Goal: Task Accomplishment & Management: Manage account settings

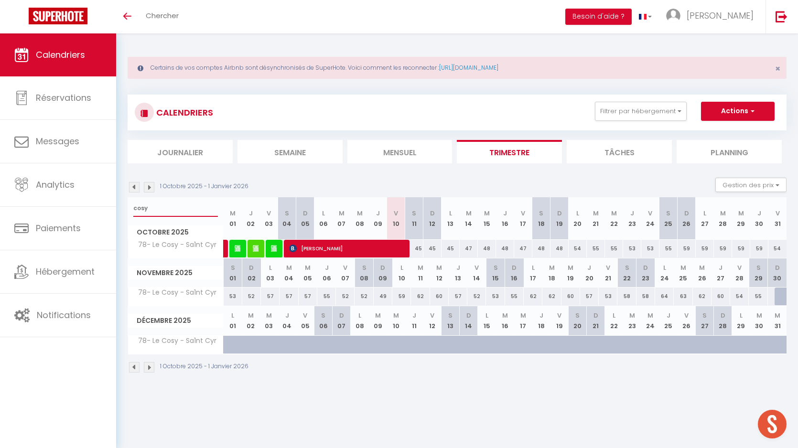
click at [149, 210] on input "cosy" at bounding box center [175, 208] width 85 height 17
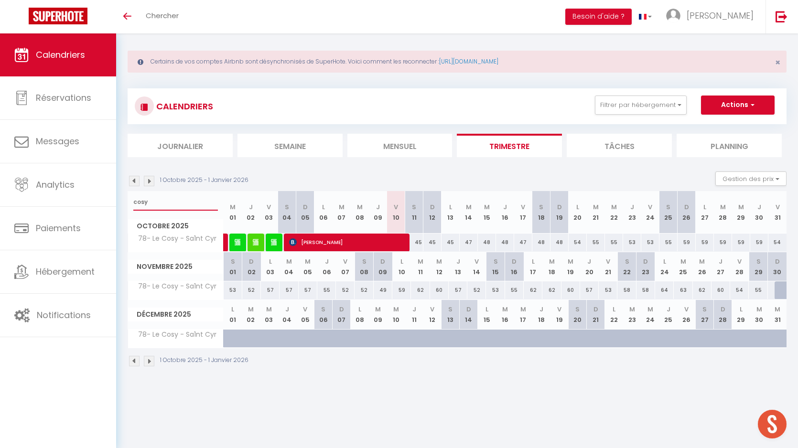
scroll to position [6, 0]
click at [146, 206] on input "cosy" at bounding box center [175, 202] width 85 height 17
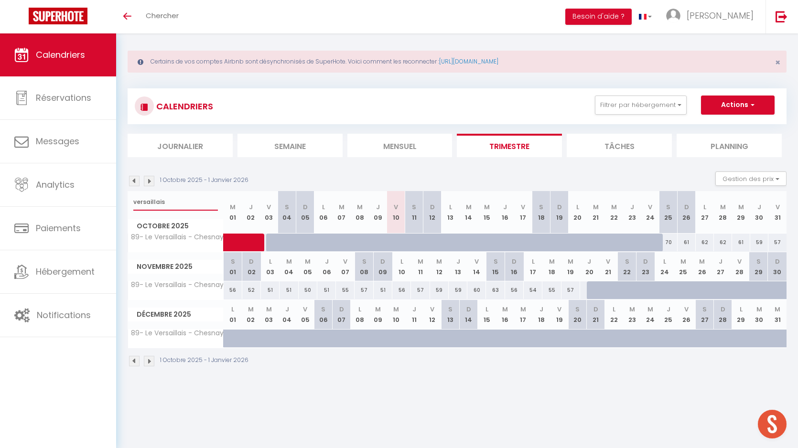
type input "versaillais"
click at [489, 243] on div at bounding box center [493, 248] width 18 height 18
select select "1"
type input "Mer 15 Octobre 2025"
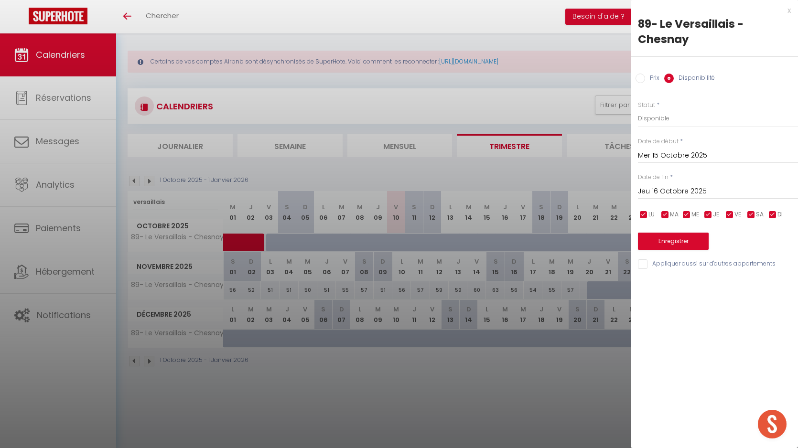
click at [668, 195] on input "Jeu 16 Octobre 2025" at bounding box center [718, 191] width 160 height 12
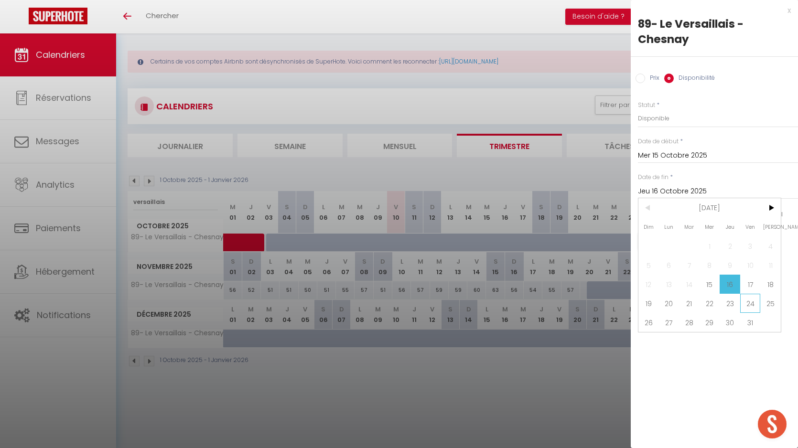
click at [754, 307] on span "24" at bounding box center [750, 303] width 21 height 19
type input "Ven 24 Octobre 2025"
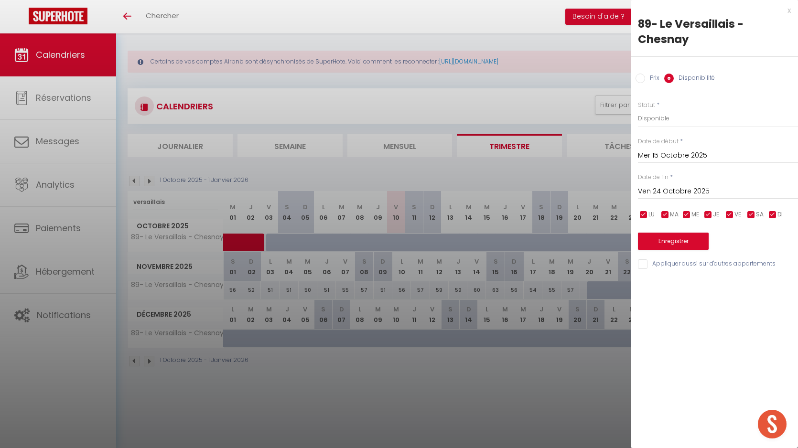
click at [371, 314] on div at bounding box center [399, 224] width 798 height 448
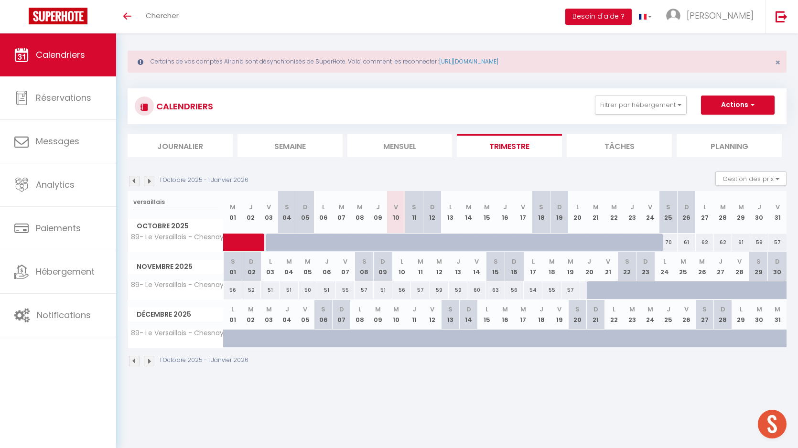
click at [436, 242] on div at bounding box center [439, 248] width 18 height 18
select select "1"
type input "Dim 12 Octobre 2025"
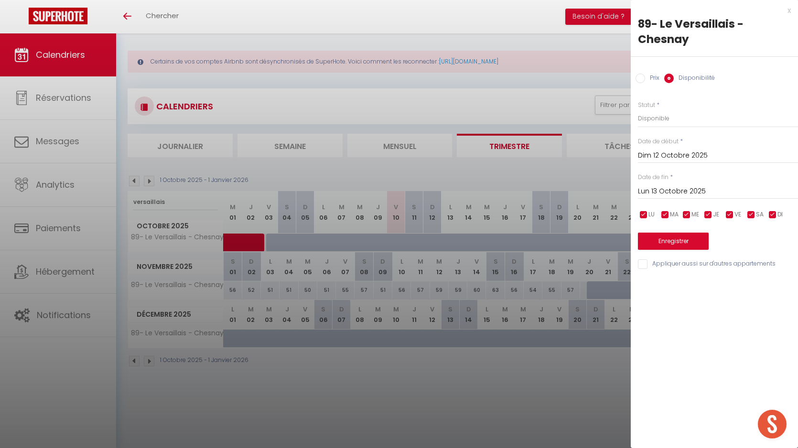
click at [677, 185] on input "Lun 13 Octobre 2025" at bounding box center [718, 191] width 160 height 12
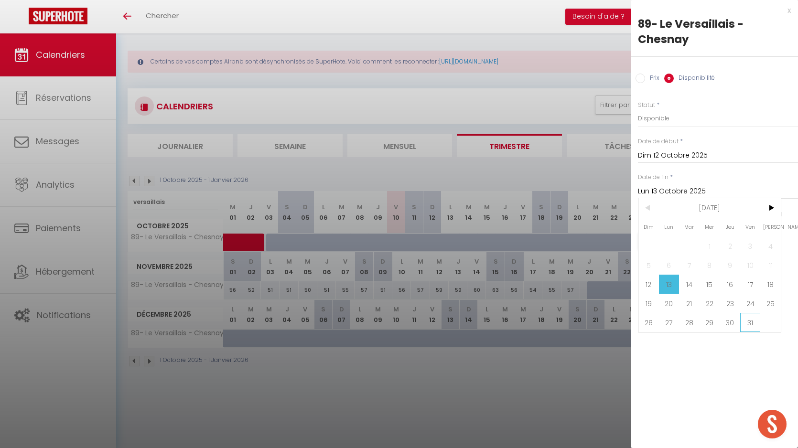
click at [752, 317] on span "31" at bounding box center [750, 322] width 21 height 19
type input "Ven 31 Octobre 2025"
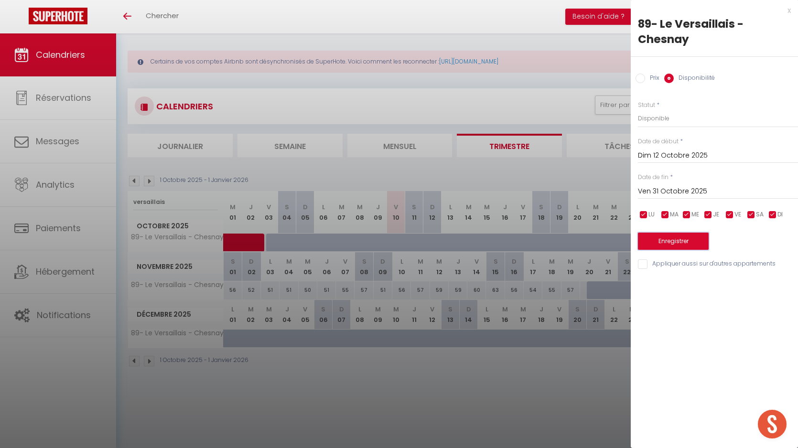
click at [686, 245] on button "Enregistrer" at bounding box center [673, 241] width 71 height 17
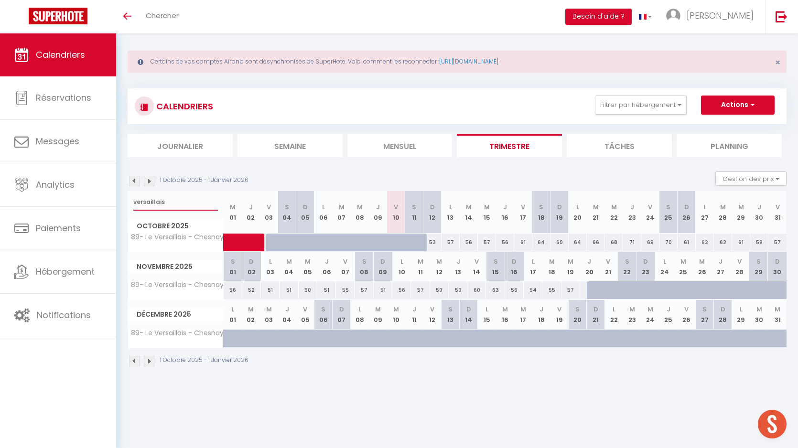
click at [154, 200] on input "versaillais" at bounding box center [175, 202] width 85 height 17
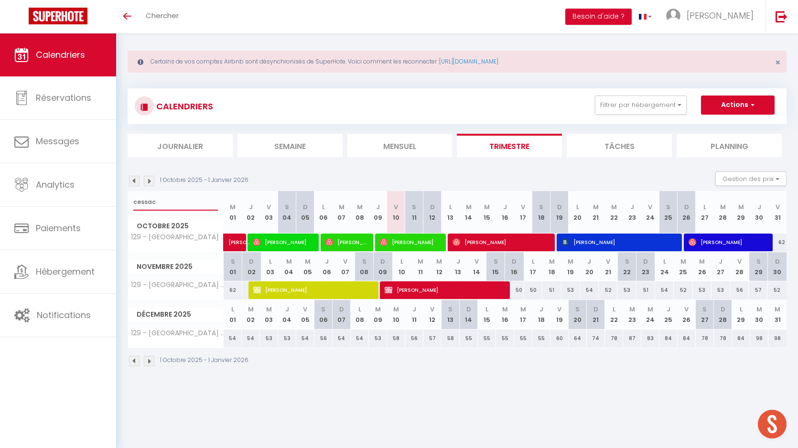
type input "cessac"
click at [173, 109] on h3 "CALENDRIERS" at bounding box center [183, 107] width 59 height 22
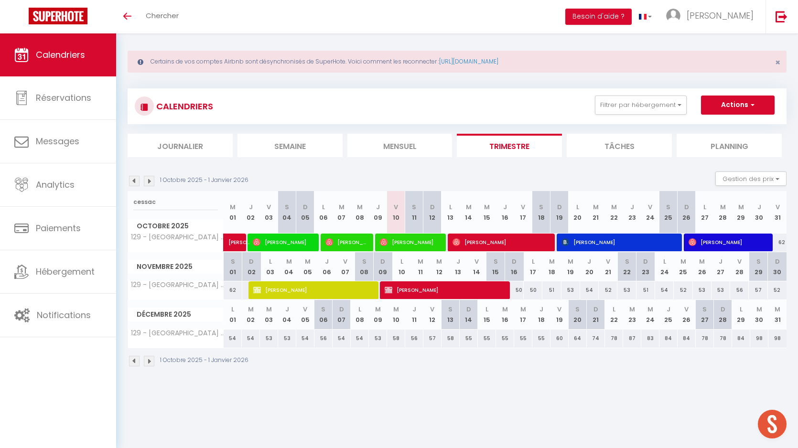
click at [173, 109] on h3 "CALENDRIERS" at bounding box center [183, 107] width 59 height 22
click at [177, 107] on h3 "CALENDRIERS" at bounding box center [183, 107] width 59 height 22
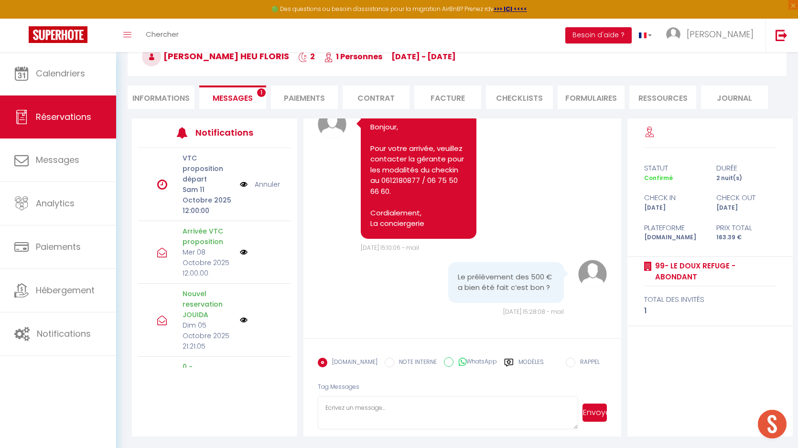
scroll to position [2772, 0]
click at [482, 398] on textarea at bounding box center [448, 412] width 261 height 33
type textarea "Bonjour, Oui, nous avons bien reçu le dépôt de la caution. Avez-vous pu avoir l…"
click at [590, 418] on button "Envoyer" at bounding box center [595, 413] width 24 height 18
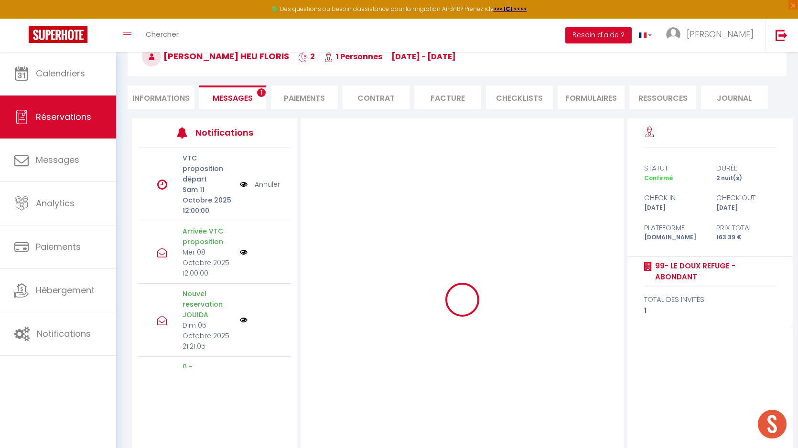
scroll to position [0, 0]
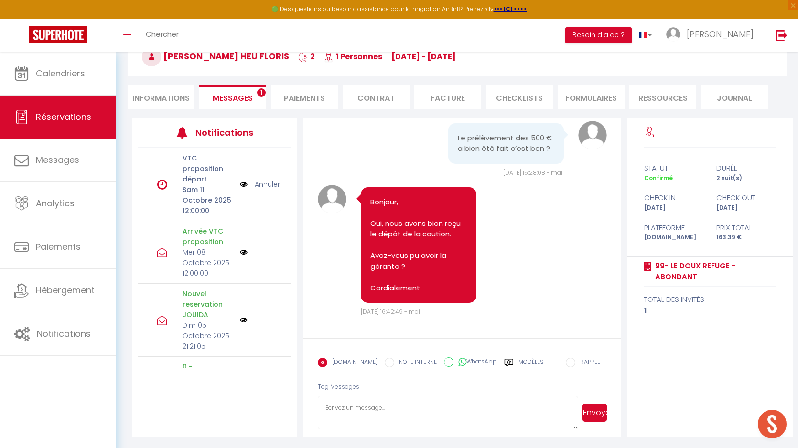
click at [174, 101] on li "Informations" at bounding box center [161, 97] width 67 height 23
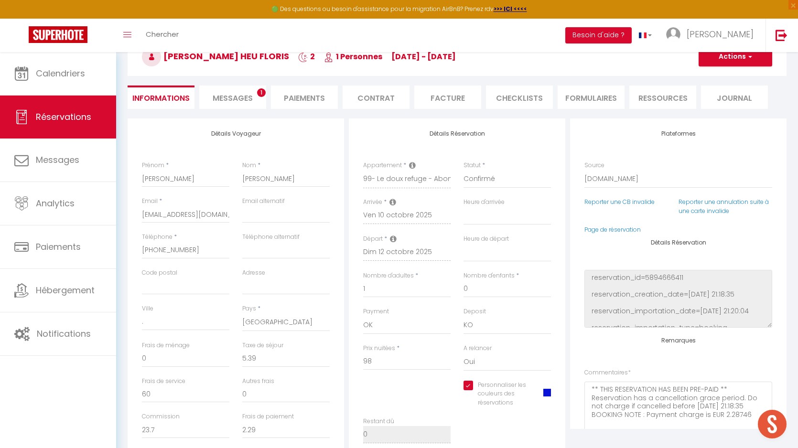
select select
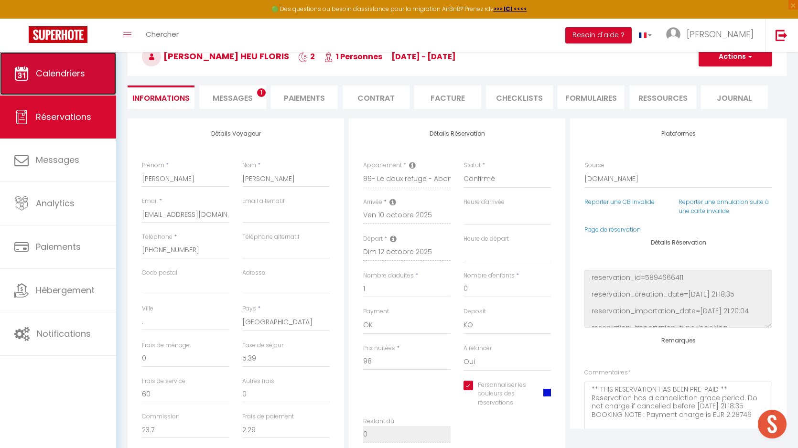
click at [107, 77] on link "Calendriers" at bounding box center [58, 73] width 116 height 43
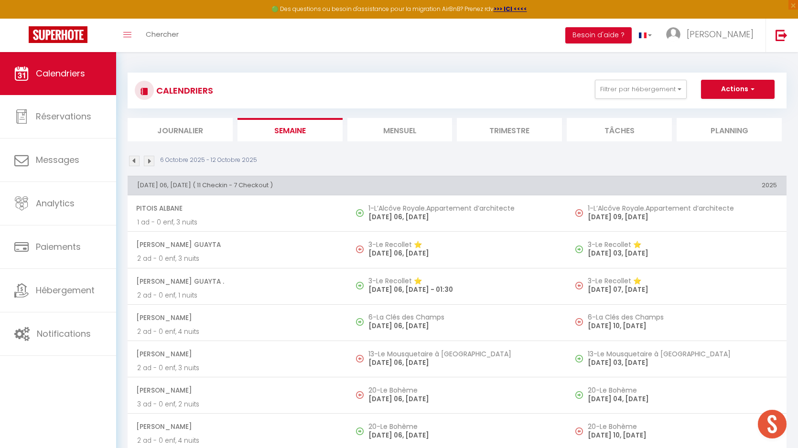
click at [514, 140] on li "Trimestre" at bounding box center [509, 129] width 105 height 23
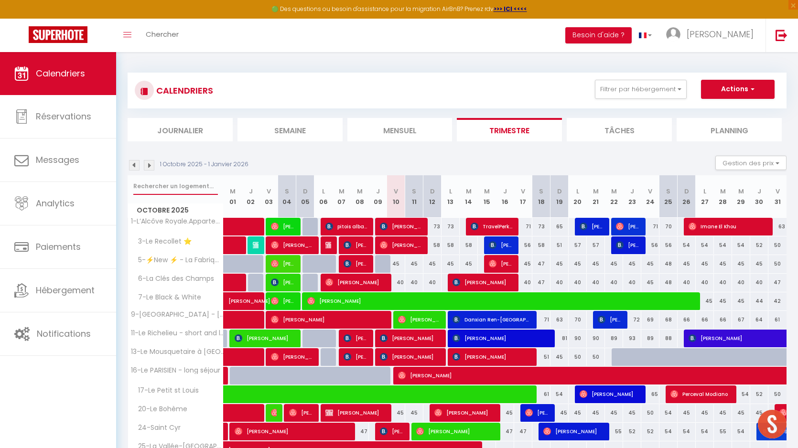
click at [159, 190] on input "text" at bounding box center [175, 186] width 85 height 17
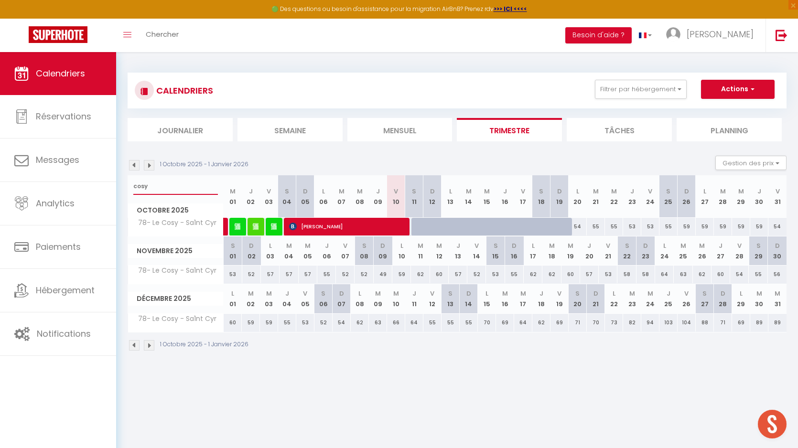
type input "cosy"
click at [413, 227] on div at bounding box center [421, 227] width 18 height 18
type input "45"
type input "Sam 11 Octobre 2025"
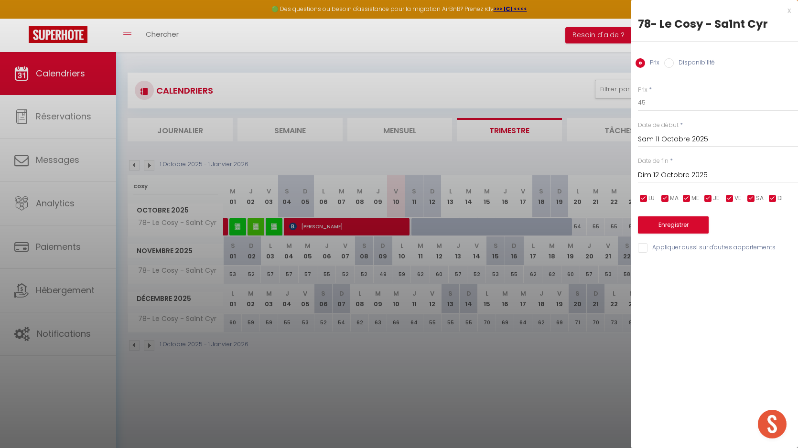
click at [678, 178] on input "Dim 12 Octobre 2025" at bounding box center [718, 175] width 160 height 12
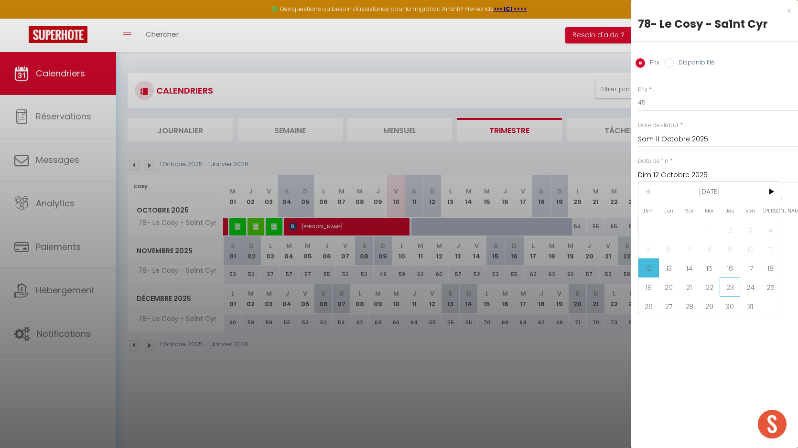
click at [732, 285] on span "23" at bounding box center [730, 287] width 21 height 19
type input "Jeu 23 Octobre 2025"
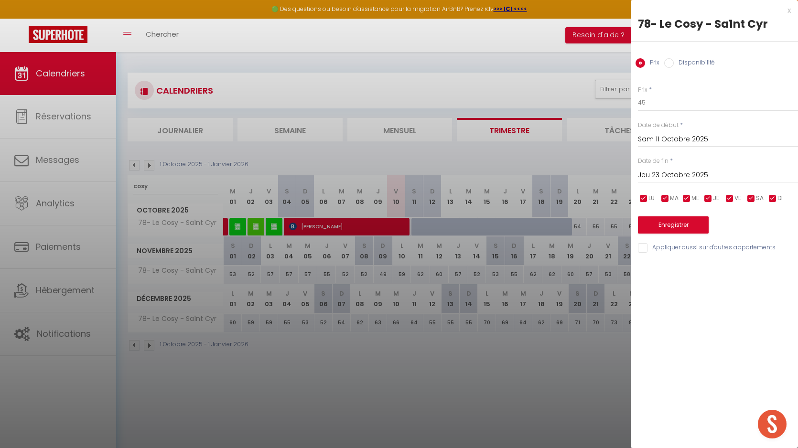
click at [671, 59] on input "Disponibilité" at bounding box center [669, 63] width 10 height 10
radio input "true"
radio input "false"
click at [659, 228] on button "Enregistrer" at bounding box center [673, 225] width 71 height 17
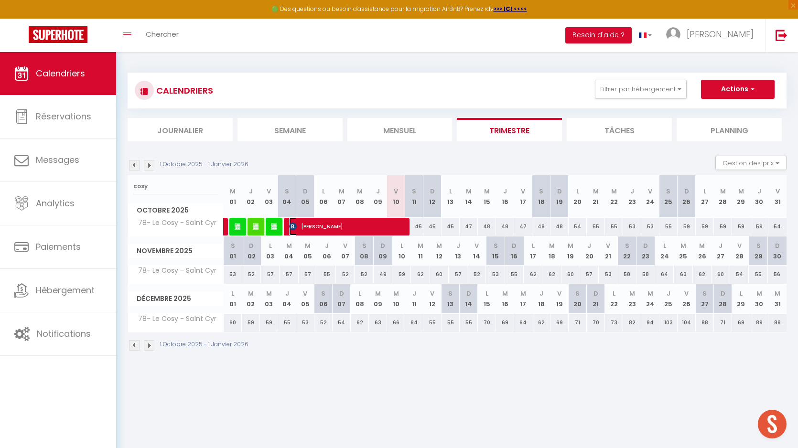
click at [345, 221] on span "[PERSON_NAME]" at bounding box center [346, 226] width 115 height 18
select select "OK"
select select "0"
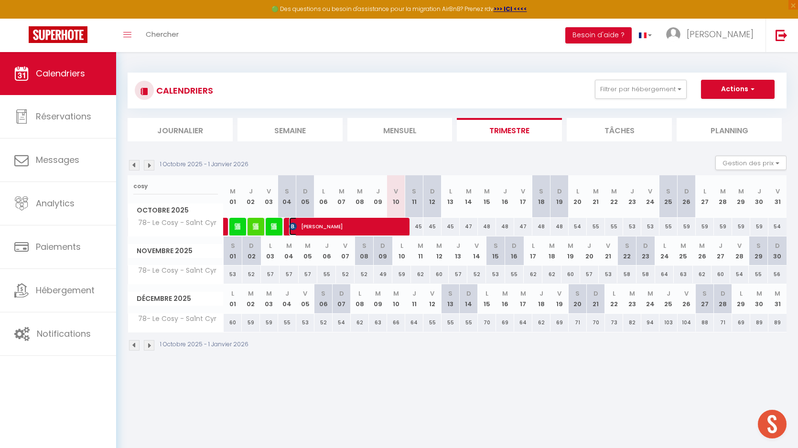
select select "1"
select select
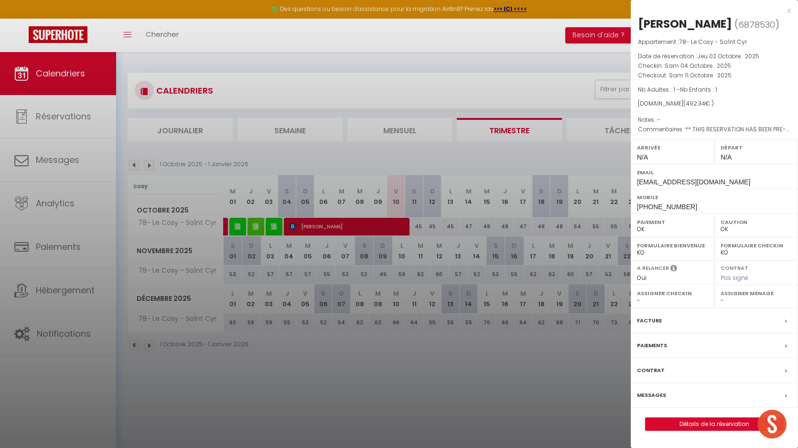
click at [462, 183] on div at bounding box center [399, 224] width 798 height 448
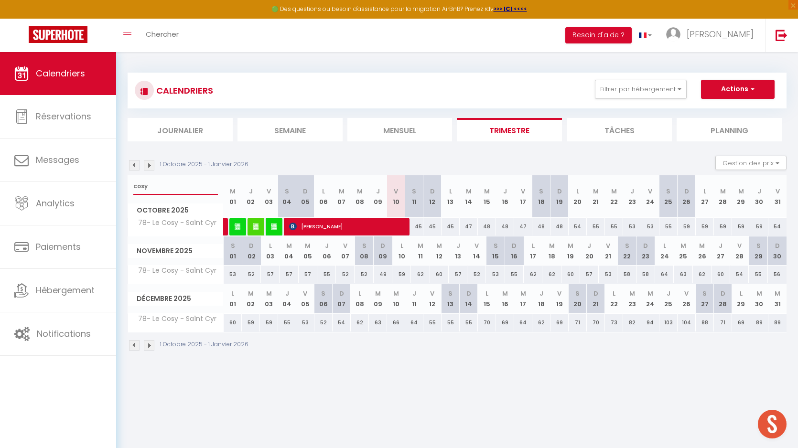
click at [166, 187] on input "cosy" at bounding box center [175, 186] width 85 height 17
click at [295, 136] on li "Semaine" at bounding box center [290, 129] width 105 height 23
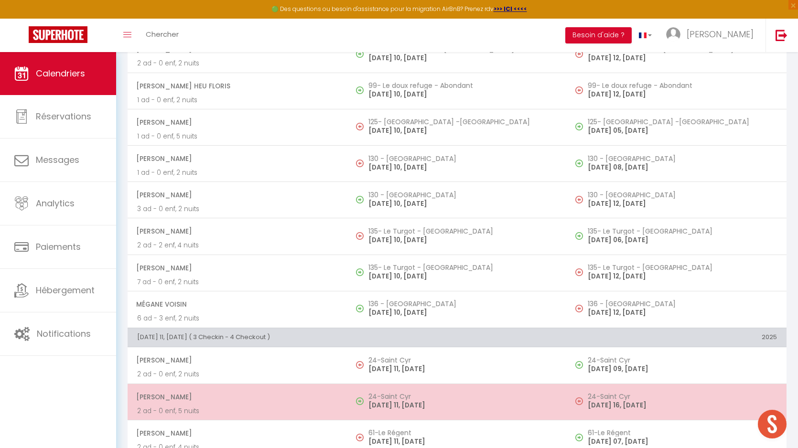
scroll to position [2680, 0]
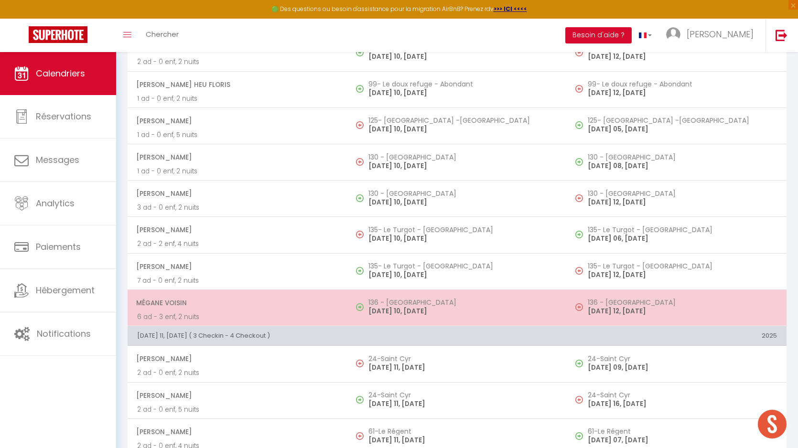
click at [399, 308] on p "FRIDAY 10, OCTOBRE 25" at bounding box center [463, 311] width 189 height 10
select select "50344"
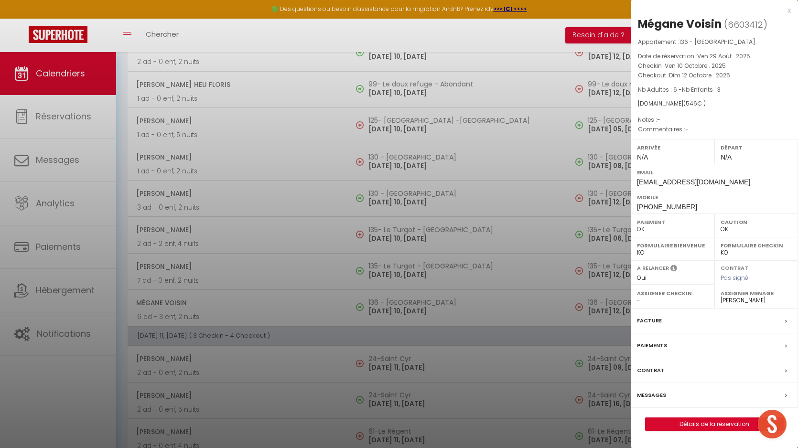
click at [83, 306] on div at bounding box center [399, 224] width 798 height 448
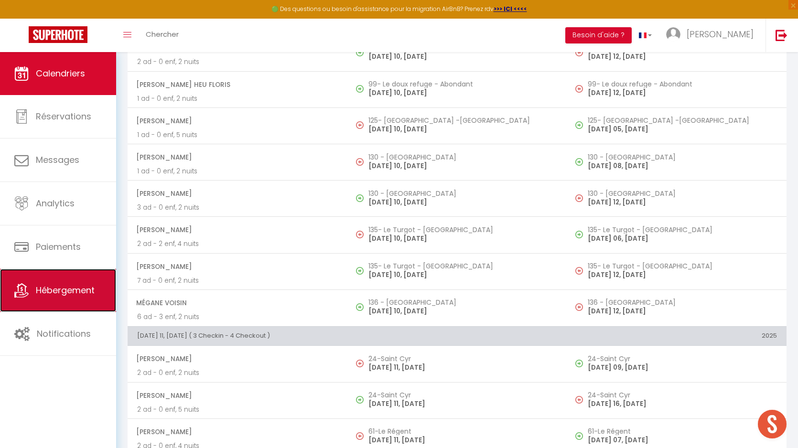
click at [61, 290] on span "Hébergement" at bounding box center [65, 290] width 59 height 12
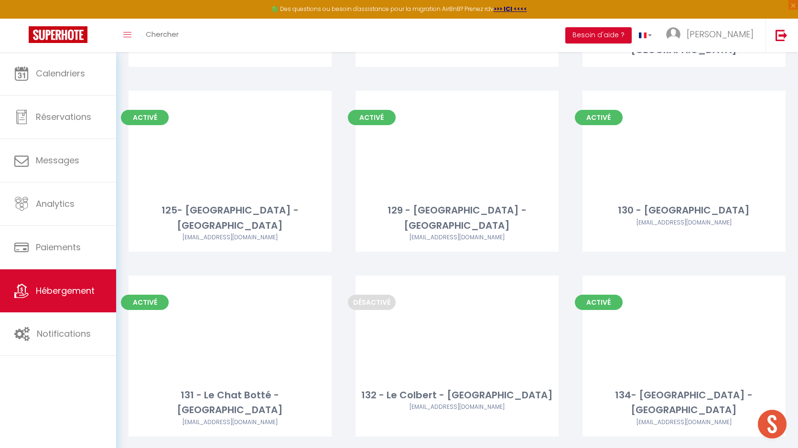
scroll to position [2465, 0]
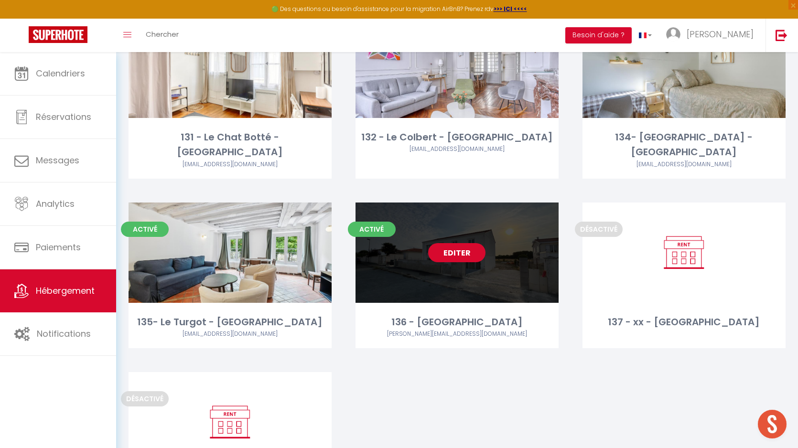
click at [454, 243] on link "Editer" at bounding box center [456, 252] width 57 height 19
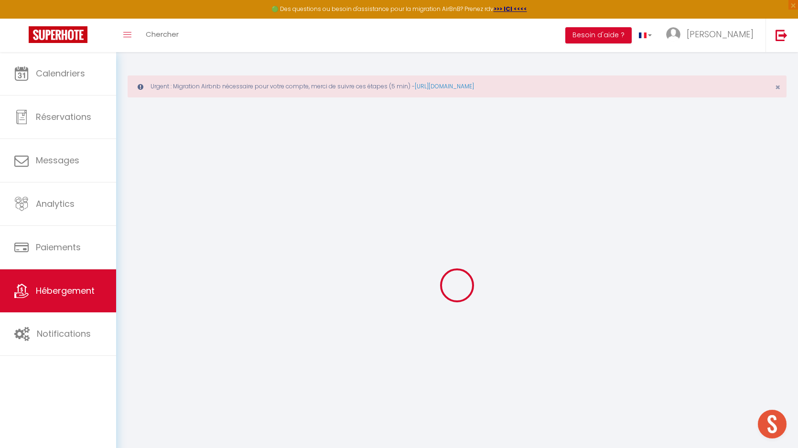
select select "IgloohomeV2"
type input "[EMAIL_ADDRESS][DOMAIN_NAME]"
checkbox input "true"
select select "2"
checkbox input "true"
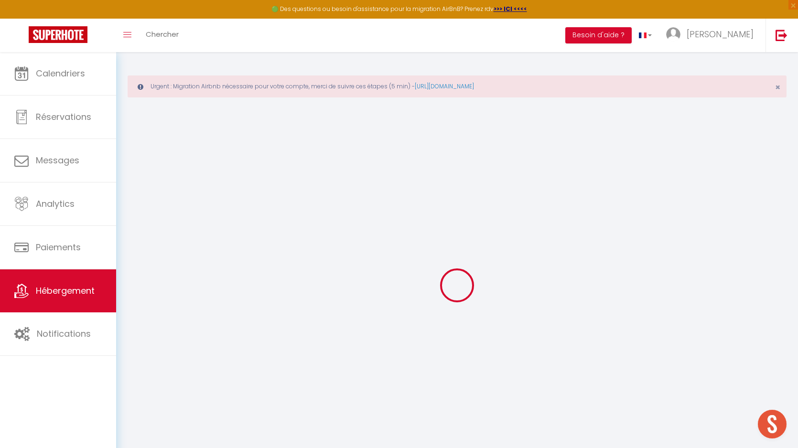
checkbox input "false"
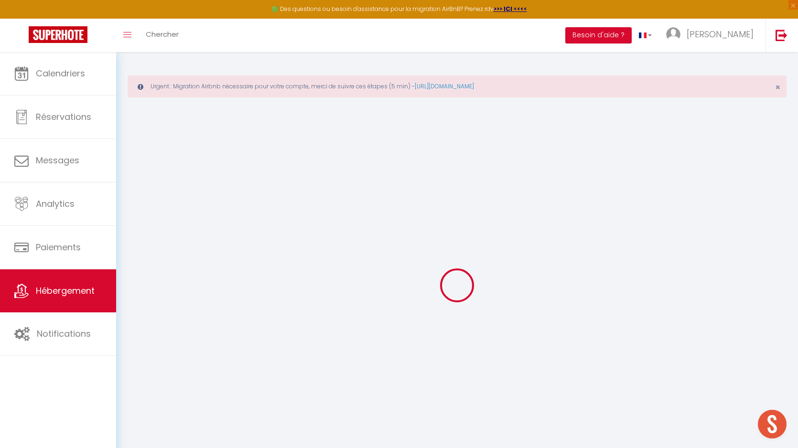
checkbox input "false"
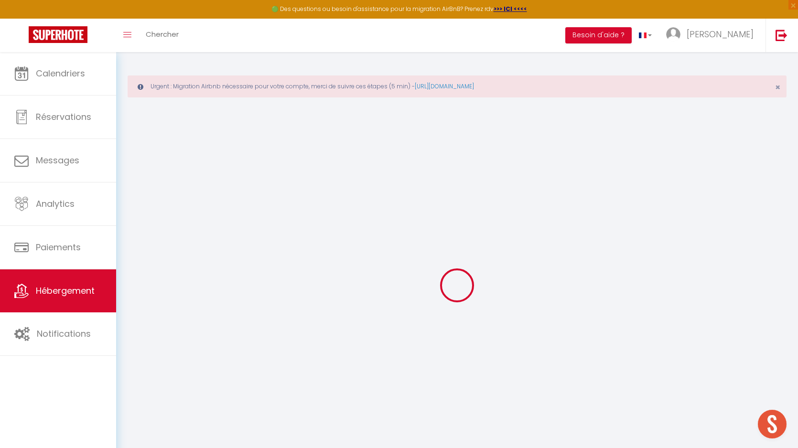
checkbox input "false"
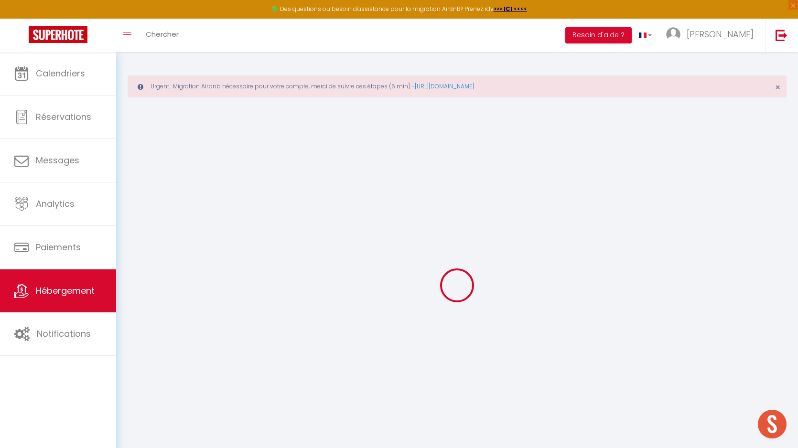
checkbox input "false"
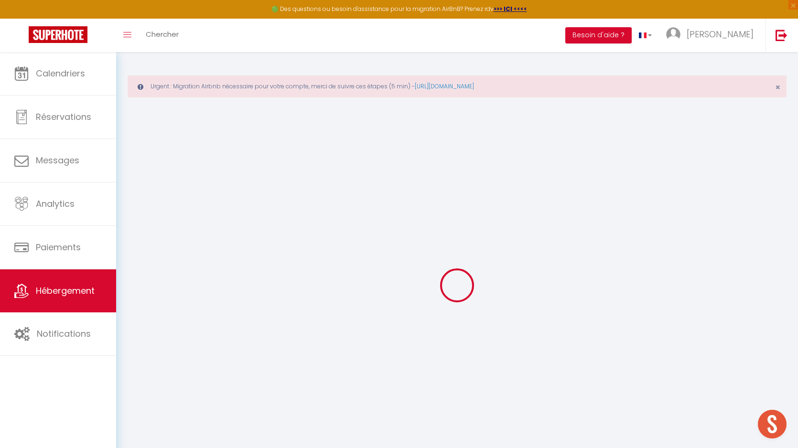
checkbox input "false"
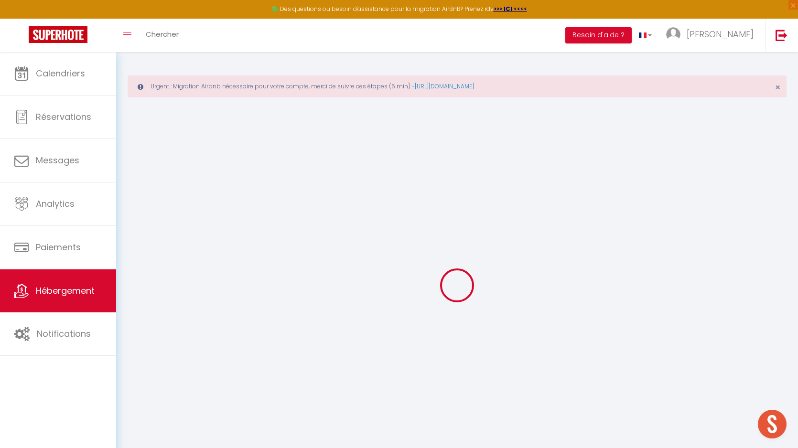
checkbox input "false"
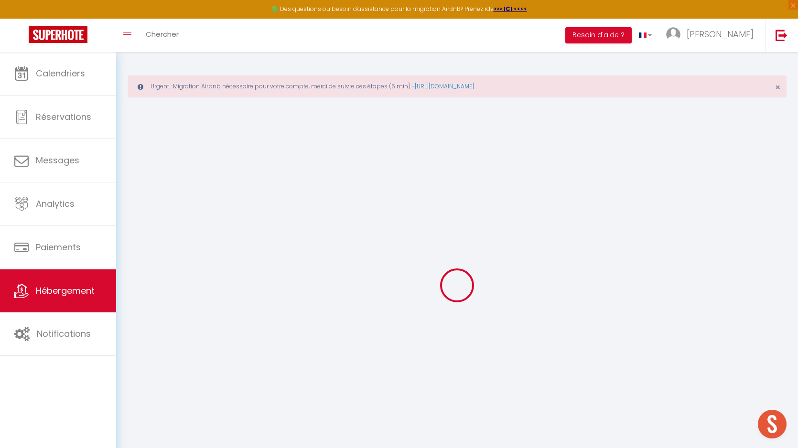
checkbox input "false"
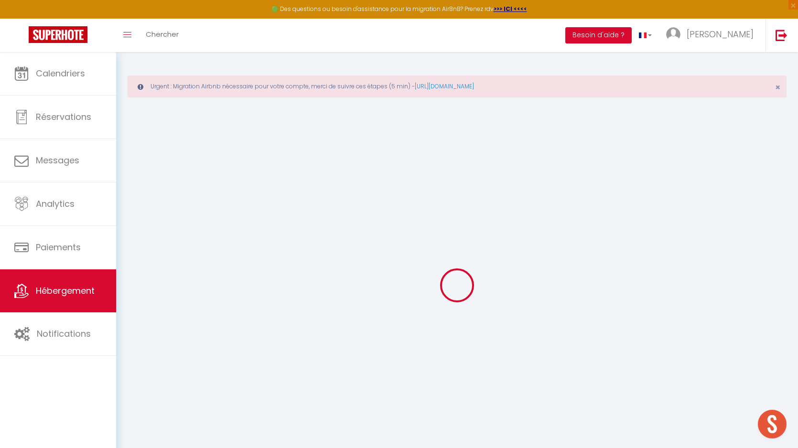
checkbox input "false"
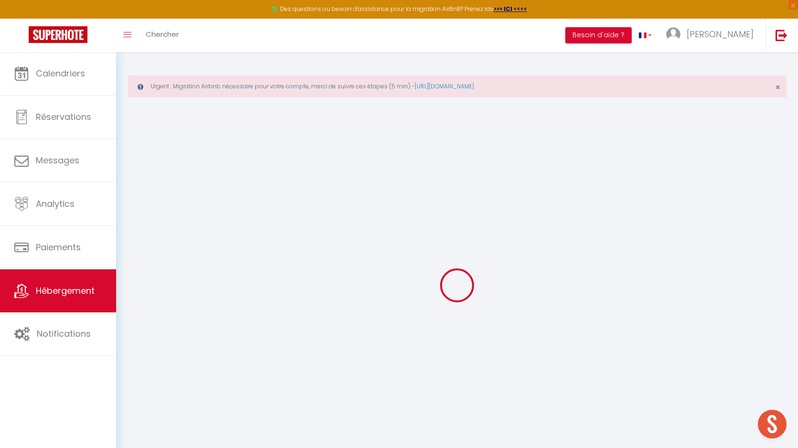
checkbox input "false"
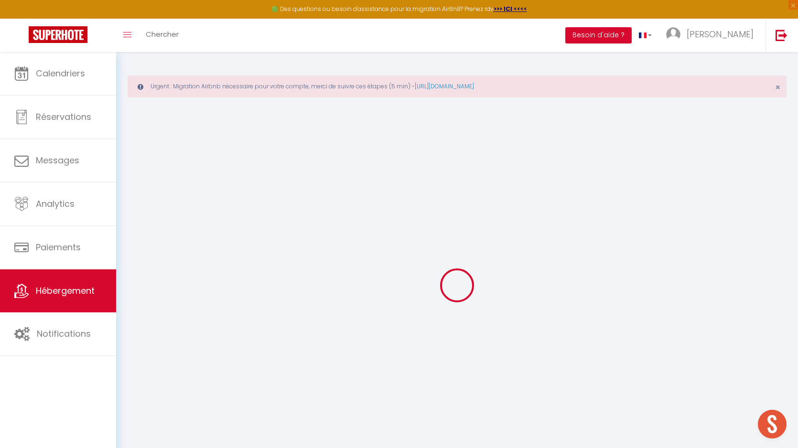
checkbox input "false"
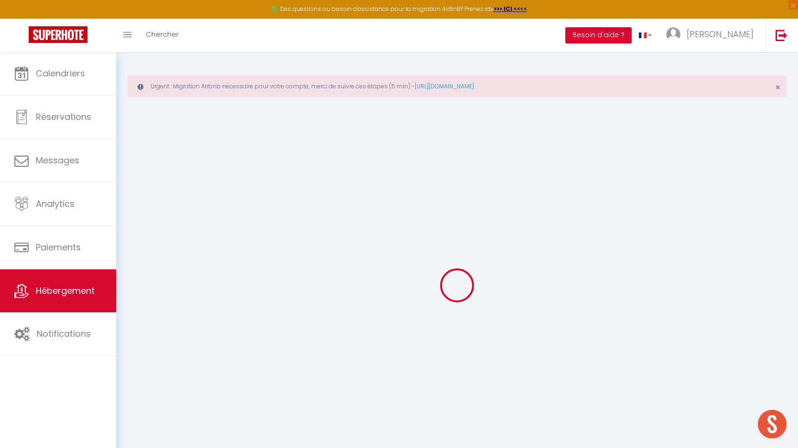
checkbox input "false"
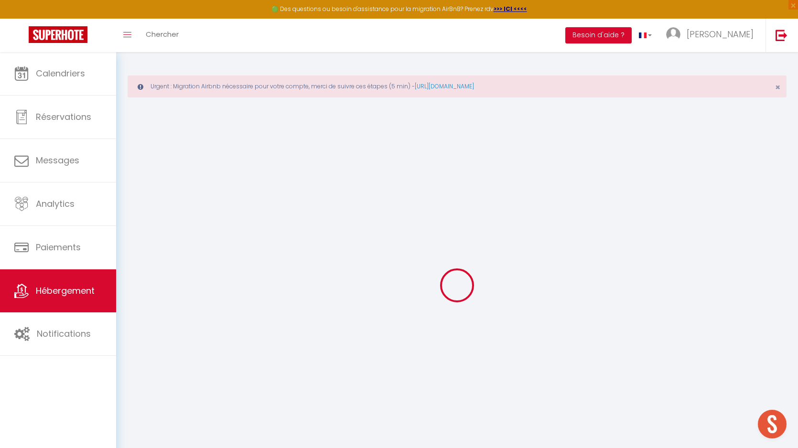
checkbox input "false"
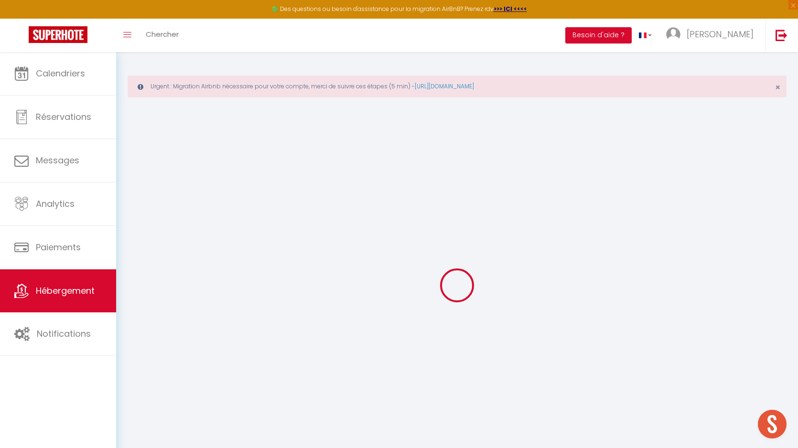
checkbox input "false"
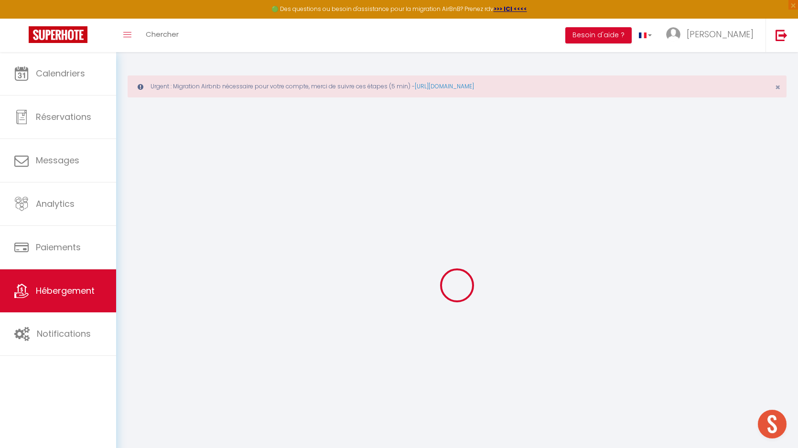
checkbox input "false"
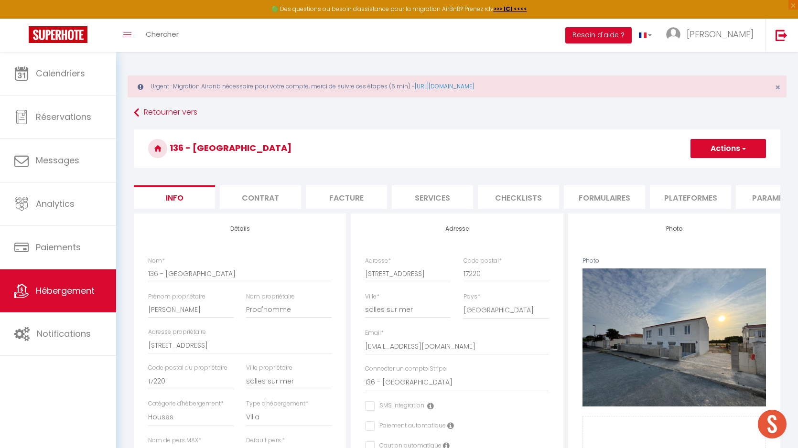
click at [440, 196] on li "Services" at bounding box center [432, 196] width 81 height 23
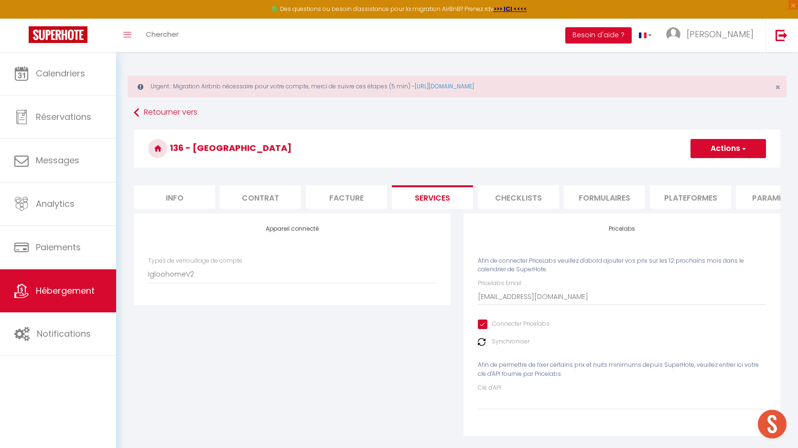
checkbox input "true"
checkbox input "false"
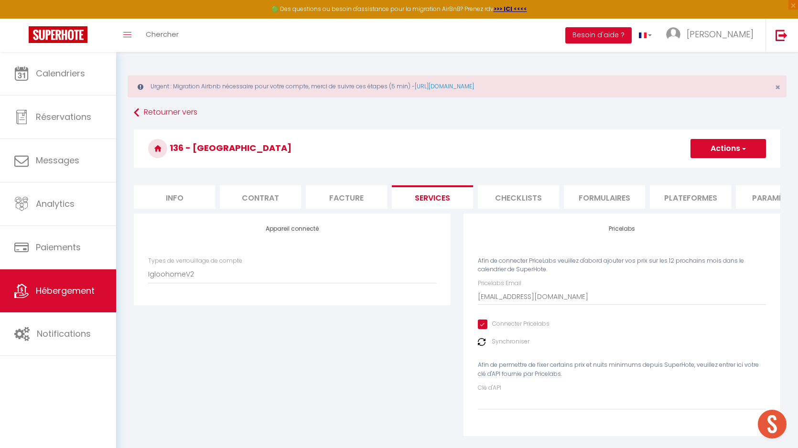
checkbox input "false"
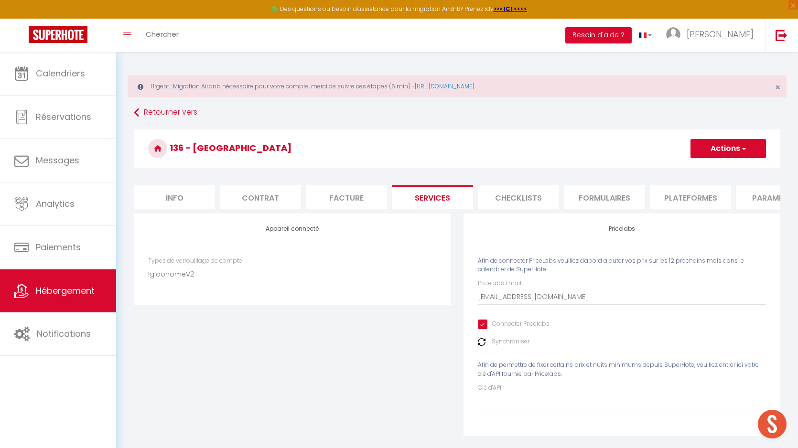
checkbox input "false"
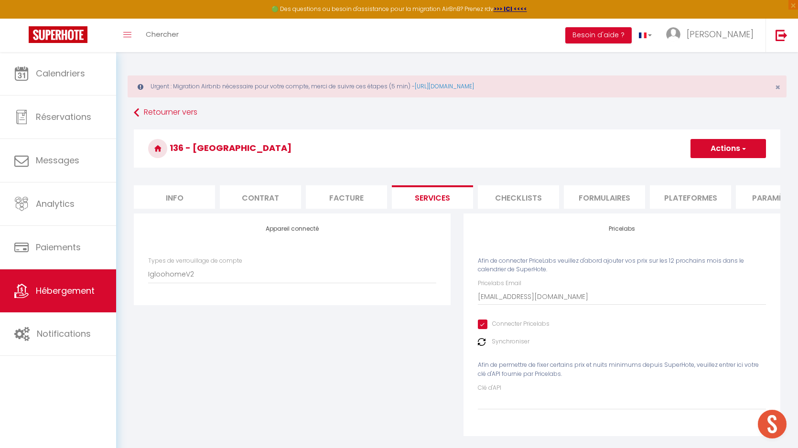
checkbox input "false"
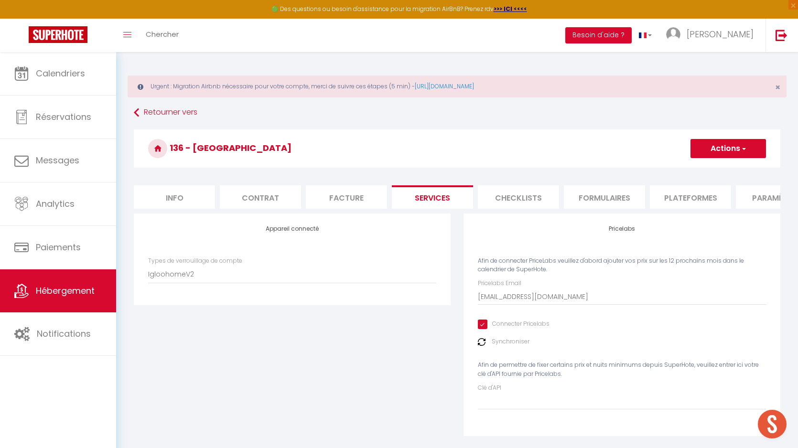
checkbox input "false"
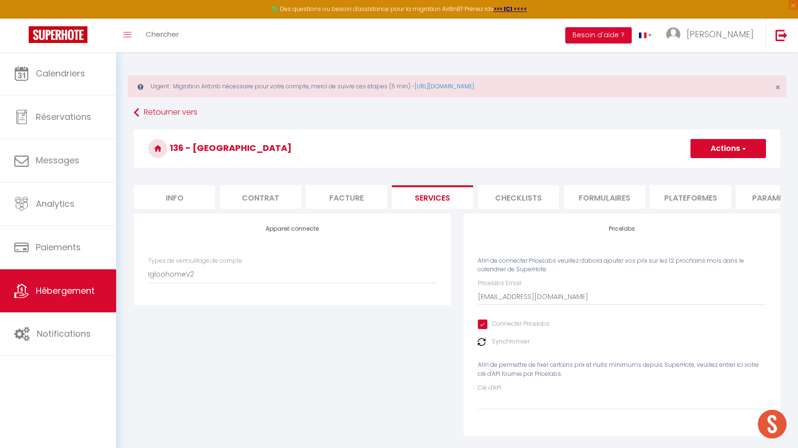
checkbox input "false"
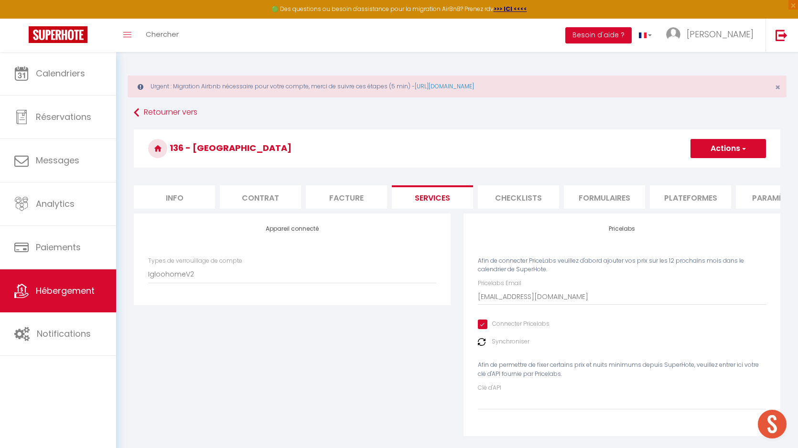
checkbox input "false"
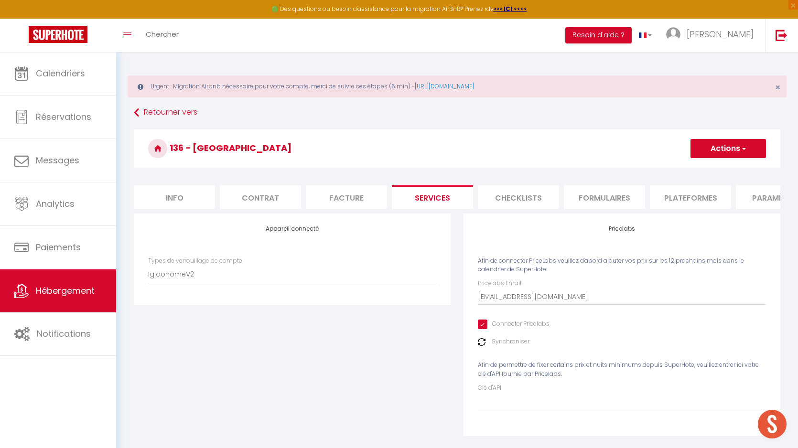
checkbox input "false"
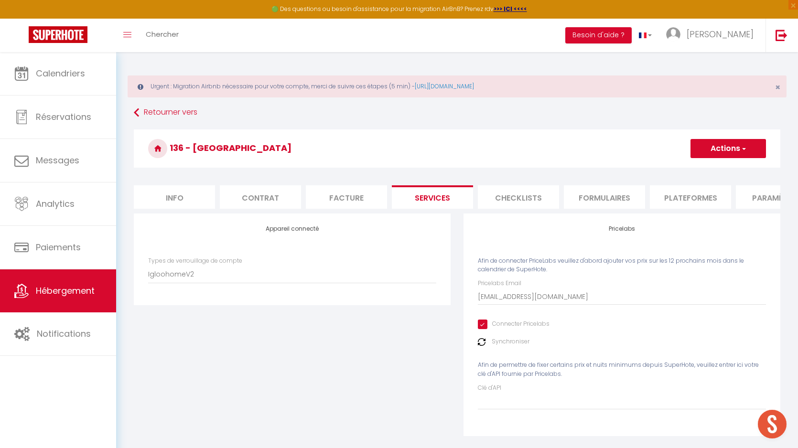
checkbox input "false"
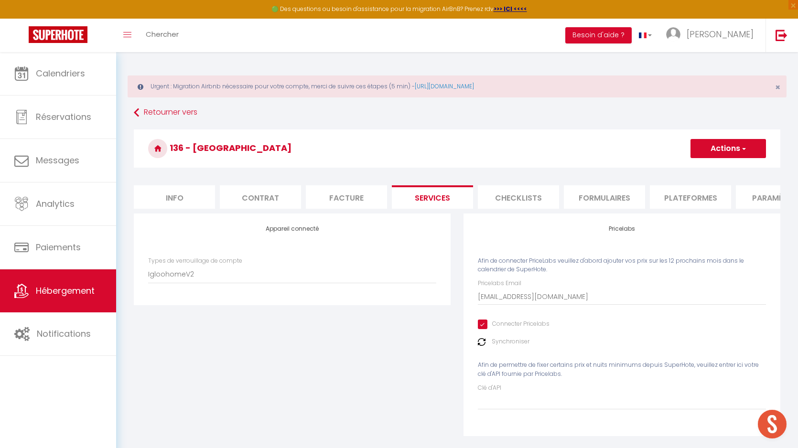
checkbox input "false"
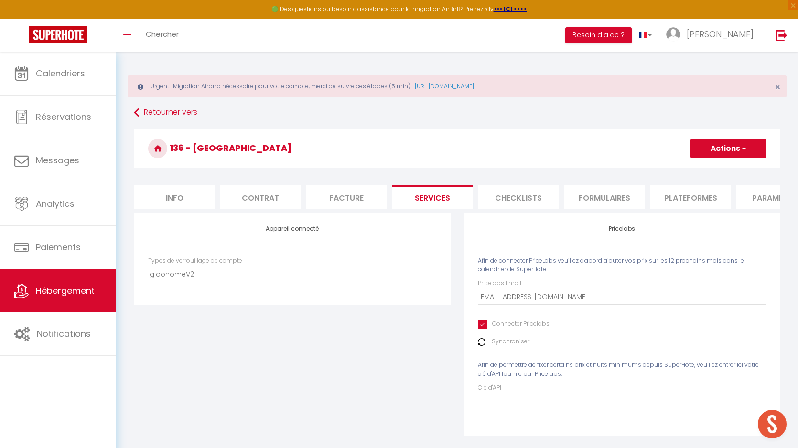
checkbox input "false"
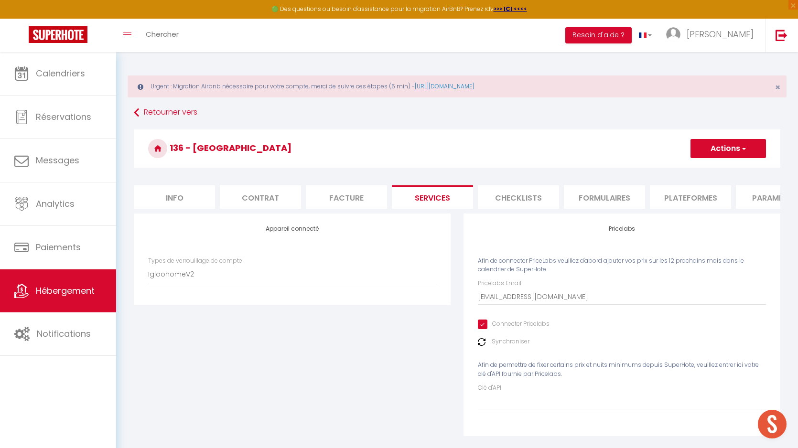
checkbox input "false"
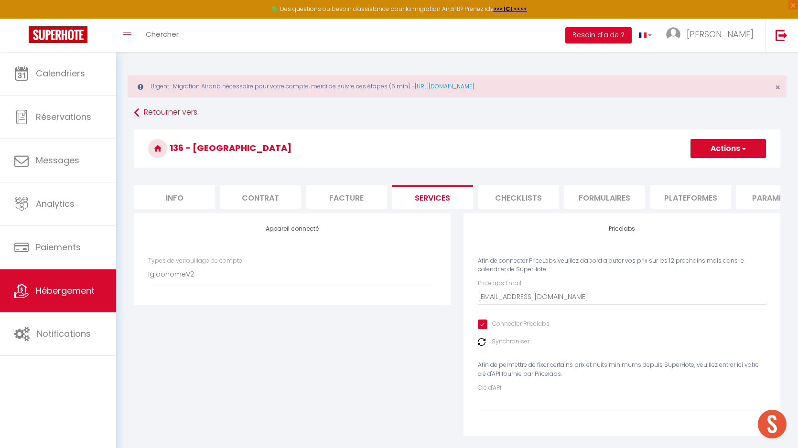
checkbox input "false"
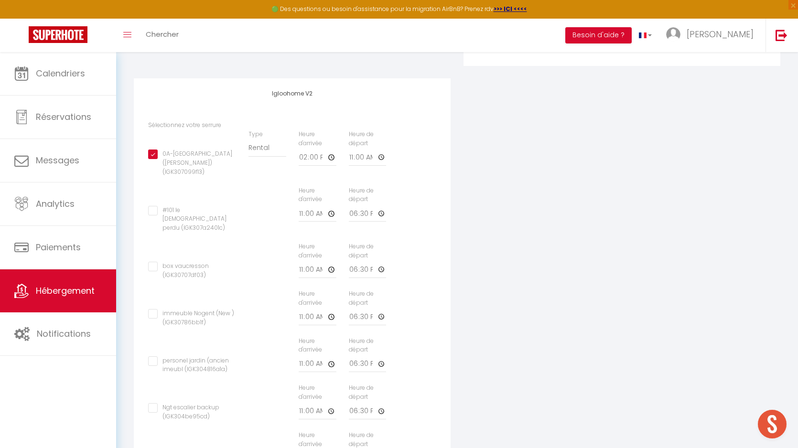
scroll to position [353, 0]
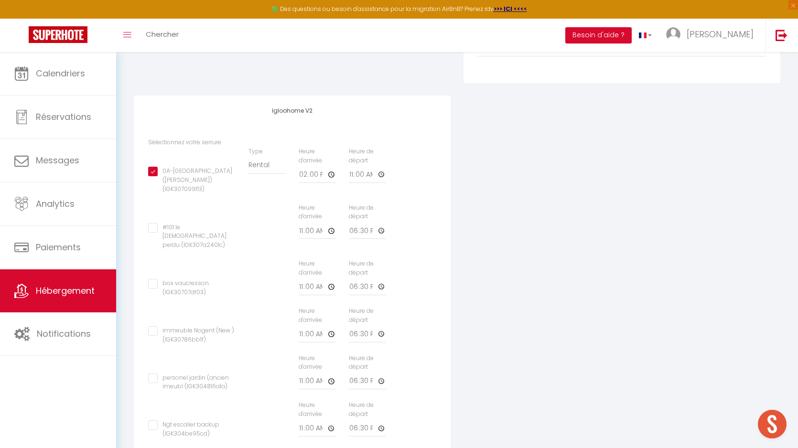
click at [153, 169] on input "0A-Salle sur mer (patrick) (IGK307099f13)" at bounding box center [192, 172] width 88 height 10
checkbox input "false"
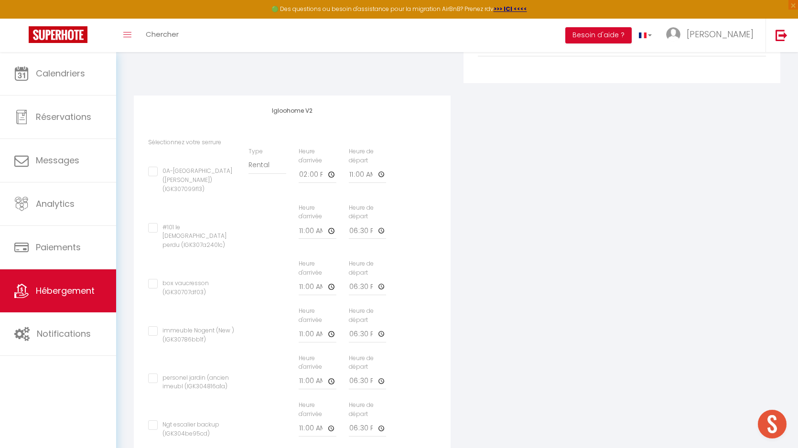
checkbox input "false"
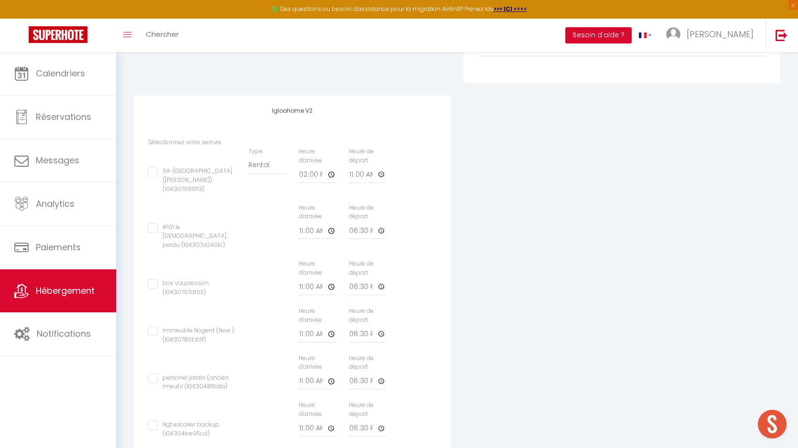
checkbox input "false"
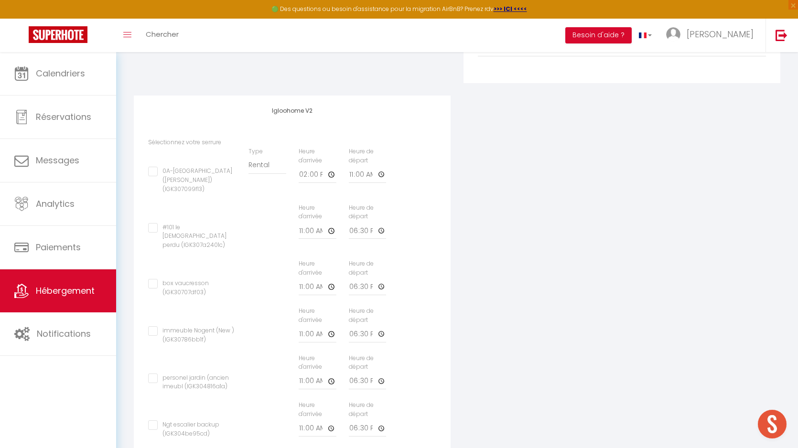
checkbox input "false"
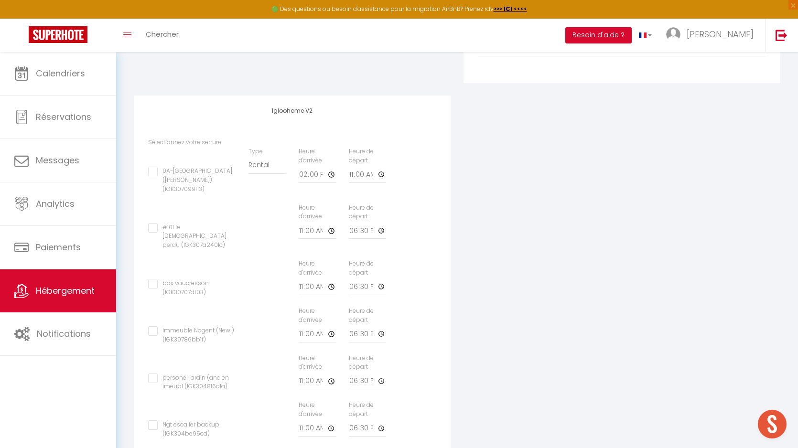
checkbox input "false"
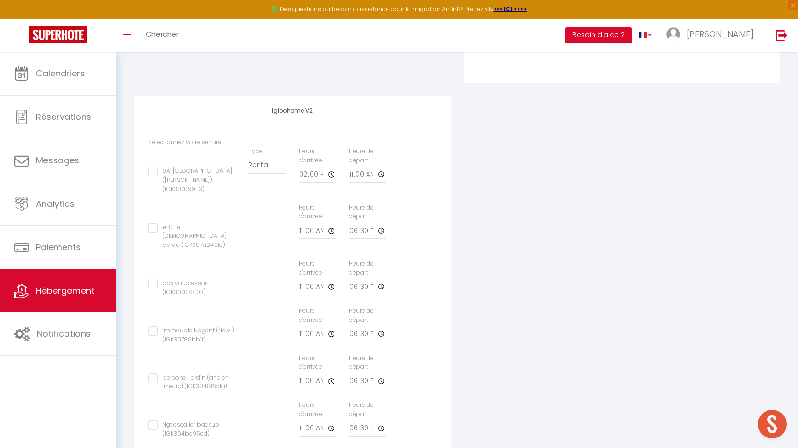
checkbox input "false"
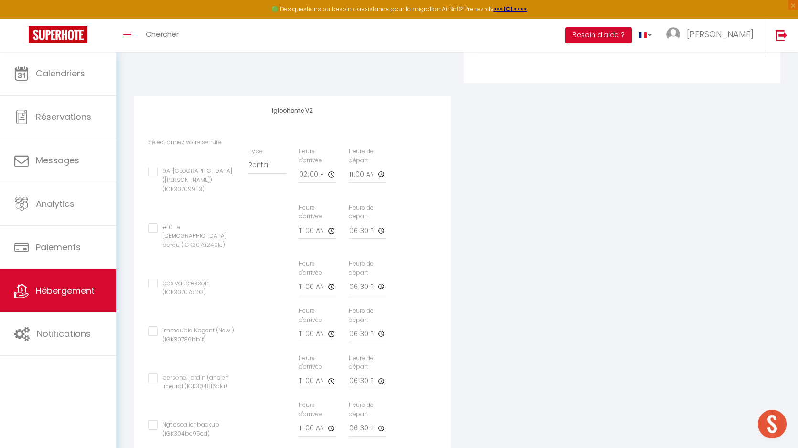
checkbox input "false"
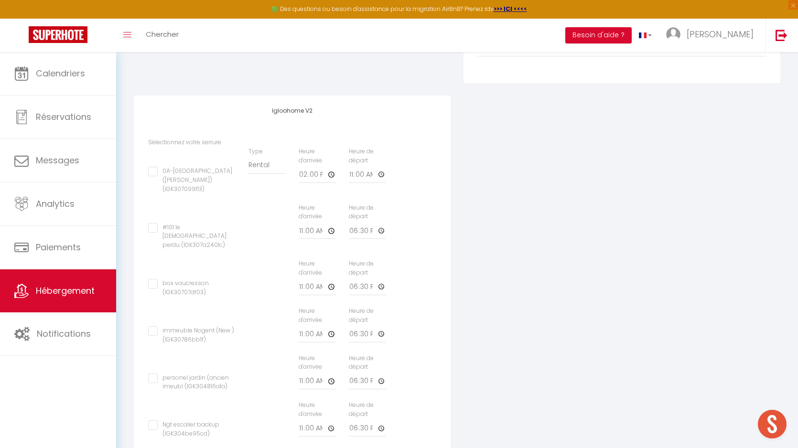
checkbox input "false"
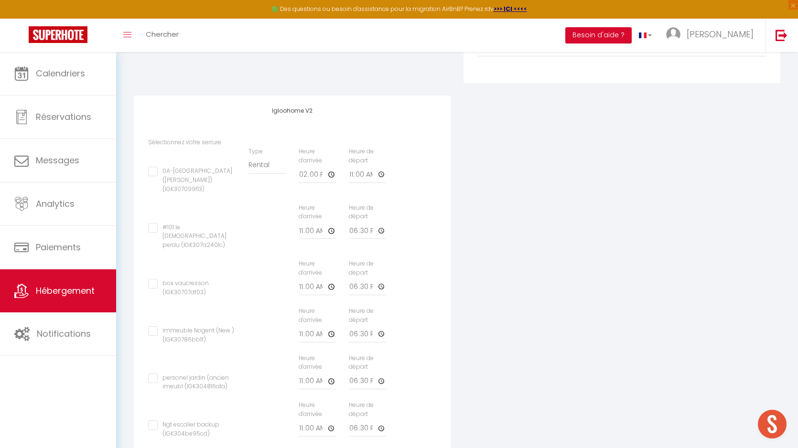
checkbox input "false"
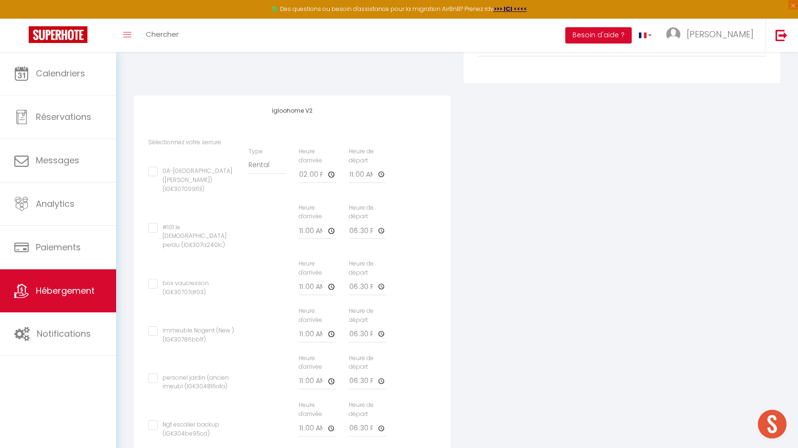
checkbox input "false"
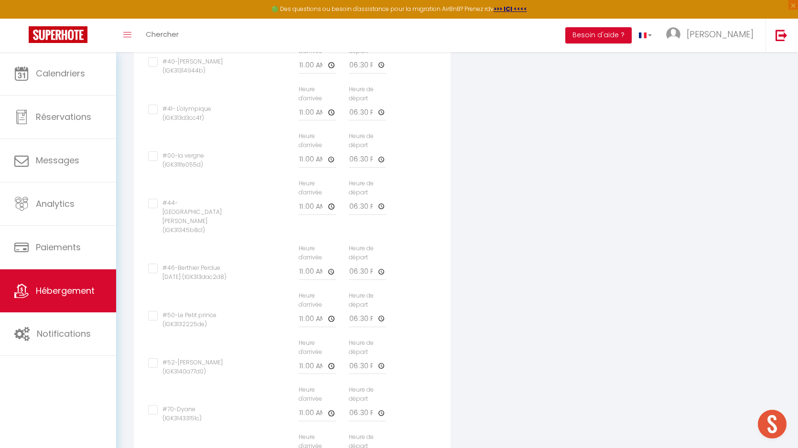
scroll to position [1859, 0]
click at [154, 358] on input "#52-Robinson (IGK3140a77d0)" at bounding box center [192, 363] width 88 height 10
click at [304, 357] on input "11:00" at bounding box center [318, 365] width 38 height 17
click at [300, 357] on input "11:00" at bounding box center [318, 365] width 38 height 17
click at [303, 357] on input "11:00" at bounding box center [318, 365] width 38 height 17
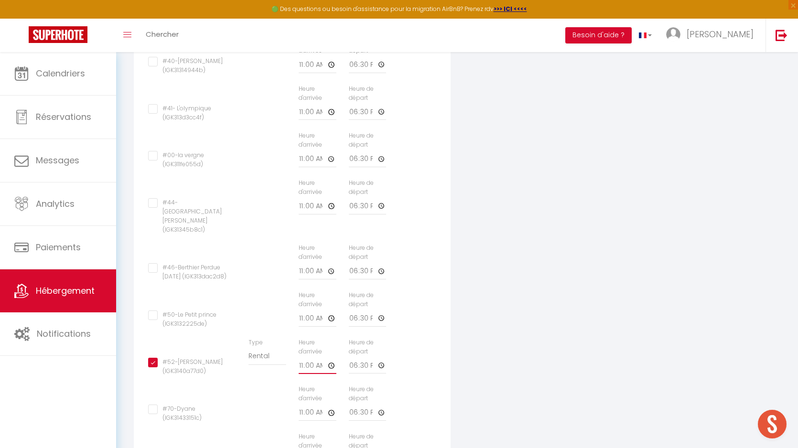
click at [335, 357] on input "11:00" at bounding box center [318, 365] width 38 height 17
click at [351, 357] on input "18:30" at bounding box center [368, 365] width 38 height 17
click at [378, 357] on input "18:30" at bounding box center [368, 365] width 38 height 17
click at [415, 338] on div "#52-Robinson (IGK3140a77d0) Type Building Rental Heure d'arrivée 14:00 Heure de…" at bounding box center [292, 361] width 301 height 47
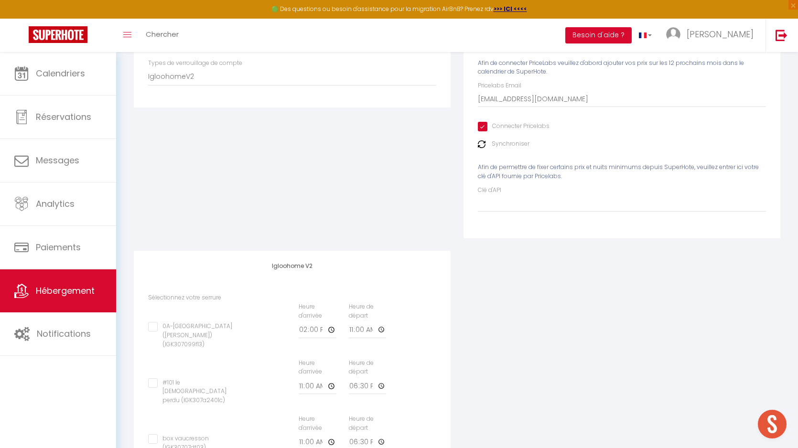
scroll to position [0, 0]
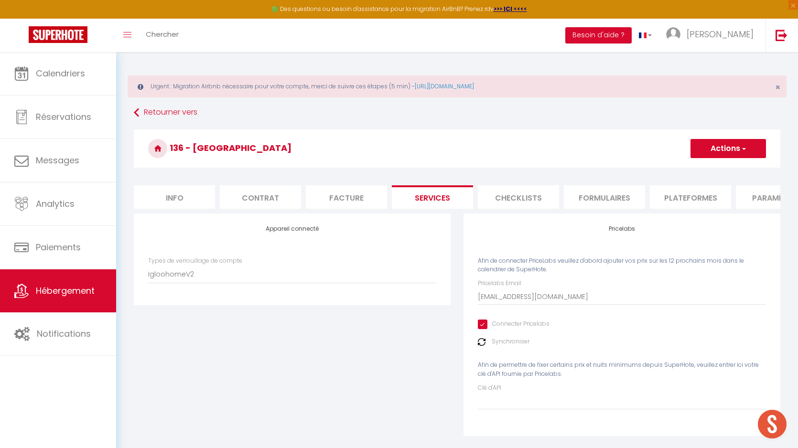
click at [744, 148] on span "button" at bounding box center [743, 149] width 6 height 10
click at [705, 168] on link "Enregistrer" at bounding box center [728, 169] width 76 height 12
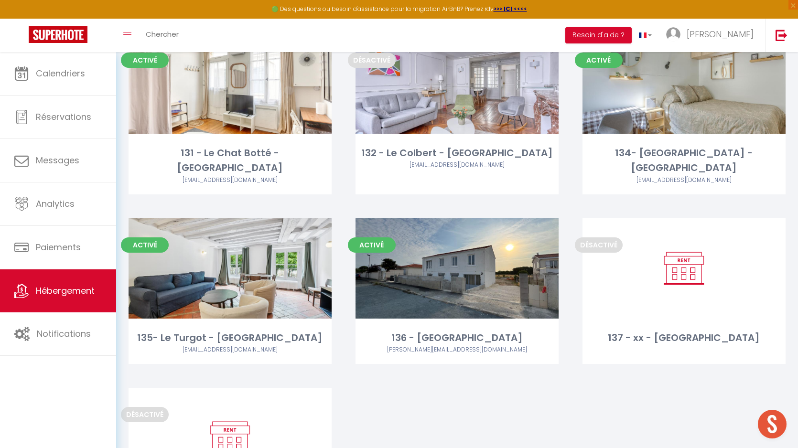
scroll to position [2465, 0]
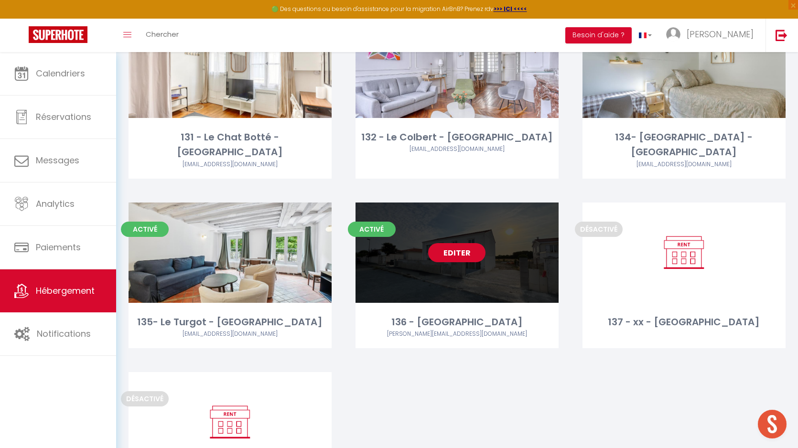
click at [456, 243] on link "Editer" at bounding box center [456, 252] width 57 height 19
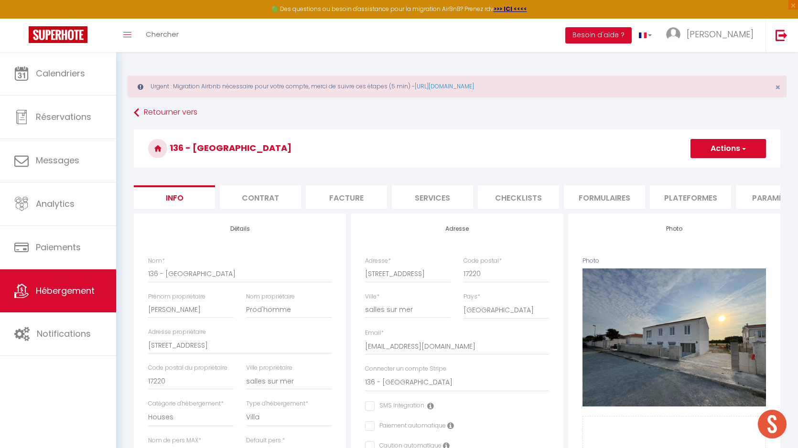
click at [261, 146] on h3 "136 - [GEOGRAPHIC_DATA]" at bounding box center [457, 149] width 647 height 38
click at [417, 197] on li "Services" at bounding box center [432, 196] width 81 height 23
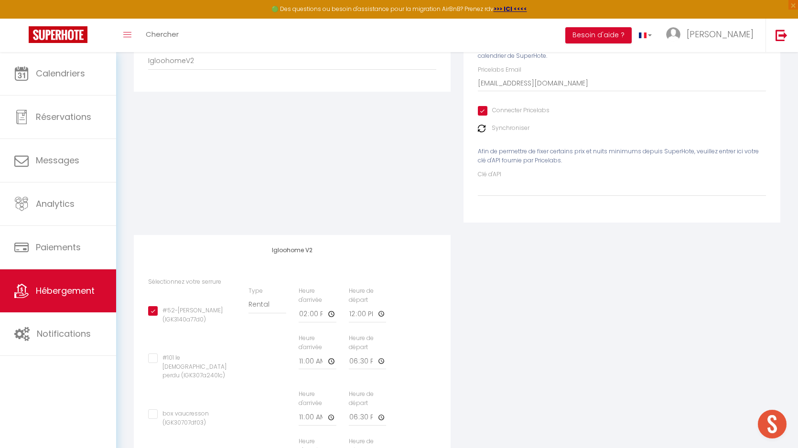
scroll to position [218, 0]
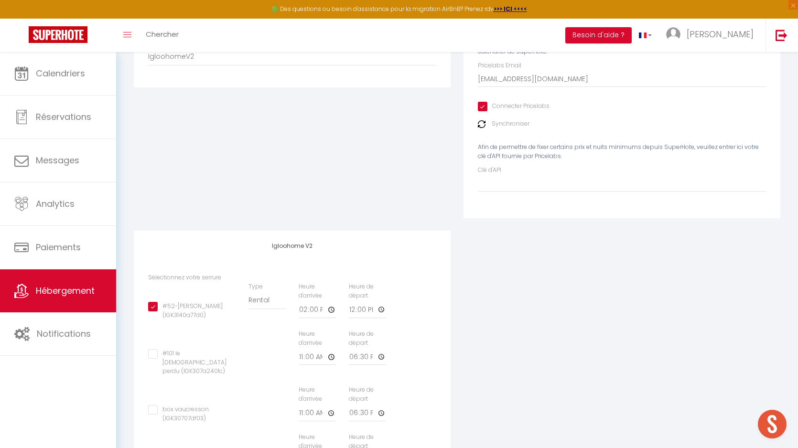
click at [483, 124] on img at bounding box center [482, 124] width 8 height 8
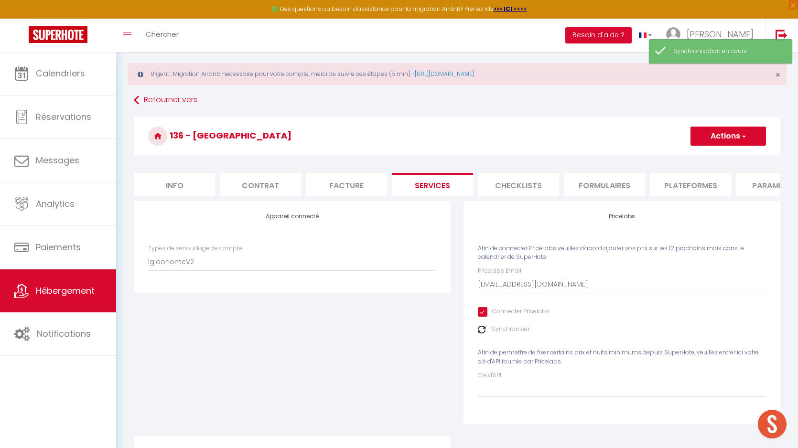
scroll to position [0, 0]
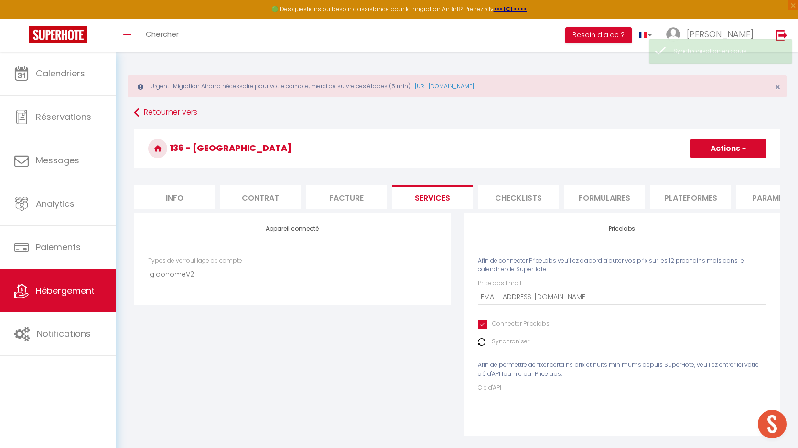
click at [737, 148] on button "Actions" at bounding box center [729, 148] width 76 height 19
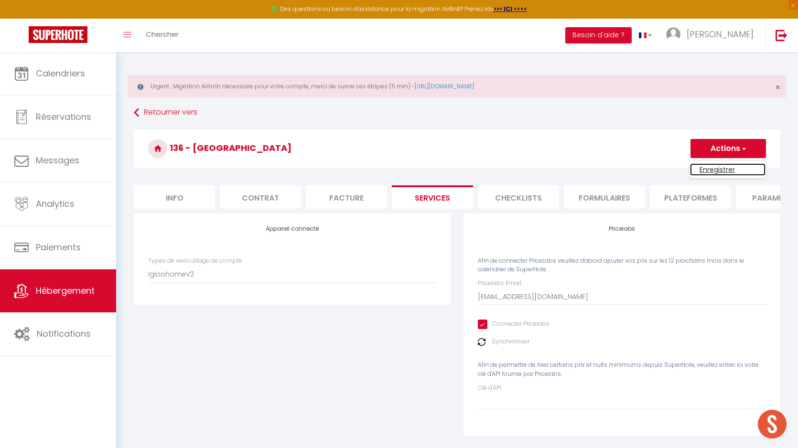
click at [715, 168] on link "Enregistrer" at bounding box center [728, 169] width 76 height 12
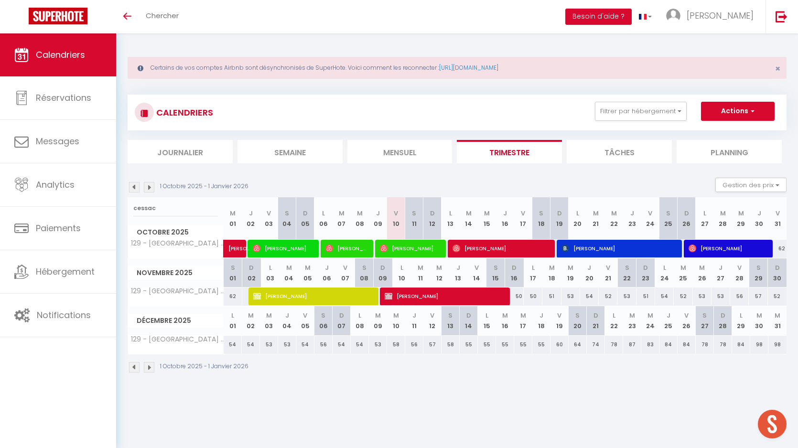
click at [179, 206] on input "cessac" at bounding box center [175, 208] width 85 height 17
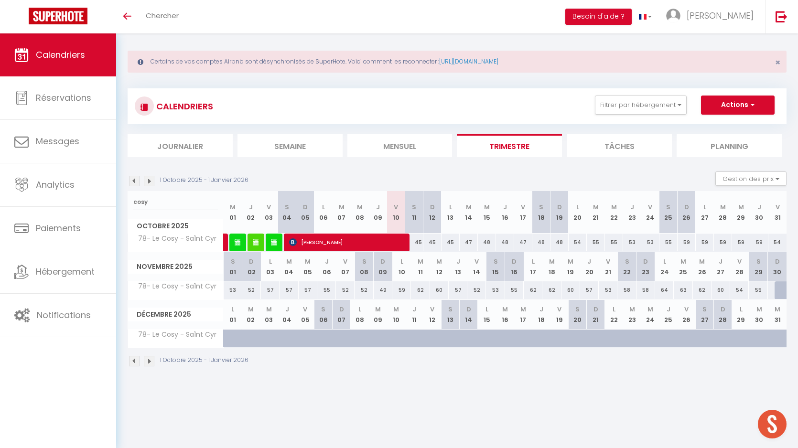
type input "cosy"
click at [397, 241] on span "[PERSON_NAME]" at bounding box center [346, 242] width 115 height 18
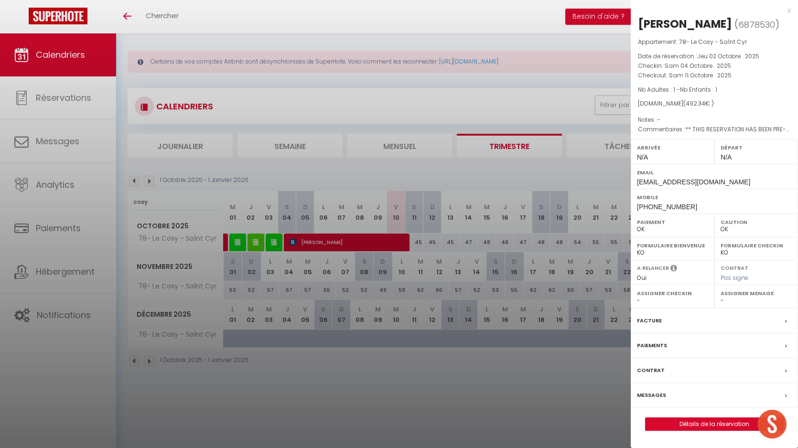
click at [448, 265] on div at bounding box center [399, 224] width 798 height 448
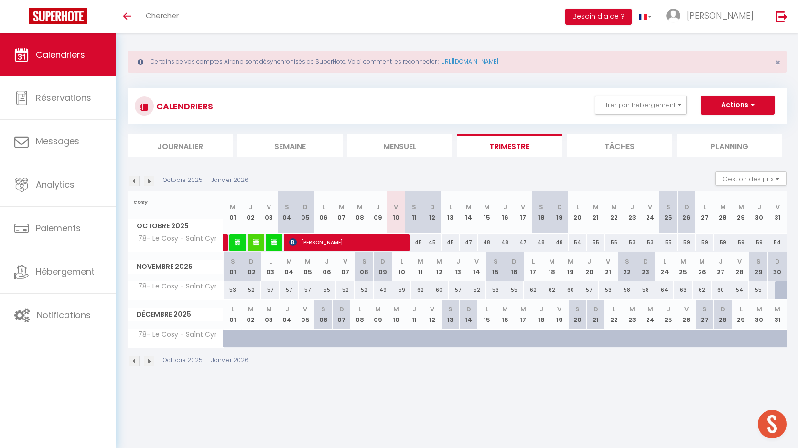
click at [416, 241] on div "45" at bounding box center [414, 243] width 18 height 18
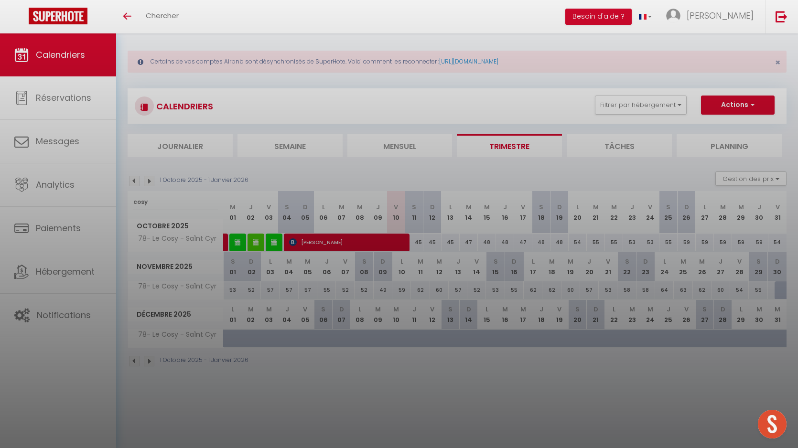
click at [452, 243] on div at bounding box center [399, 224] width 798 height 448
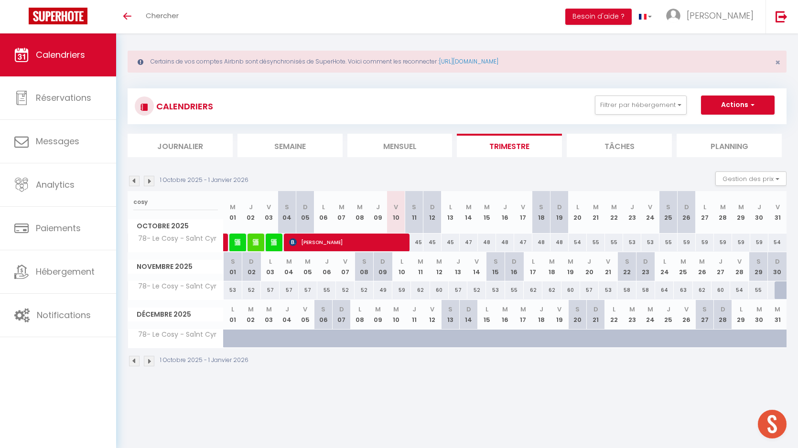
click at [466, 241] on div "47" at bounding box center [469, 243] width 18 height 18
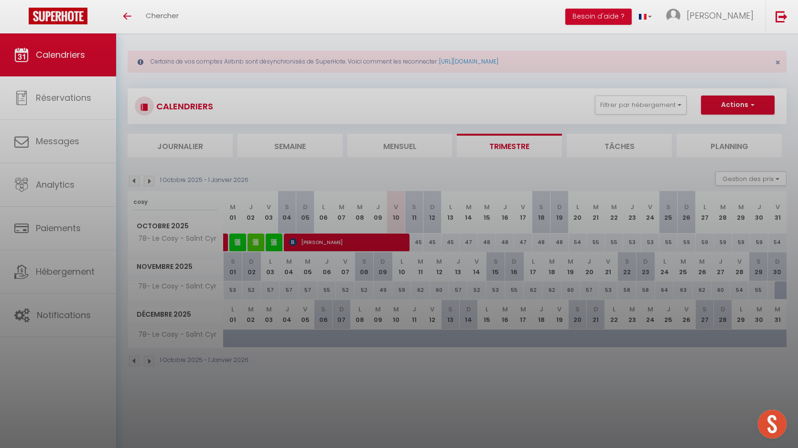
click at [529, 239] on div at bounding box center [399, 224] width 798 height 448
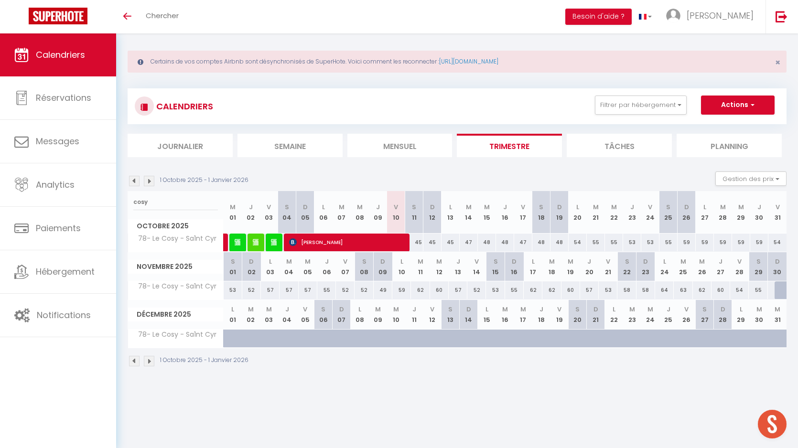
click at [522, 240] on div "47" at bounding box center [523, 243] width 18 height 18
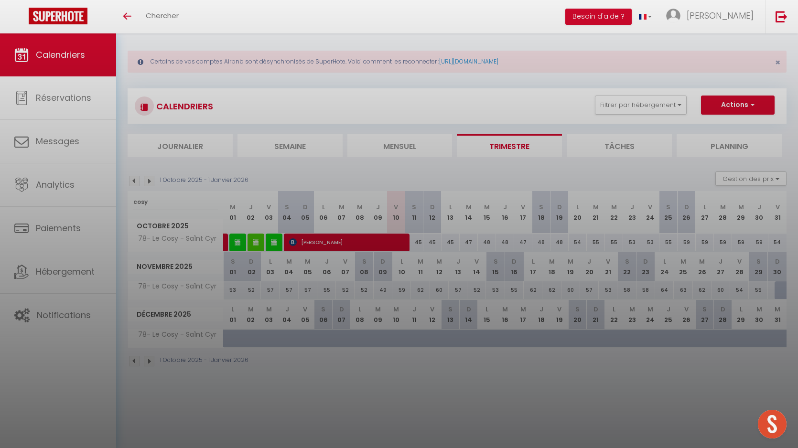
click at [522, 240] on div at bounding box center [399, 224] width 798 height 448
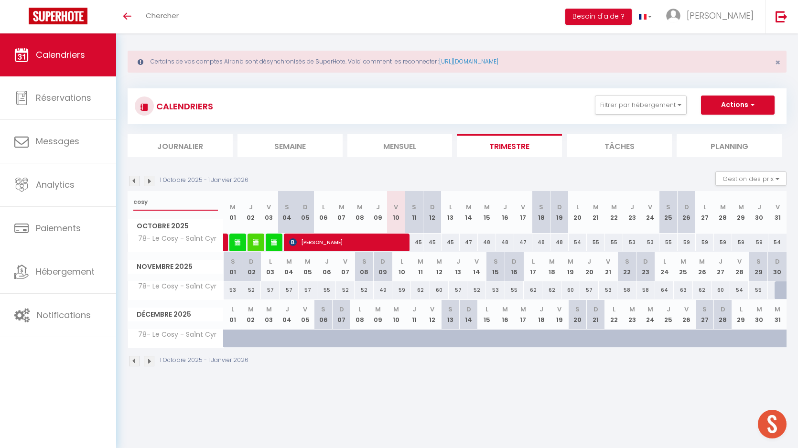
click at [144, 200] on input "cosy" at bounding box center [175, 202] width 85 height 17
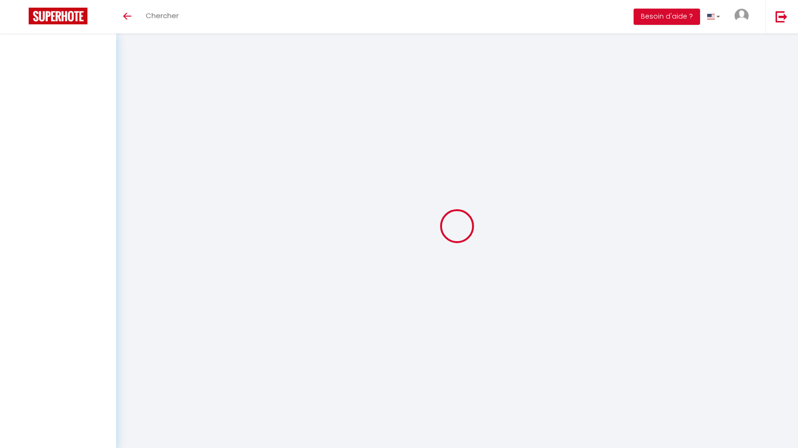
scroll to position [6, 0]
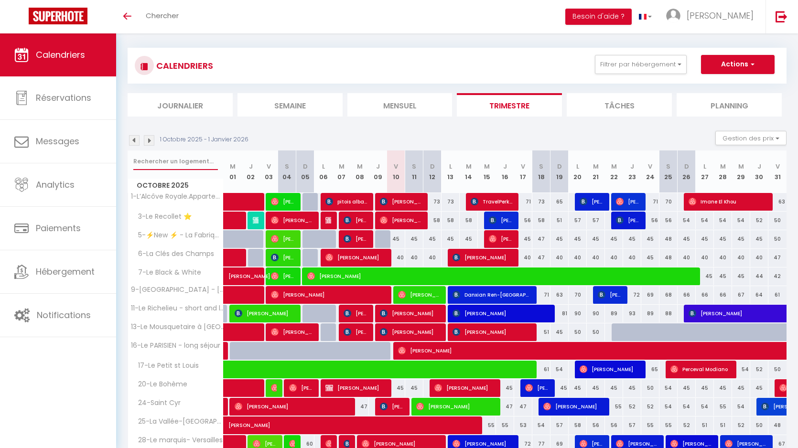
click at [175, 155] on input "text" at bounding box center [175, 161] width 85 height 17
paste input "cosy"
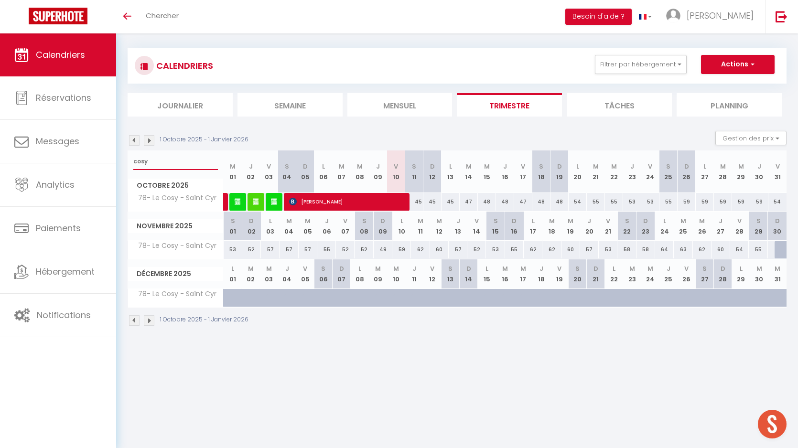
type input "cosy"
click at [417, 202] on div "45" at bounding box center [414, 202] width 18 height 18
type input "45"
type input "Sam 11 Octobre 2025"
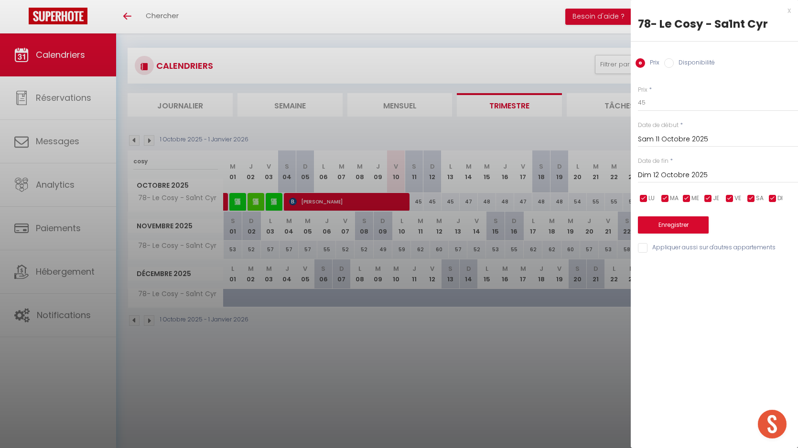
click at [687, 172] on input "Dim 12 Octobre 2025" at bounding box center [718, 175] width 160 height 12
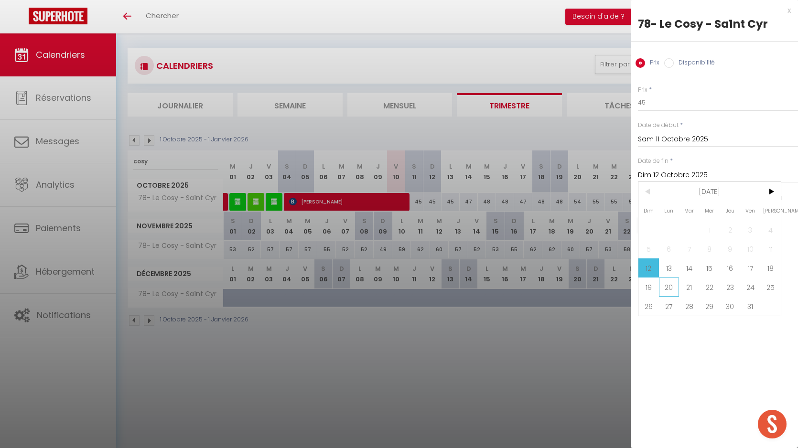
click at [664, 284] on span "20" at bounding box center [669, 287] width 21 height 19
type input "Lun 20 Octobre 2025"
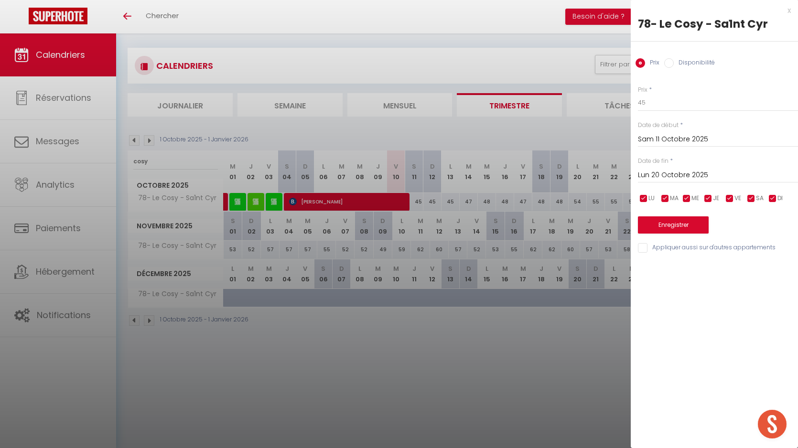
click at [672, 59] on input "Disponibilité" at bounding box center [669, 63] width 10 height 10
radio input "true"
radio input "false"
click at [665, 100] on select "Disponible Indisponible" at bounding box center [718, 103] width 160 height 18
select select "0"
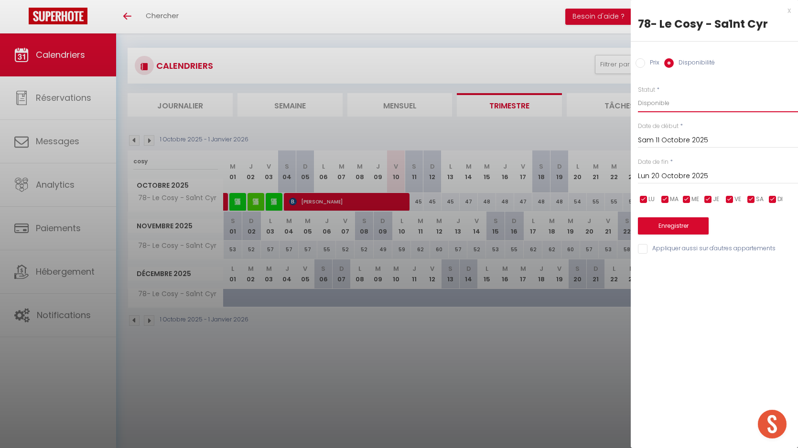
click at [638, 94] on select "Disponible Indisponible" at bounding box center [718, 103] width 160 height 18
click at [664, 226] on button "Enregistrer" at bounding box center [673, 225] width 71 height 17
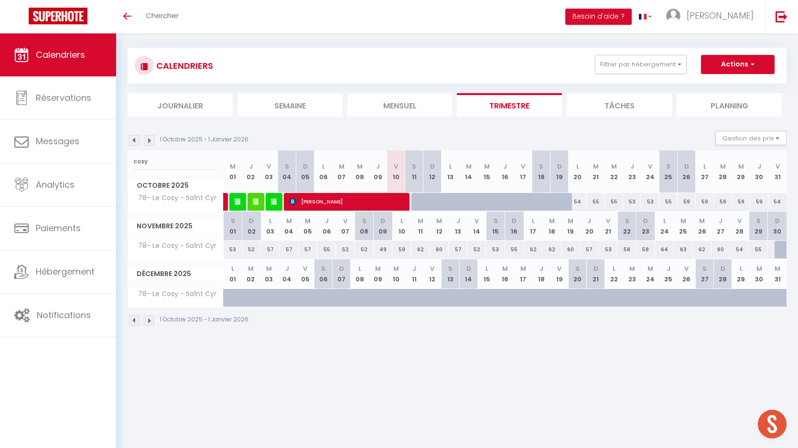
click at [758, 248] on div "55" at bounding box center [758, 250] width 19 height 18
select select "1"
type input "Sam 29 Novembre 2025"
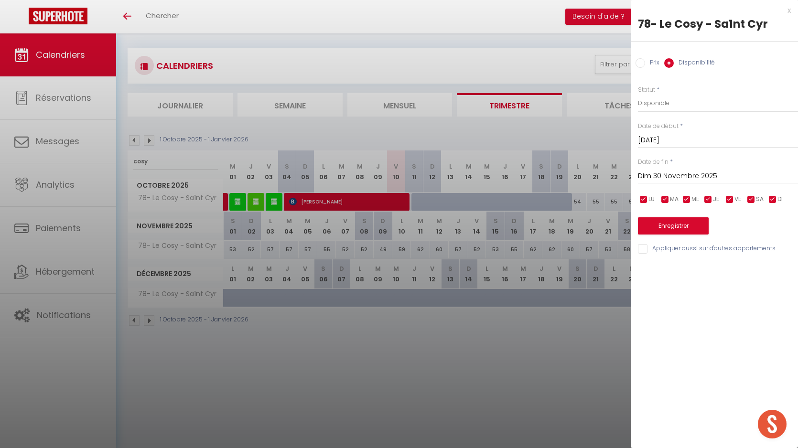
click at [676, 180] on input "Dim 30 Novembre 2025" at bounding box center [718, 176] width 160 height 12
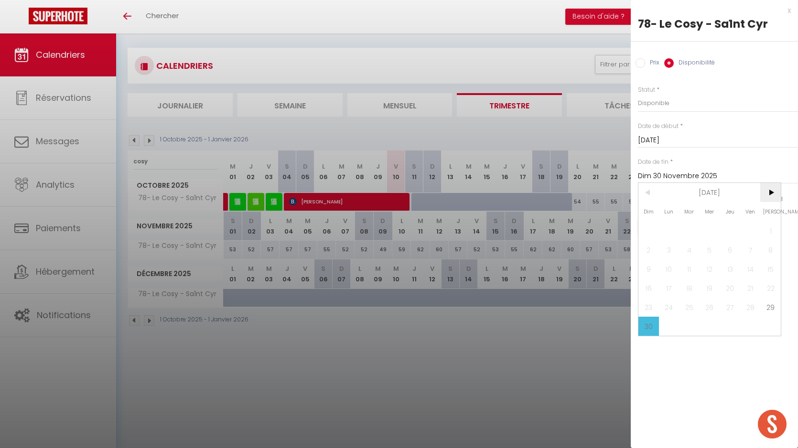
click at [775, 192] on span ">" at bounding box center [771, 192] width 21 height 19
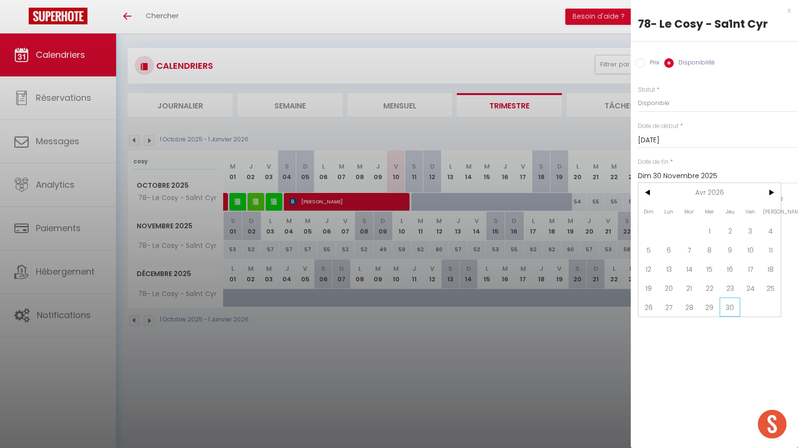
click at [734, 304] on span "30" at bounding box center [730, 307] width 21 height 19
type input "Jeu 30 Avril 2026"
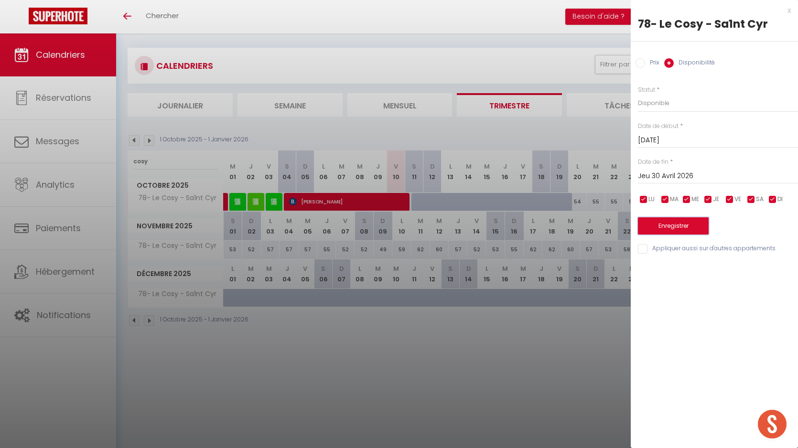
click at [669, 222] on button "Enregistrer" at bounding box center [673, 225] width 71 height 17
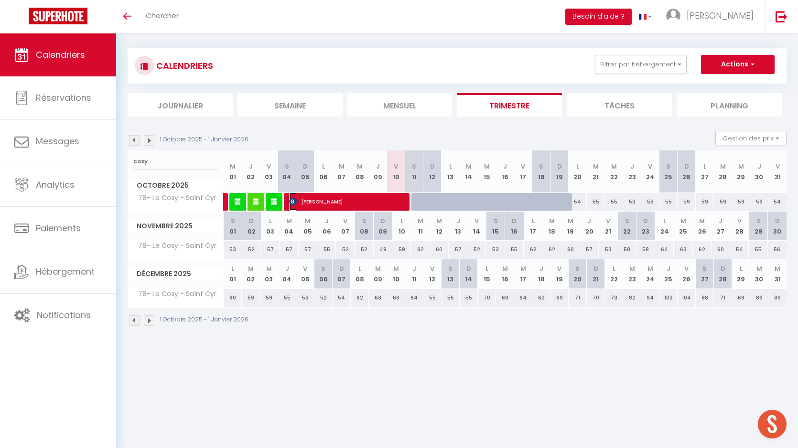
click at [323, 203] on span "[PERSON_NAME]" at bounding box center [346, 202] width 115 height 18
select select "OK"
select select "0"
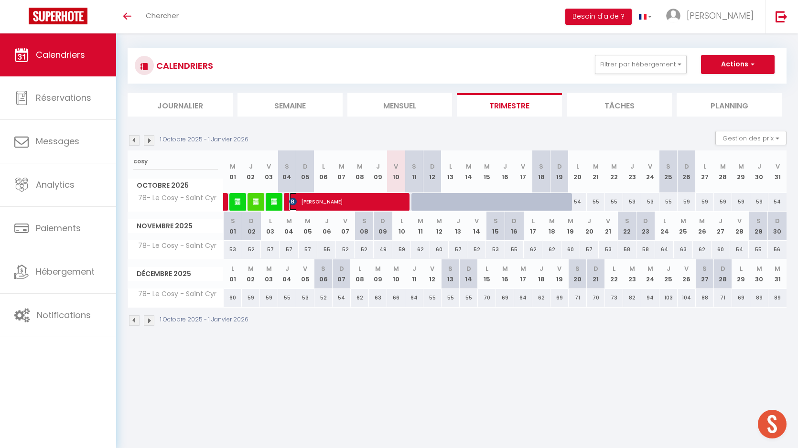
select select "1"
select select
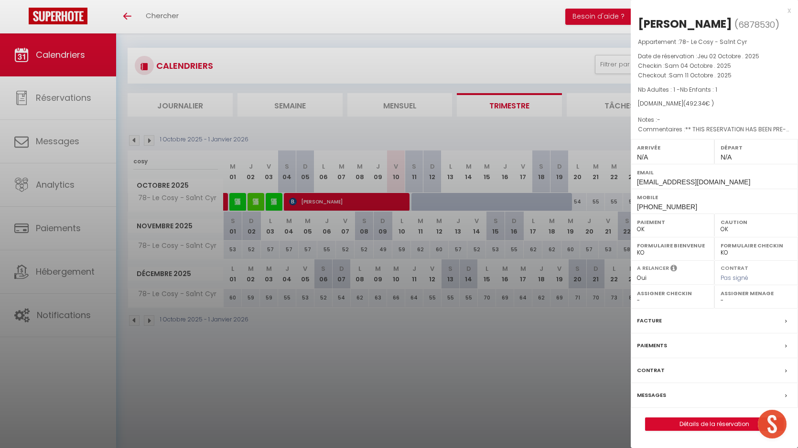
click at [658, 401] on label "Messages" at bounding box center [651, 396] width 29 height 10
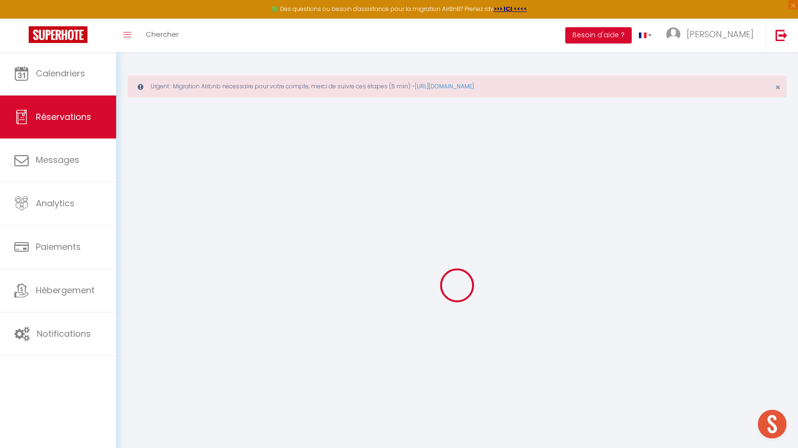
select select
checkbox input "true"
select select
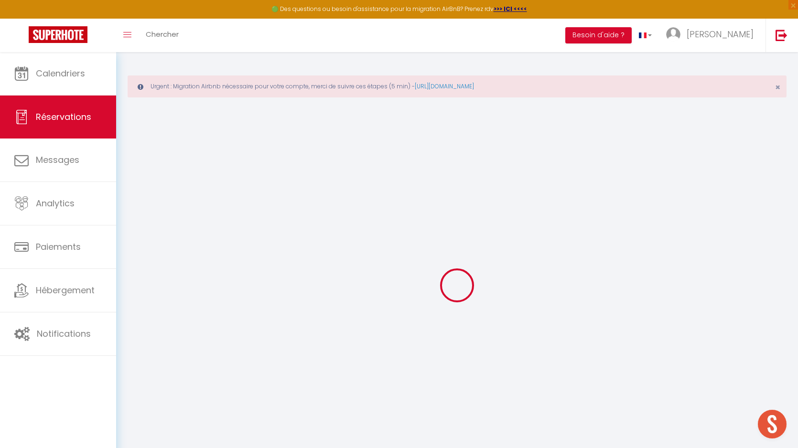
checkbox input "true"
type textarea "** THIS RESERVATION HAS BEEN PRE-PAID ** BOOKING NOTE : Payment charge is EUR 6…"
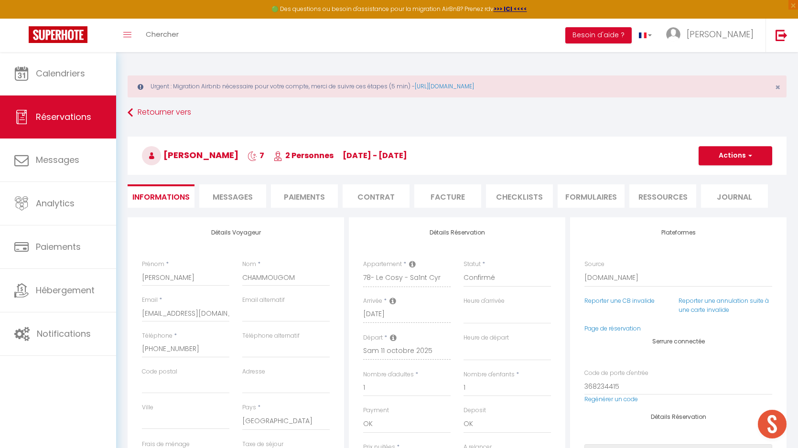
click at [236, 201] on span "Messages" at bounding box center [233, 197] width 40 height 11
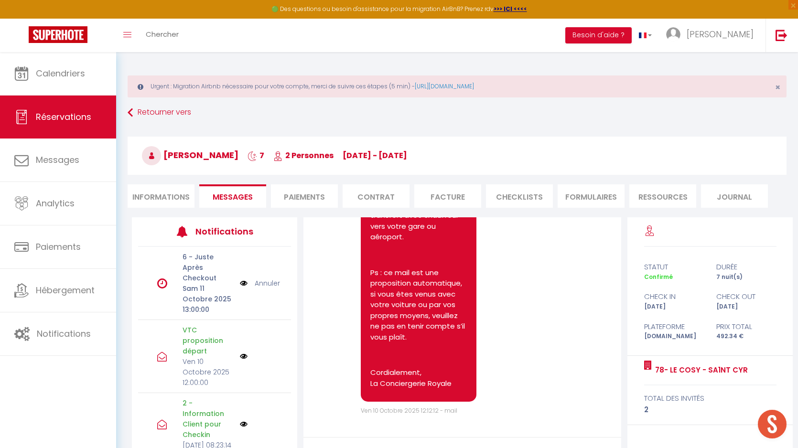
scroll to position [99, 0]
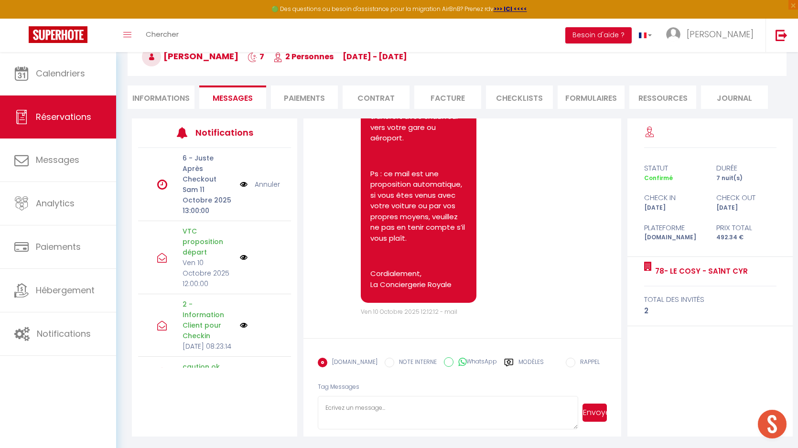
click at [392, 403] on textarea at bounding box center [448, 412] width 261 height 33
type textarea "P"
type textarea "Bonjour, Pourriez-vous nous communiquer votre adresse mail s'il vous plait. Cor…"
click at [590, 413] on button "Envoyer" at bounding box center [595, 413] width 24 height 18
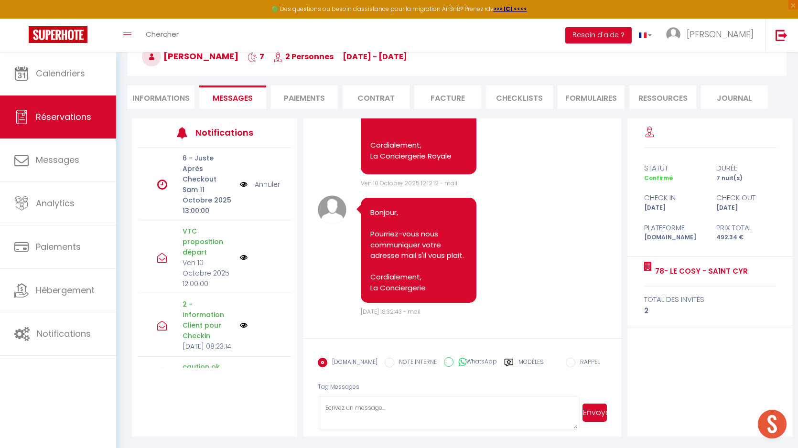
scroll to position [85, 0]
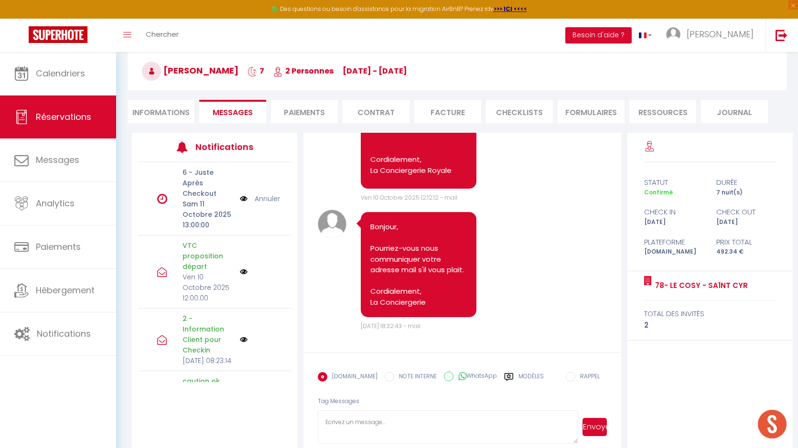
click at [165, 113] on li "Informations" at bounding box center [161, 111] width 67 height 23
select select
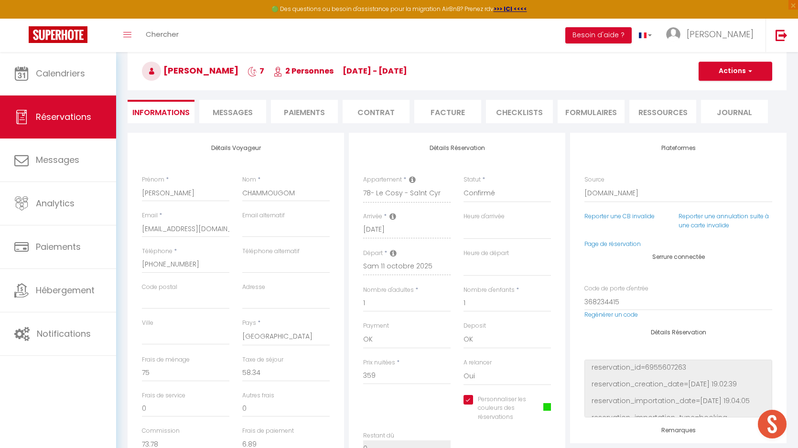
select select
checkbox input "true"
select select
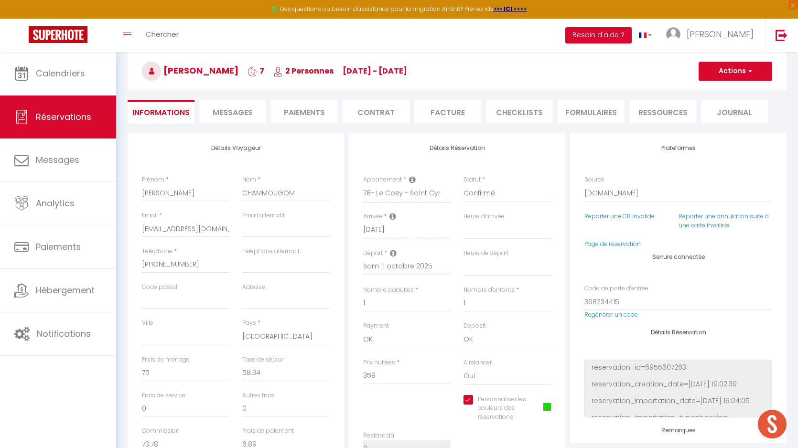
checkbox input "true"
click at [749, 72] on span "button" at bounding box center [749, 71] width 6 height 9
select select
checkbox input "true"
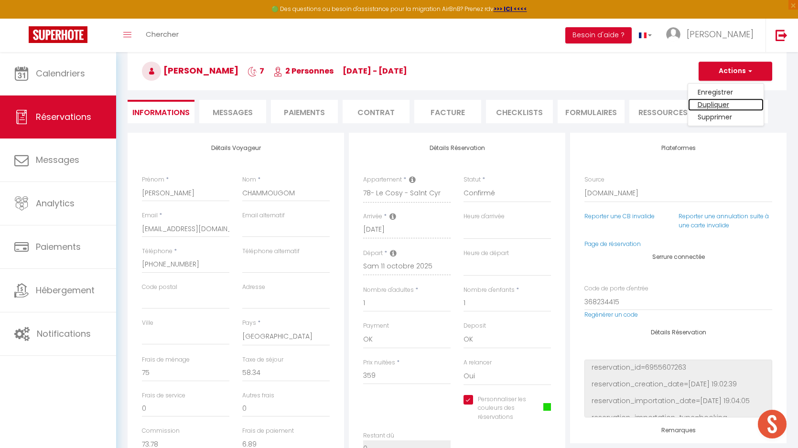
click at [711, 104] on link "Dupliquer" at bounding box center [726, 104] width 76 height 12
select select
checkbox input "true"
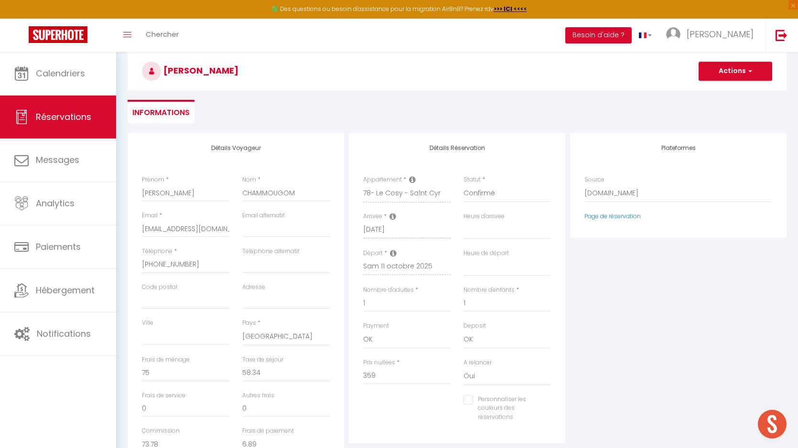
type input "0"
select select
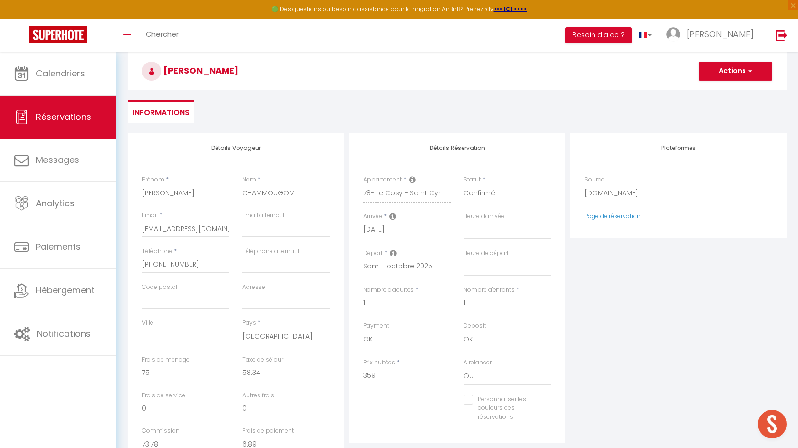
select select
type input "Invalid Dateundefined"
select select
checkbox input "false"
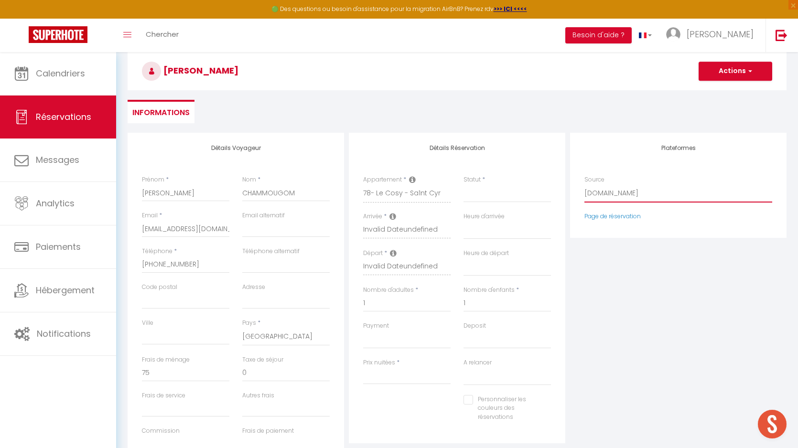
click at [610, 190] on select "Direct Airbnb.com Booking.com Chalet montagne Expedia Gite de France Homeaway H…" at bounding box center [679, 194] width 188 height 18
select select "54"
click at [585, 185] on select "Direct Airbnb.com Booking.com Chalet montagne Expedia Gite de France Homeaway H…" at bounding box center [679, 194] width 188 height 18
select select
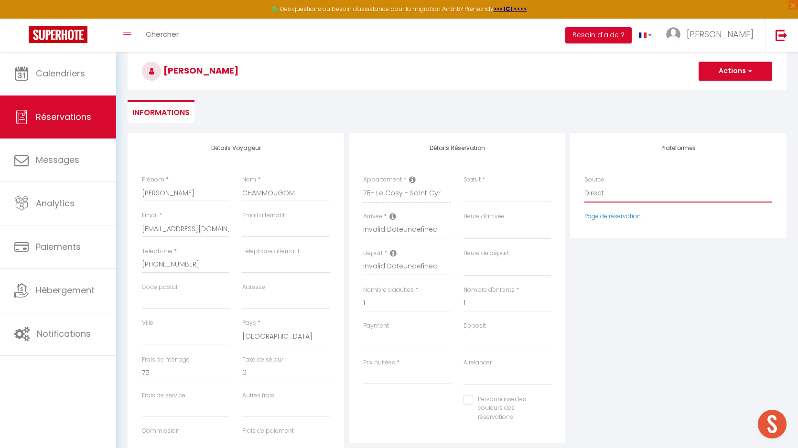
select select
checkbox input "false"
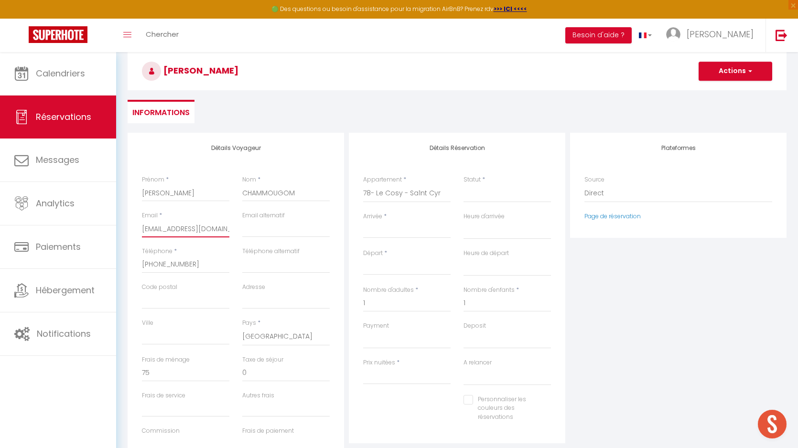
click at [187, 230] on input "jchamm.992519@guest.booking.com" at bounding box center [185, 228] width 87 height 17
select select
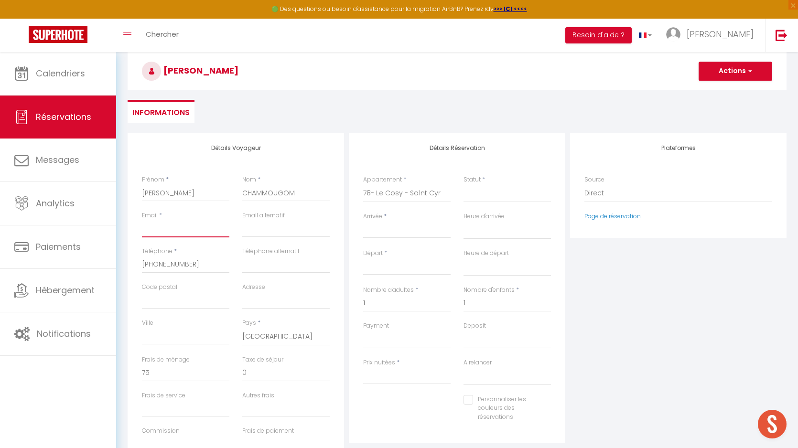
select select
checkbox input "false"
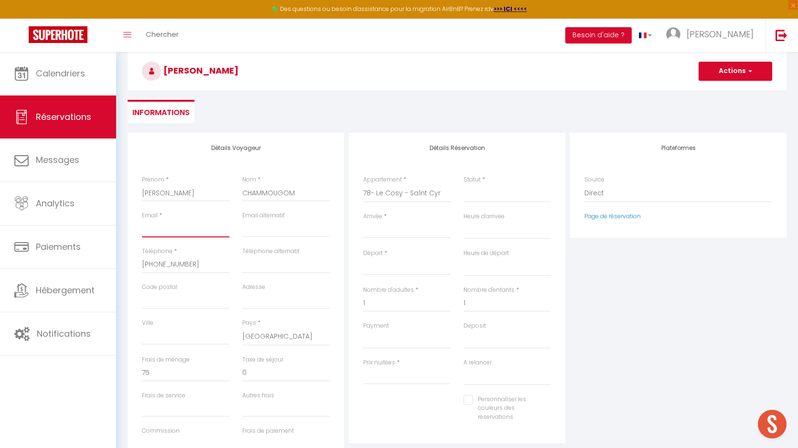
paste input "Chamjane@hotmail.fr"
type input "Chamjane@hotmail.fr"
select select
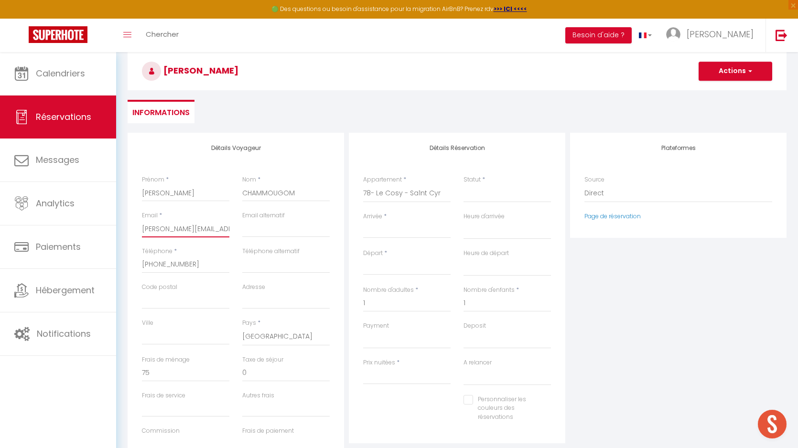
select select
checkbox input "false"
type input "Chamjane@hotmail.fr"
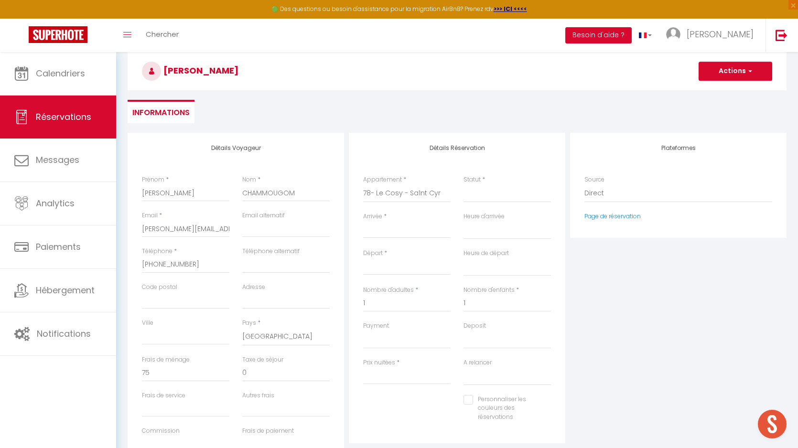
click at [401, 231] on input "Arrivée" at bounding box center [406, 231] width 87 height 12
click at [389, 228] on input "Arrivée" at bounding box center [406, 231] width 87 height 12
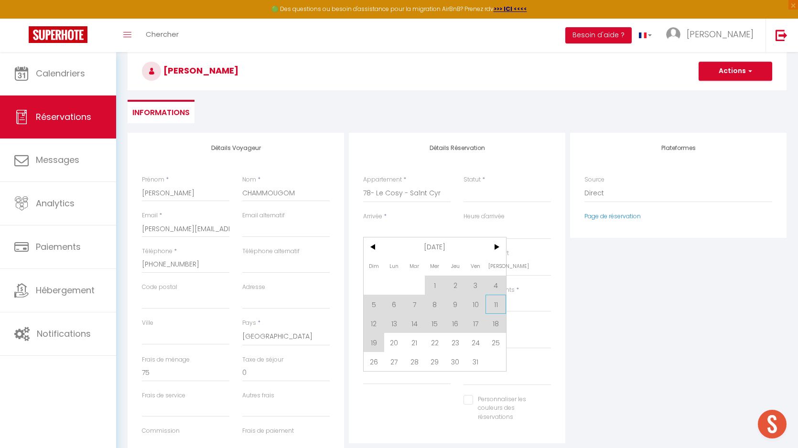
click at [494, 309] on span "11" at bounding box center [496, 304] width 21 height 19
select select
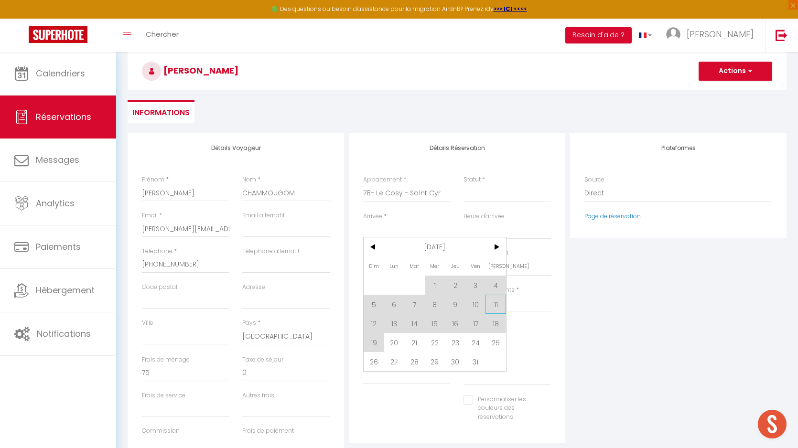
select select
checkbox input "false"
type input "Sam 11 Octobre 2025"
type input "Dim 12 Octobre 2025"
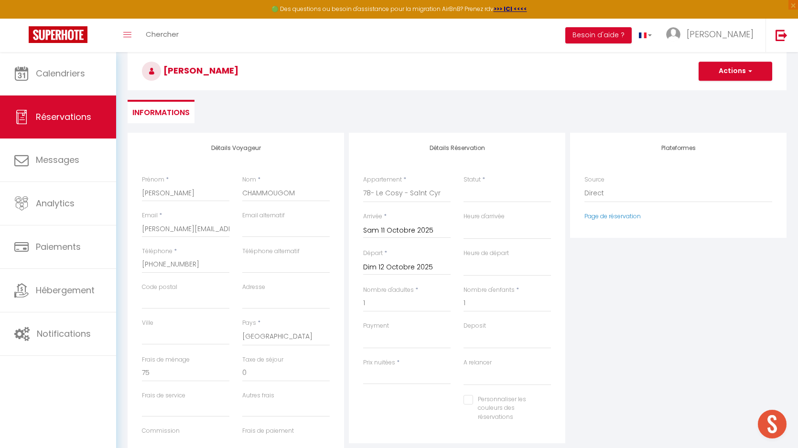
click at [383, 268] on input "Dim 12 Octobre 2025" at bounding box center [406, 267] width 87 height 12
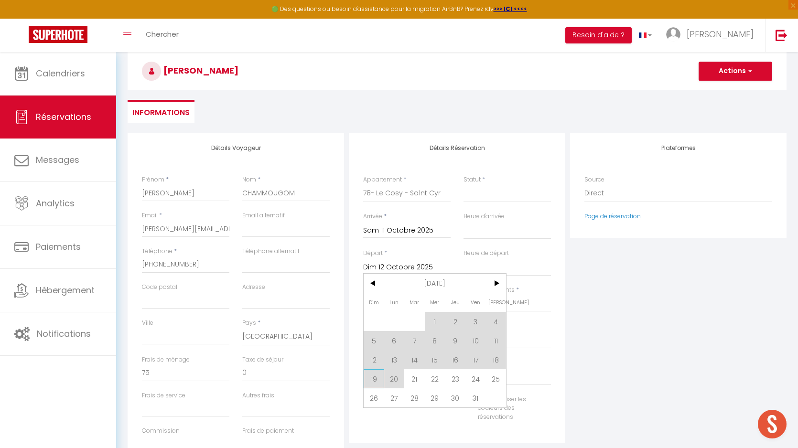
click at [378, 379] on span "19" at bounding box center [374, 378] width 21 height 19
select select
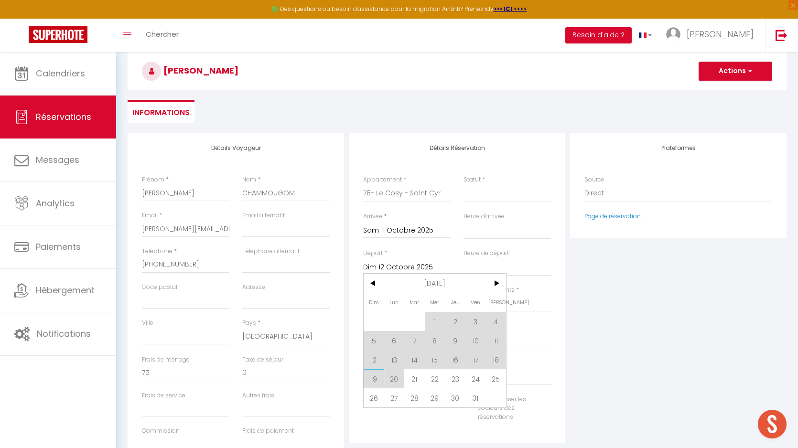
select select
checkbox input "false"
type input "Dim 19 Octobre 2025"
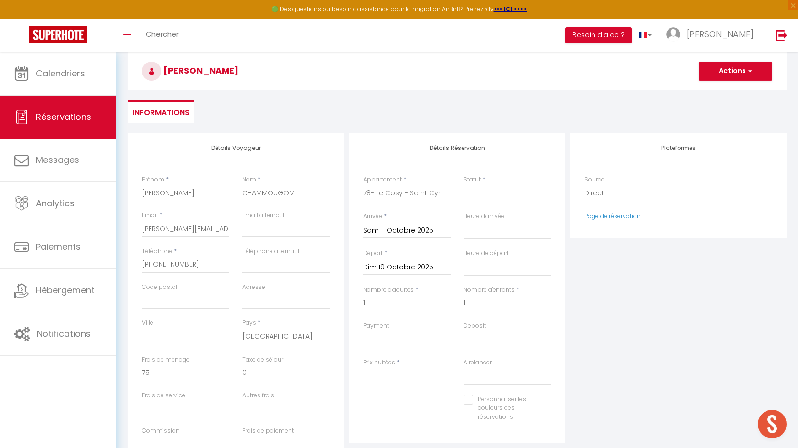
type input "65"
type input "9.36"
select select
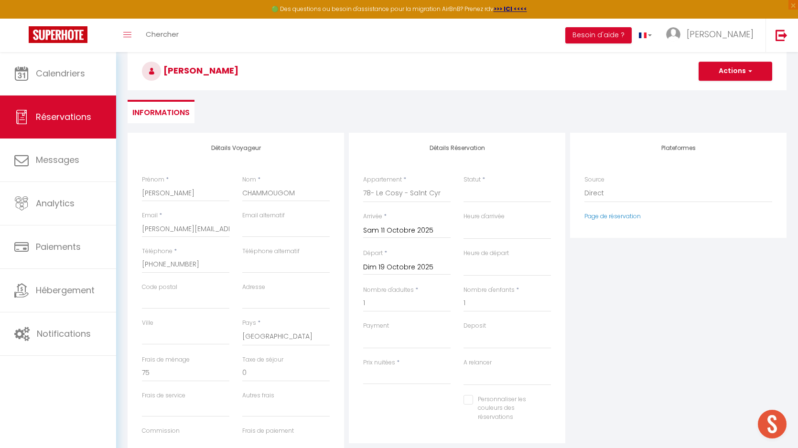
select select
type input "373"
select select
checkbox input "false"
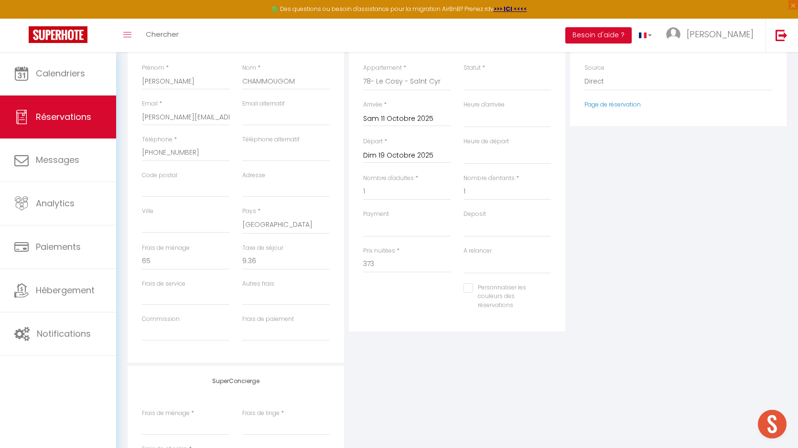
scroll to position [200, 0]
click at [392, 224] on select "OK KO" at bounding box center [406, 224] width 87 height 18
select select "10"
click at [363, 215] on select "OK KO" at bounding box center [406, 224] width 87 height 18
select select
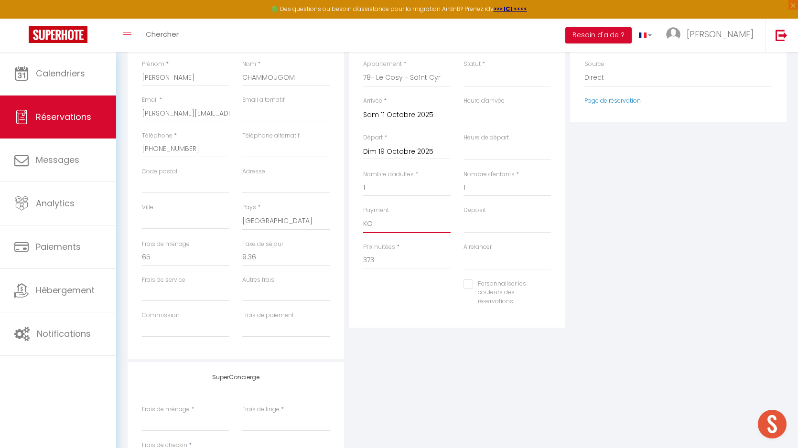
select select
checkbox input "false"
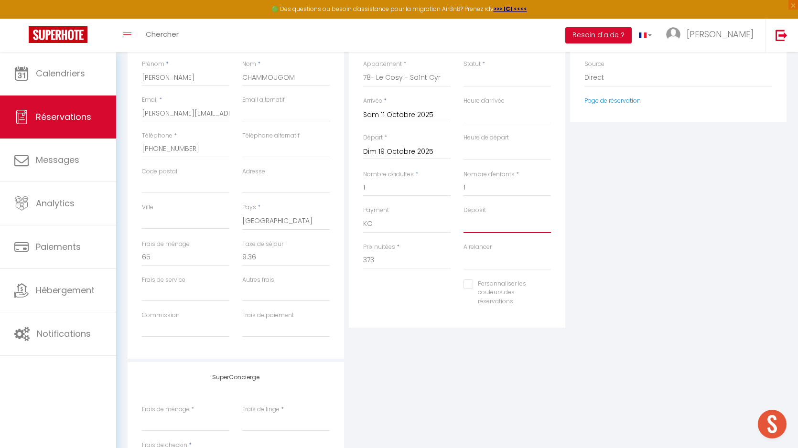
click at [482, 226] on select "OK KO" at bounding box center [507, 224] width 87 height 18
select select "15"
click at [464, 215] on select "OK KO" at bounding box center [507, 224] width 87 height 18
select select
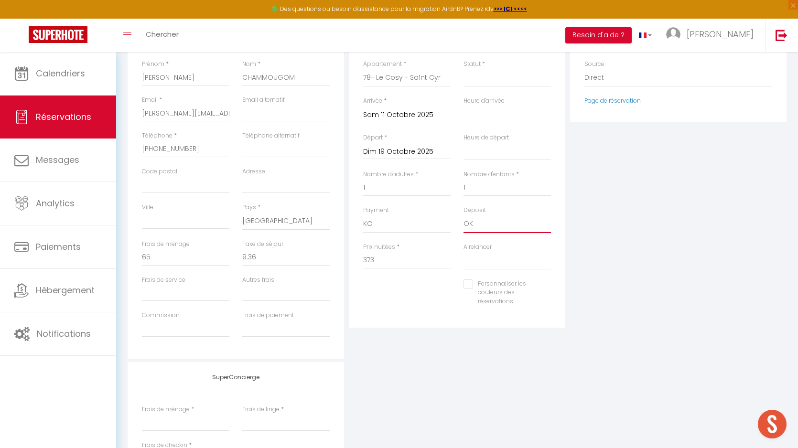
select select
checkbox input "false"
click at [147, 253] on input "65" at bounding box center [185, 257] width 87 height 17
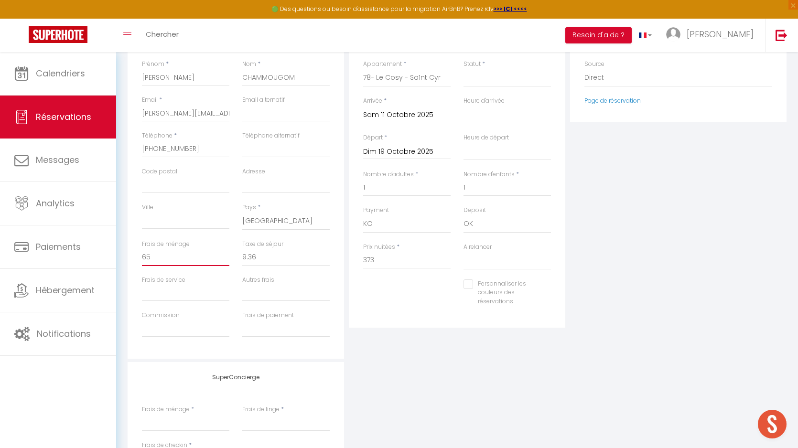
type input "0"
select select
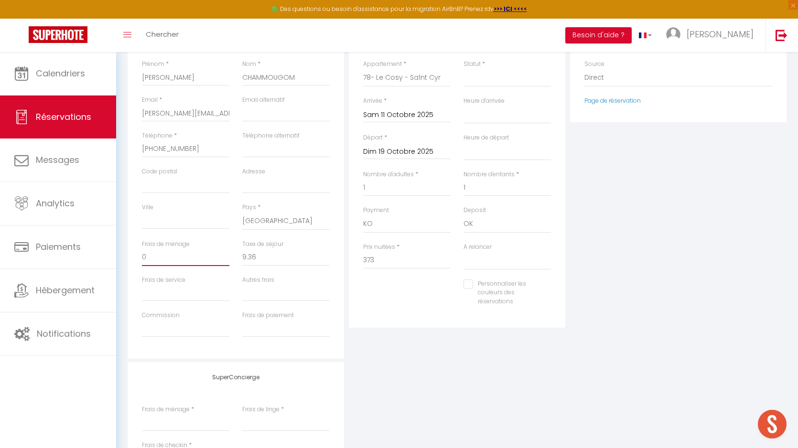
checkbox input "false"
type input "0"
click at [371, 307] on div "Personnaliser les couleurs des réservations #1BD709" at bounding box center [457, 298] width 200 height 37
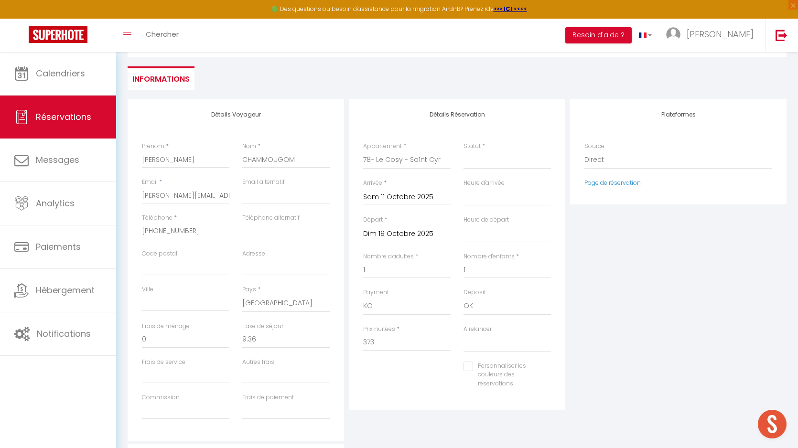
scroll to position [117, 0]
click at [497, 164] on select "Confirmé Non Confirmé Annulé Annulé par le voyageur No Show Request" at bounding box center [507, 161] width 87 height 18
select select "2"
click at [464, 152] on select "Confirmé Non Confirmé Annulé Annulé par le voyageur No Show Request" at bounding box center [507, 161] width 87 height 18
select select
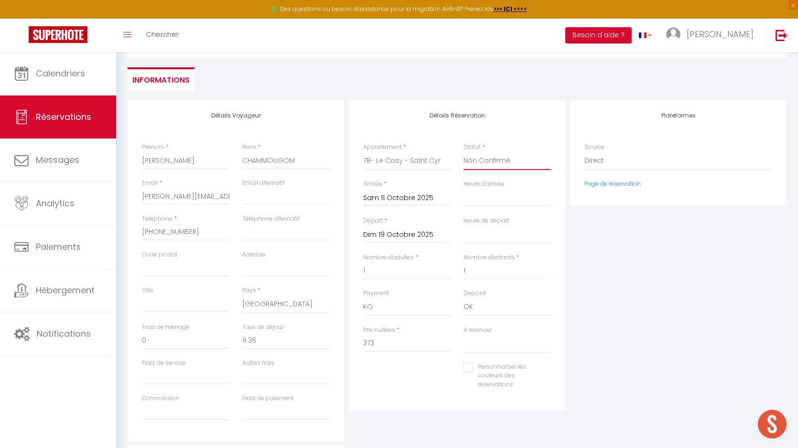
select select
checkbox input "false"
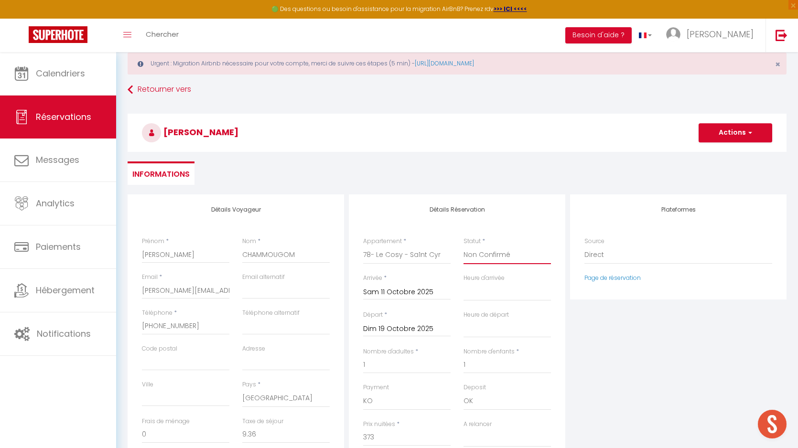
scroll to position [0, 0]
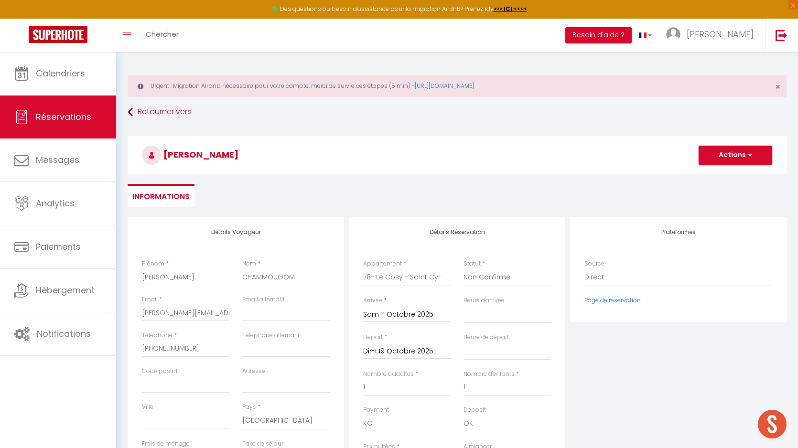
click at [752, 152] on button "Actions" at bounding box center [736, 155] width 74 height 19
click at [703, 174] on link "Enregistrer" at bounding box center [726, 176] width 76 height 12
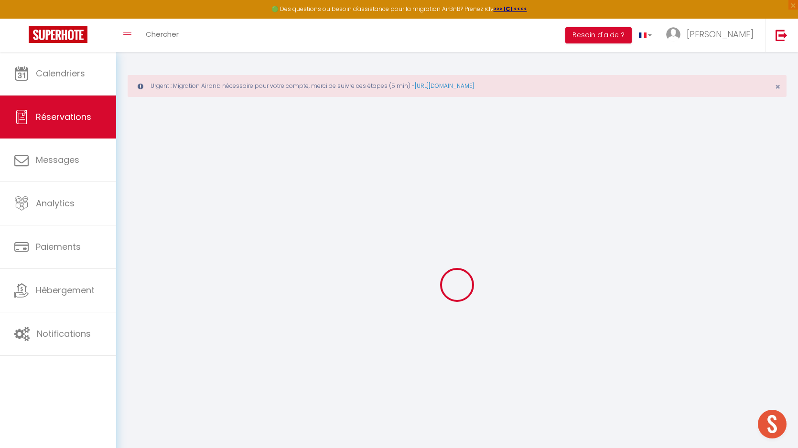
select select "not_cancelled"
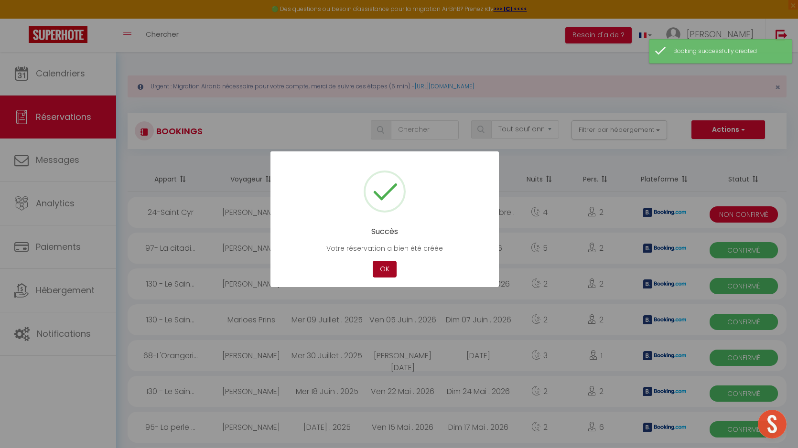
click at [385, 272] on button "OK" at bounding box center [385, 269] width 24 height 17
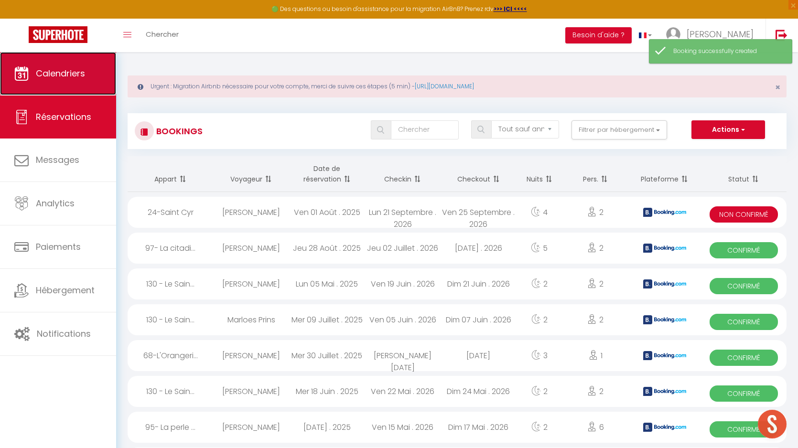
click at [74, 81] on link "Calendriers" at bounding box center [58, 73] width 116 height 43
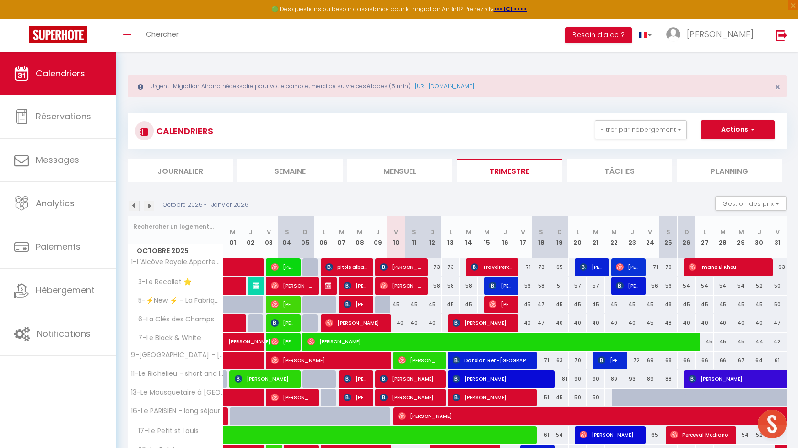
click at [194, 232] on input "text" at bounding box center [175, 226] width 85 height 17
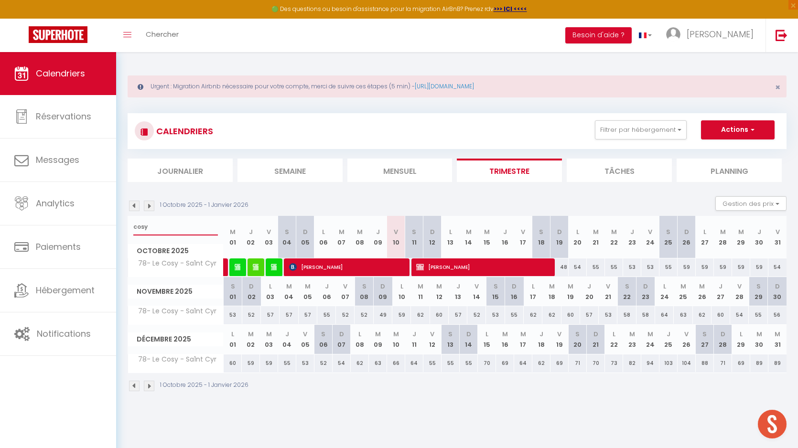
type input "cosy"
click at [473, 268] on span "[PERSON_NAME]" at bounding box center [482, 267] width 133 height 18
select select "KO"
select select "OK"
select select "0"
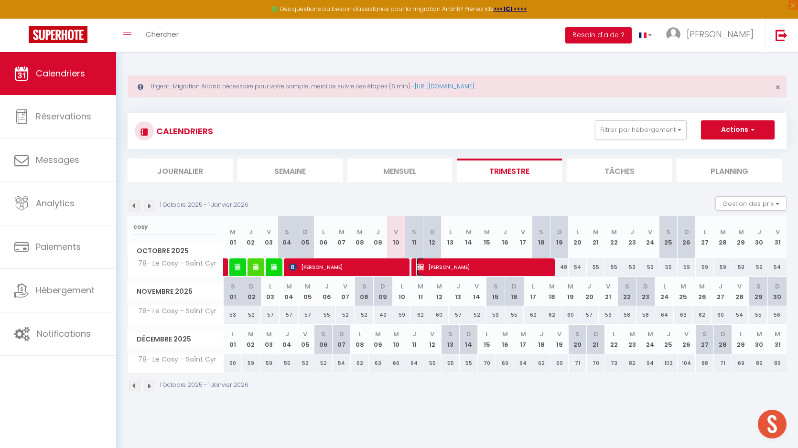
select select "0"
select select "1"
select select
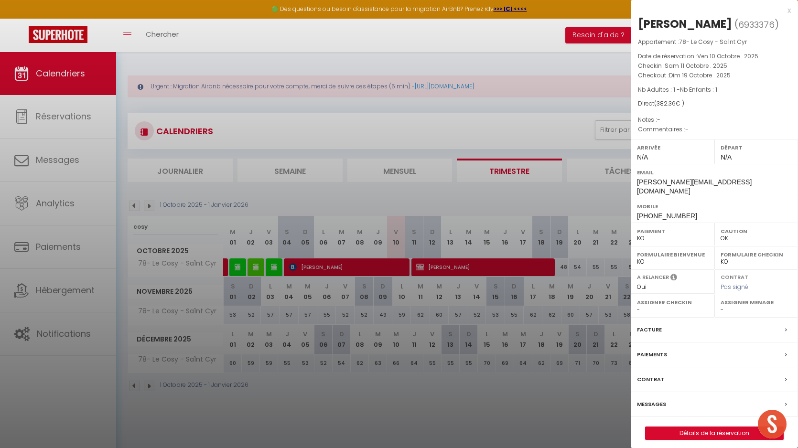
click at [677, 220] on span "+590690475634" at bounding box center [667, 216] width 60 height 8
click at [677, 195] on span "Chamjane@hotmail.fr" at bounding box center [694, 186] width 115 height 17
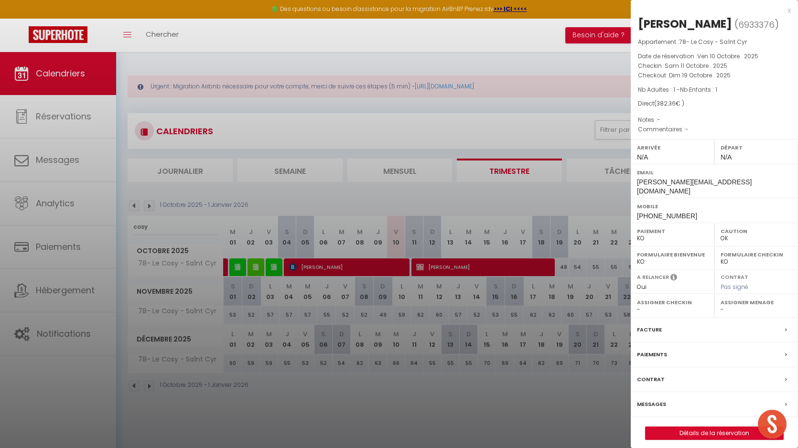
click at [471, 264] on div at bounding box center [399, 224] width 798 height 448
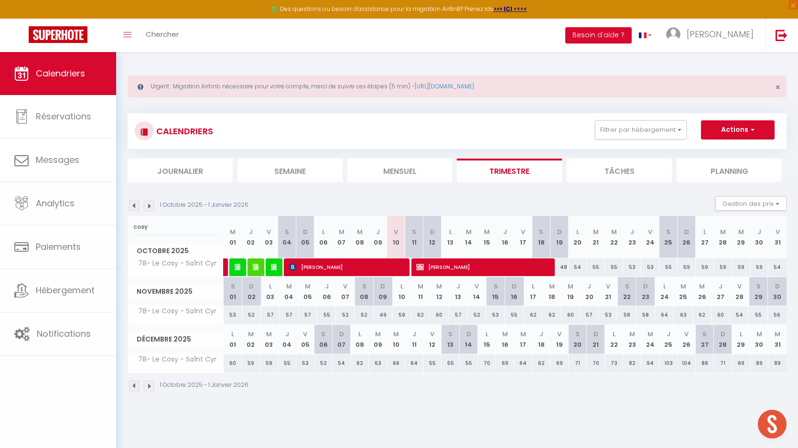
click at [471, 264] on body "🟢 Des questions ou besoin d'assistance pour la migration AirBnB? Prenez rdv >>>…" at bounding box center [399, 276] width 798 height 448
click at [513, 268] on span "[PERSON_NAME]" at bounding box center [482, 267] width 133 height 18
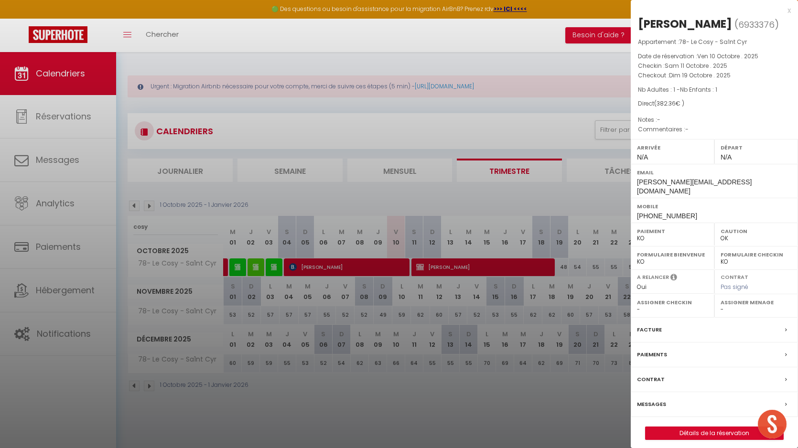
click at [643, 410] on label "Messages" at bounding box center [651, 405] width 29 height 10
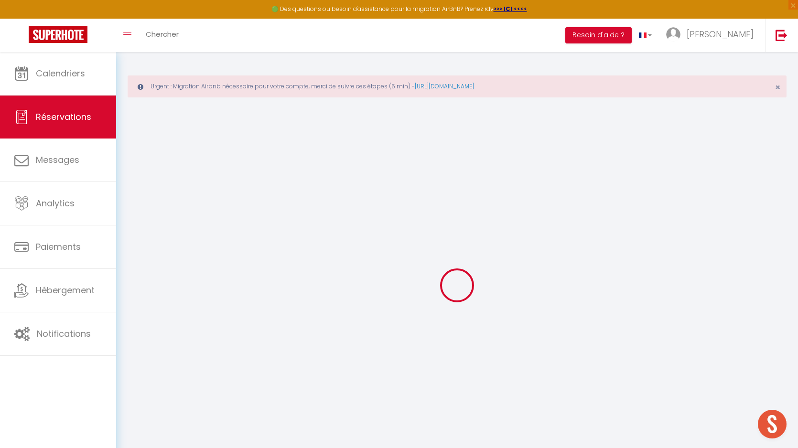
type input "Jeanine"
type input "CHAMMOUGOM"
type input "Chamjane@hotmail.fr"
type input "+590690475634"
select select "GP"
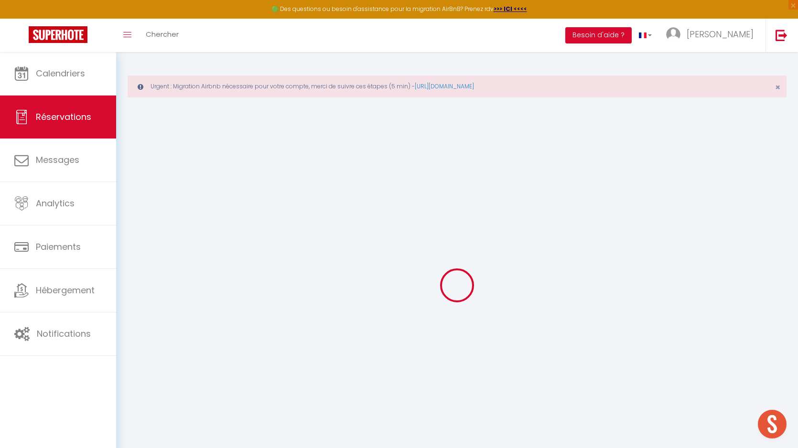
select select "27941"
select select "2"
type input "Sam 11 Octobre 2025"
select select
type input "Dim 19 Octobre 2025"
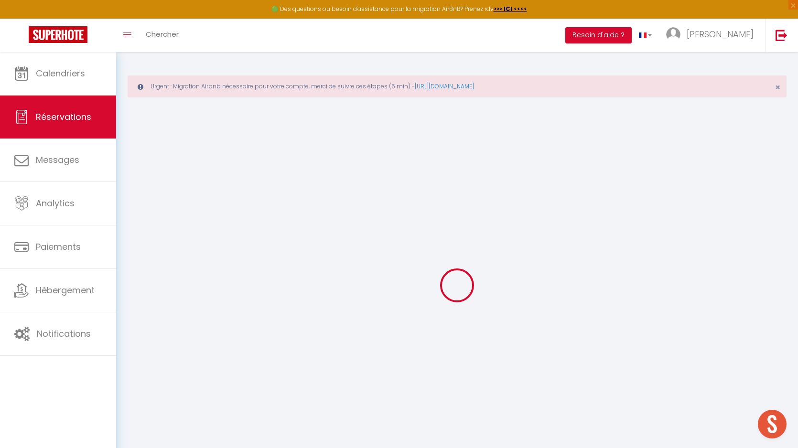
select select
type input "1"
select select "10"
select select
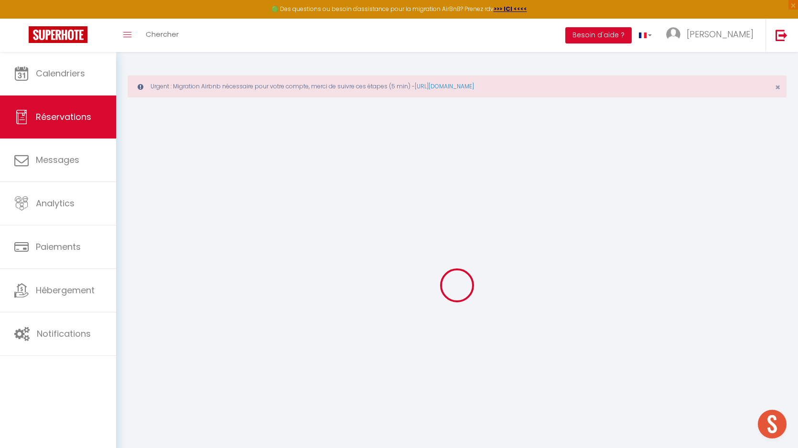
type input "373"
checkbox input "false"
type input "382.36"
type input "0"
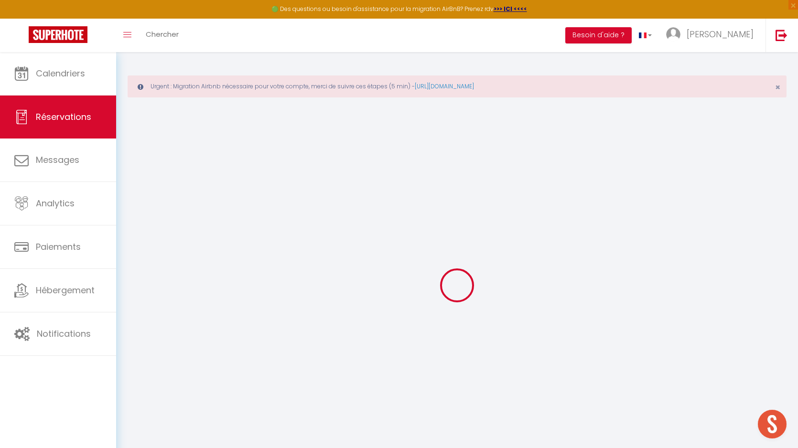
type input "0"
select select
select select "15"
checkbox input "false"
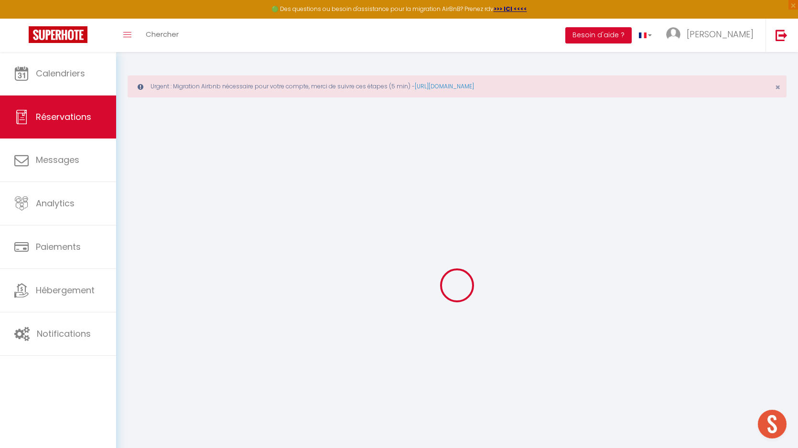
select select
checkbox input "false"
select select
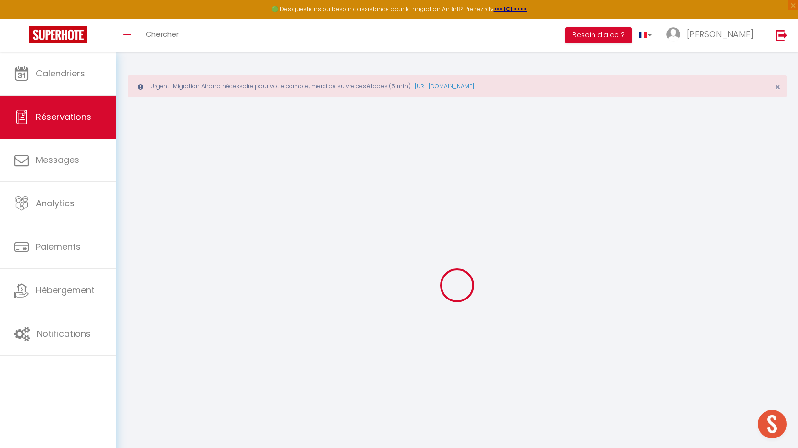
checkbox input "false"
select select
checkbox input "false"
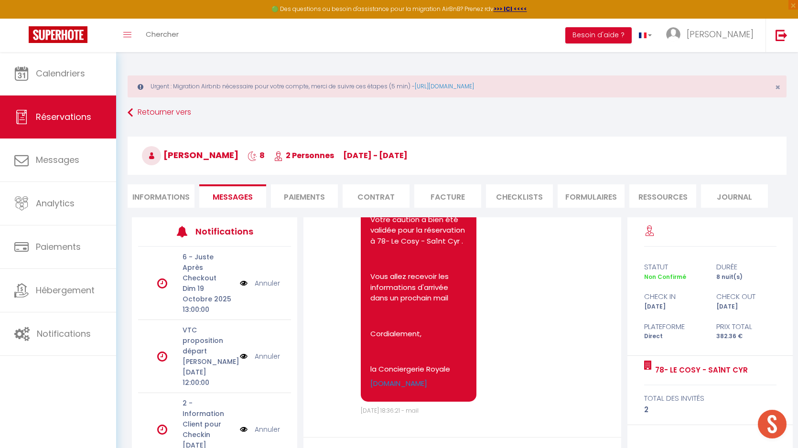
scroll to position [85, 0]
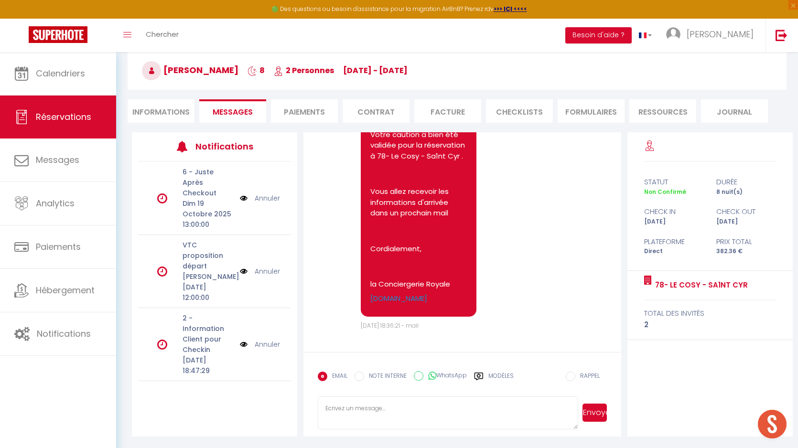
click at [497, 375] on label "Modèles" at bounding box center [501, 380] width 25 height 17
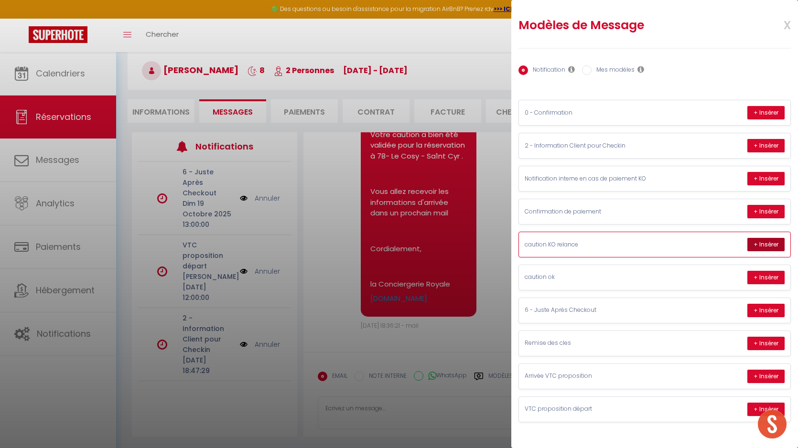
click at [764, 239] on button "+ Insérer" at bounding box center [766, 244] width 37 height 13
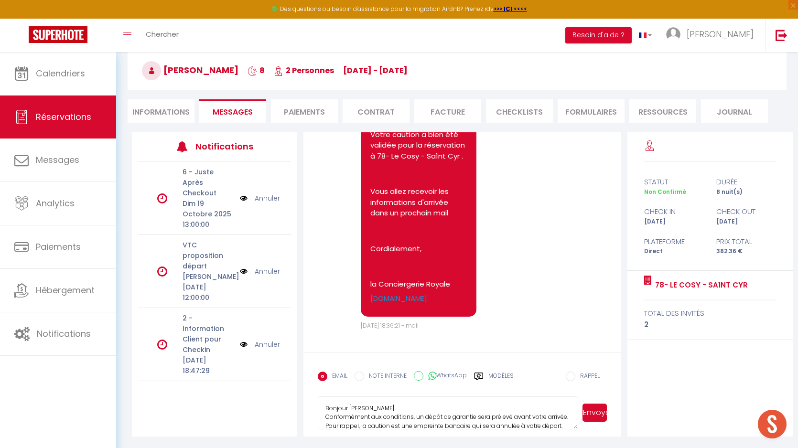
click at [390, 407] on textarea "Bonjour Jeanine Conformément aux conditions, un dépôt de garantie sera prélevé …" at bounding box center [448, 413] width 261 height 33
click at [358, 415] on textarea "Bonjour Jeanine, Conformément aux conditions, un dépôt de garantie sera prélevé…" at bounding box center [448, 413] width 261 height 33
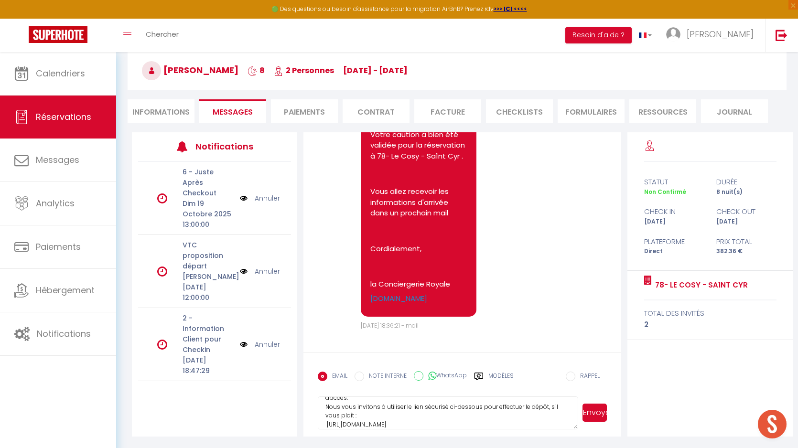
click at [327, 416] on textarea "Bonjour Jeanine, Conformément aux conditions, un dépôt de garantie sera prélevé…" at bounding box center [448, 413] width 261 height 33
type textarea "Bonjour Jeanine, Conformément aux conditions, un dépôt de garantie sera prélevé…"
click at [601, 409] on button "Envoyer" at bounding box center [595, 413] width 24 height 18
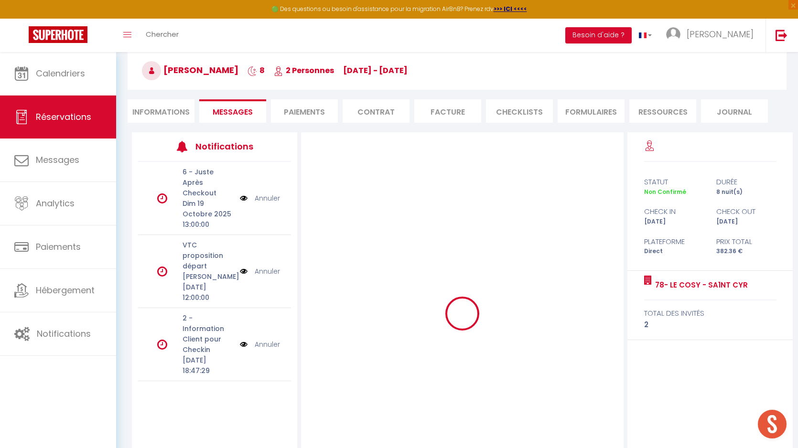
select select
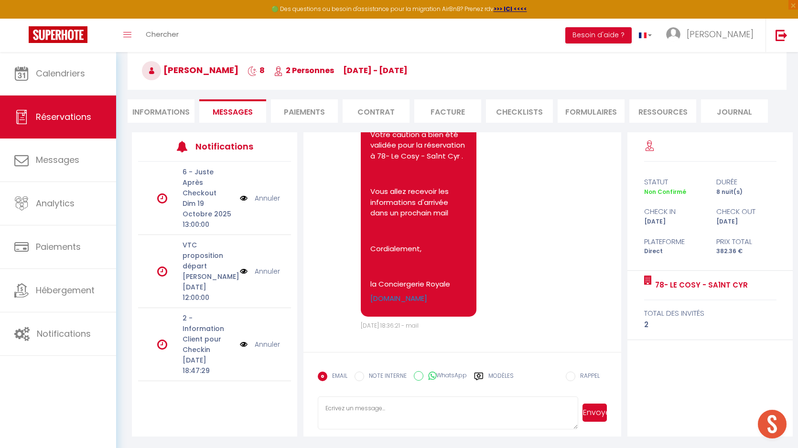
scroll to position [0, 0]
select select
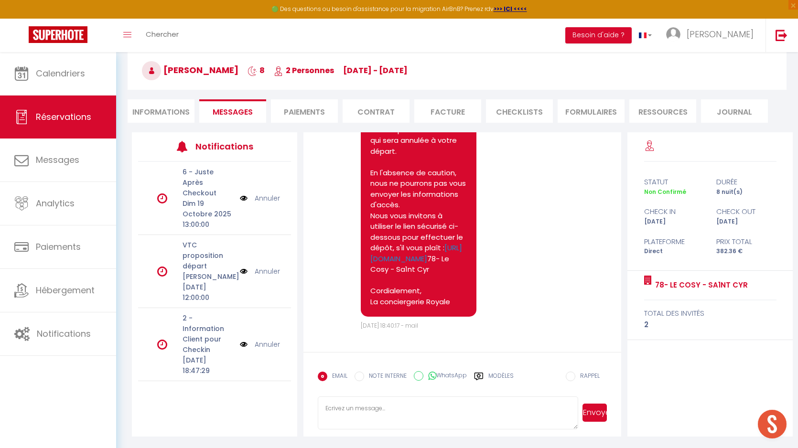
scroll to position [2097, 0]
click at [146, 108] on li "Informations" at bounding box center [161, 110] width 67 height 23
select select
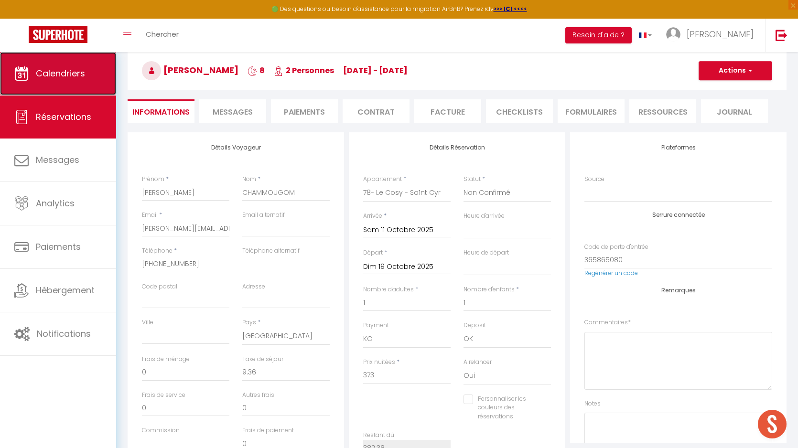
click at [73, 77] on span "Calendriers" at bounding box center [60, 73] width 49 height 12
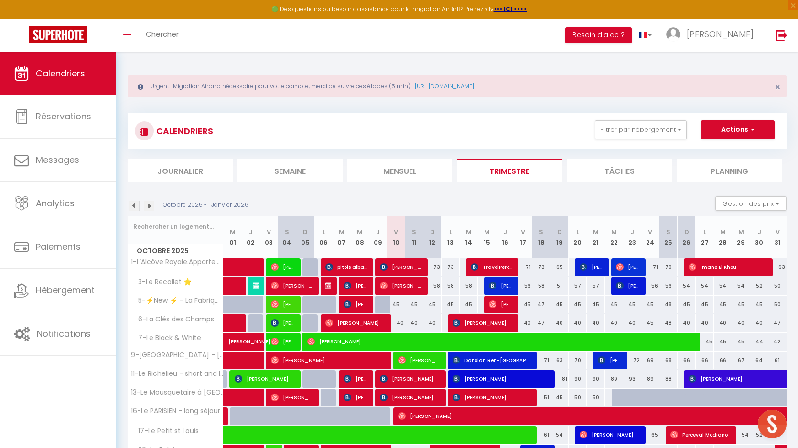
click at [281, 172] on li "Semaine" at bounding box center [290, 170] width 105 height 23
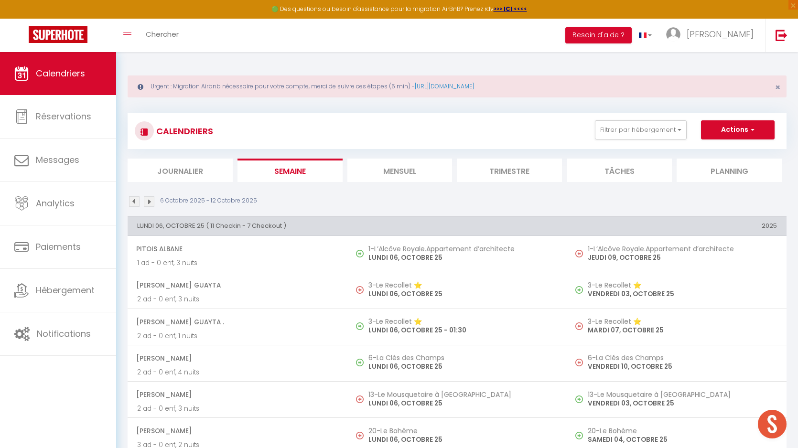
click at [503, 169] on li "Trimestre" at bounding box center [509, 170] width 105 height 23
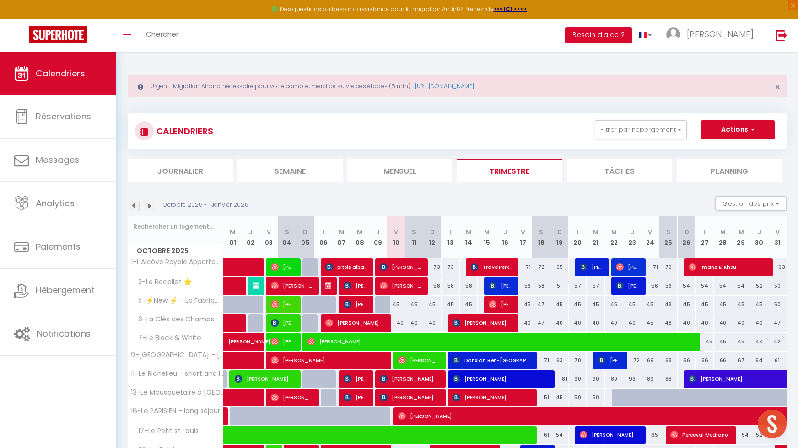
click at [192, 220] on input "text" at bounding box center [175, 226] width 85 height 17
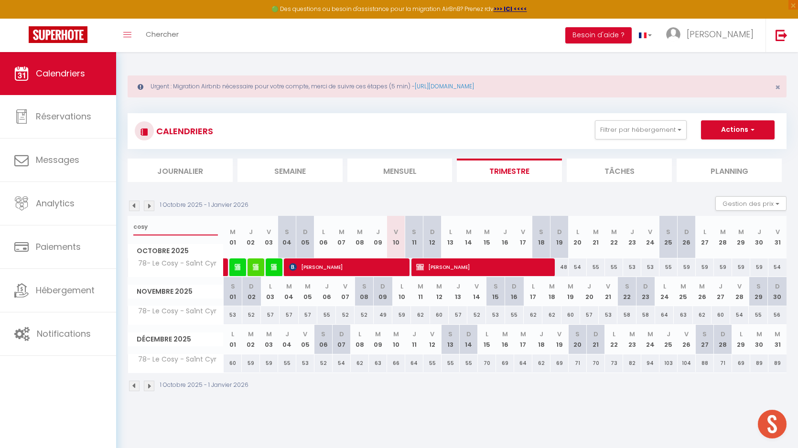
type input "cosy"
click at [454, 266] on span "[PERSON_NAME]" at bounding box center [482, 267] width 133 height 18
select select "KO"
select select "OK"
select select "0"
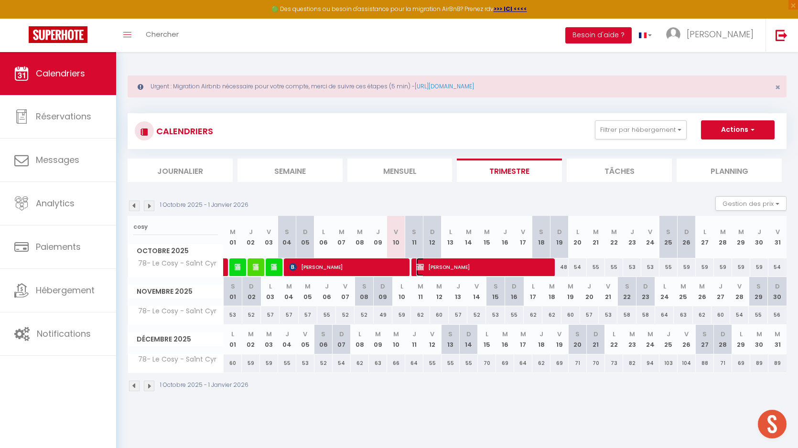
select select "0"
select select "1"
select select
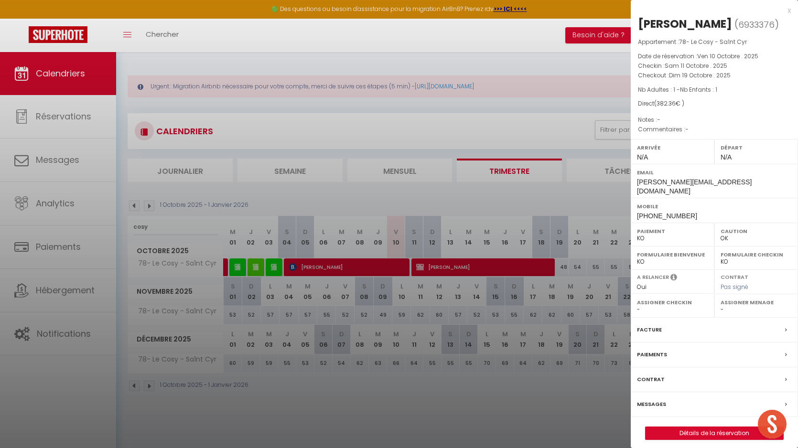
click at [660, 410] on label "Messages" at bounding box center [651, 405] width 29 height 10
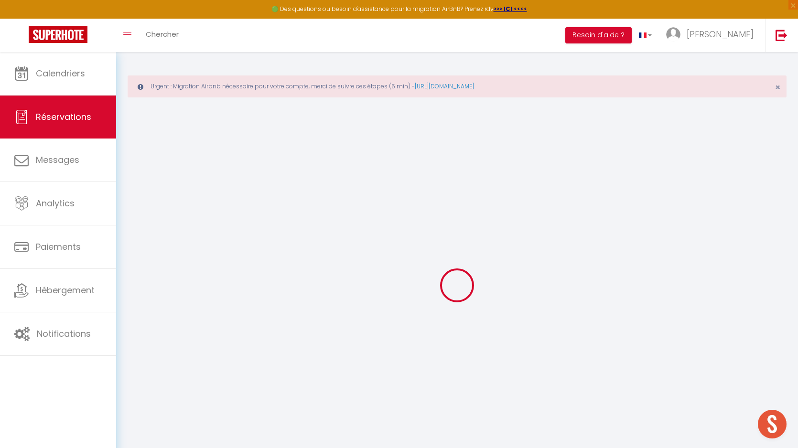
select select
checkbox input "false"
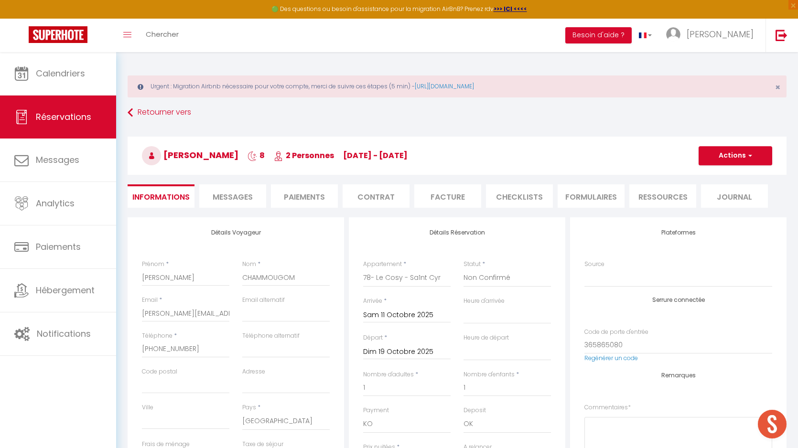
click at [232, 198] on span "Messages" at bounding box center [233, 197] width 40 height 11
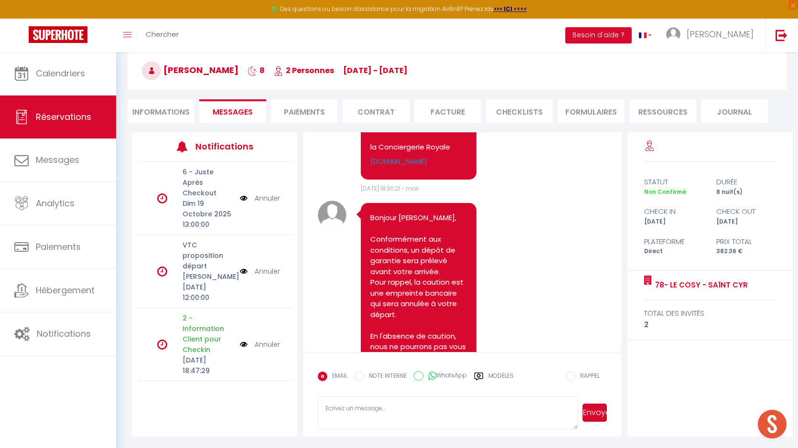
scroll to position [1721, 0]
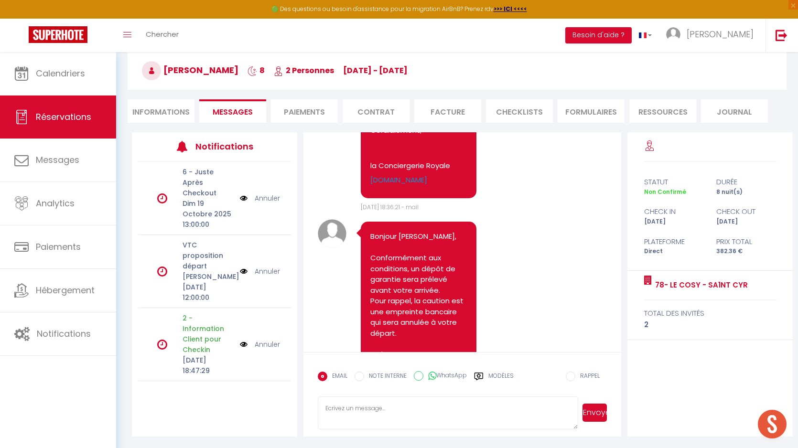
click at [313, 109] on li "Paiements" at bounding box center [304, 110] width 67 height 23
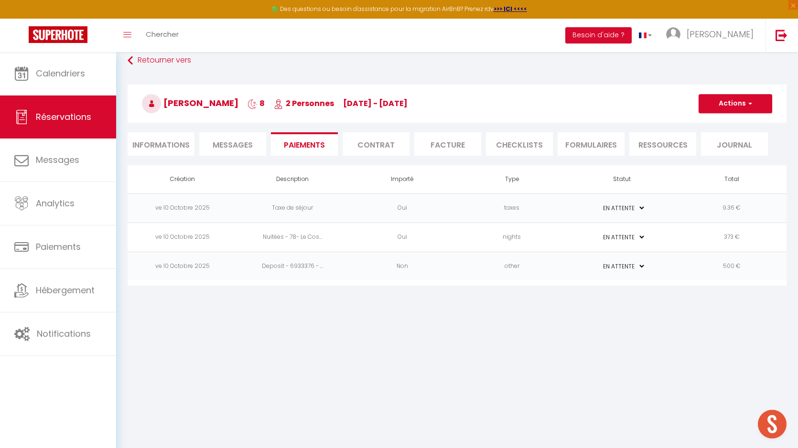
scroll to position [52, 0]
click at [751, 103] on span "button" at bounding box center [749, 103] width 6 height 9
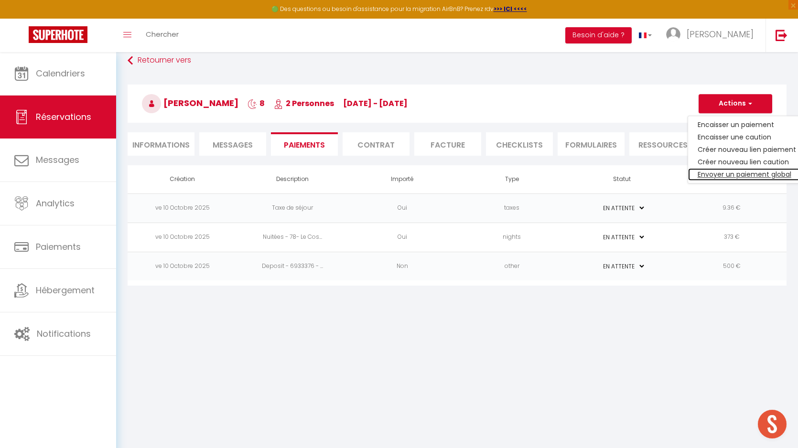
click at [745, 172] on link "Envoyer un paiement global" at bounding box center [747, 174] width 118 height 12
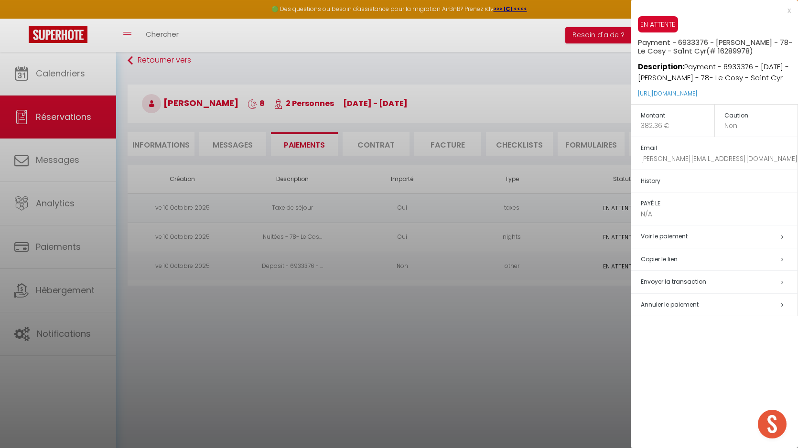
click at [685, 286] on span "Envoyer la transaction" at bounding box center [673, 282] width 65 height 8
type input "Chamjane@hotmail.fr"
type input "Payment request"
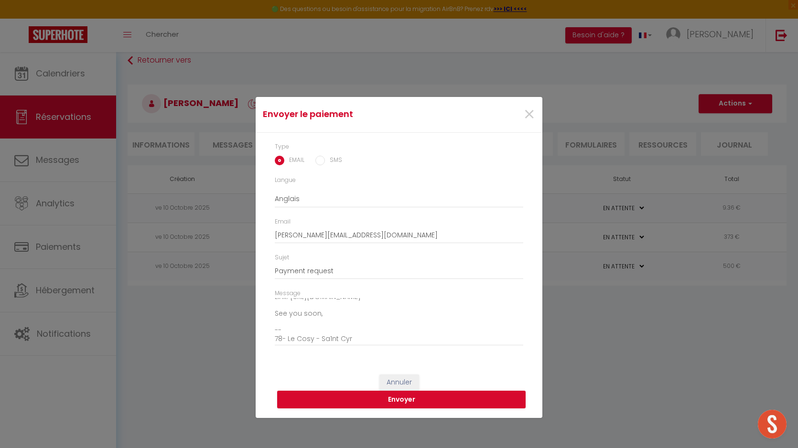
scroll to position [49, 0]
click at [275, 325] on textarea "Hi, We invite you to click on the link below to make the payment: Title : Payme…" at bounding box center [399, 322] width 249 height 48
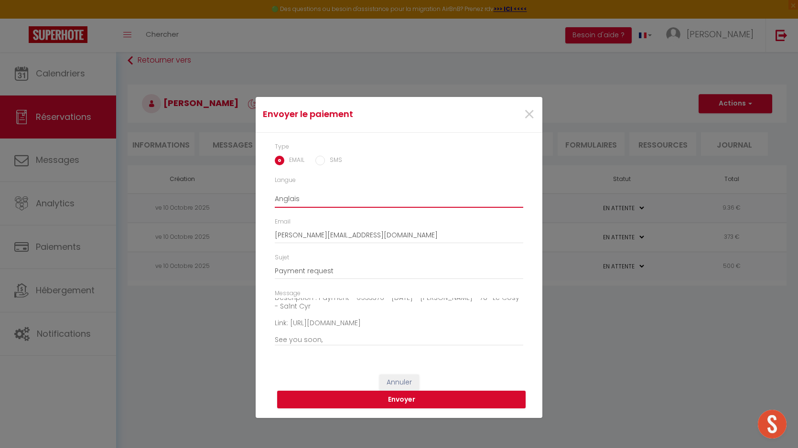
click at [307, 200] on select "Anglais Français Espagnol Portugais" at bounding box center [399, 199] width 249 height 18
click at [275, 190] on select "Anglais Français Espagnol Portugais" at bounding box center [399, 199] width 249 height 18
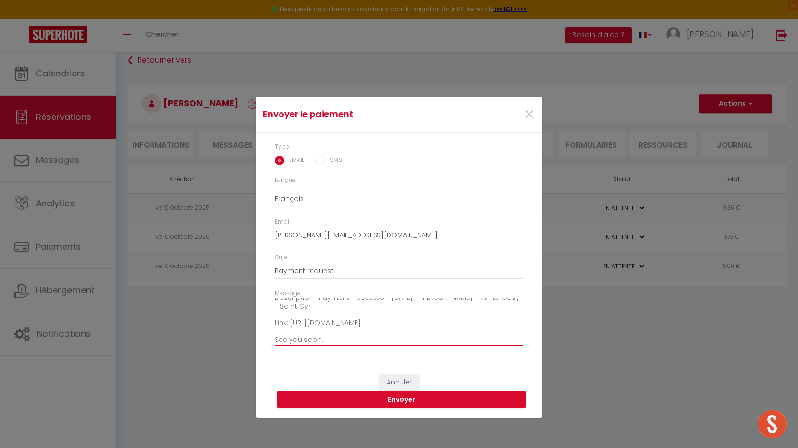
click at [344, 326] on textarea "Hi, We invite you to click on the link below to make the payment: Title : Payme…" at bounding box center [399, 322] width 249 height 48
click at [533, 118] on span "×" at bounding box center [529, 114] width 12 height 29
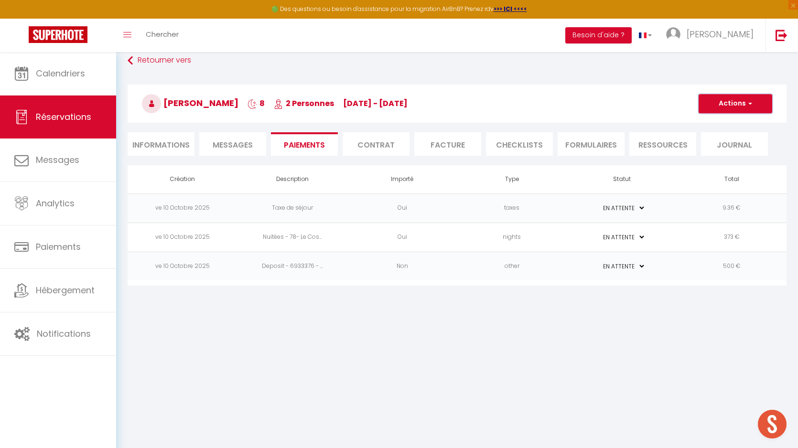
click at [747, 104] on span "button" at bounding box center [749, 103] width 6 height 9
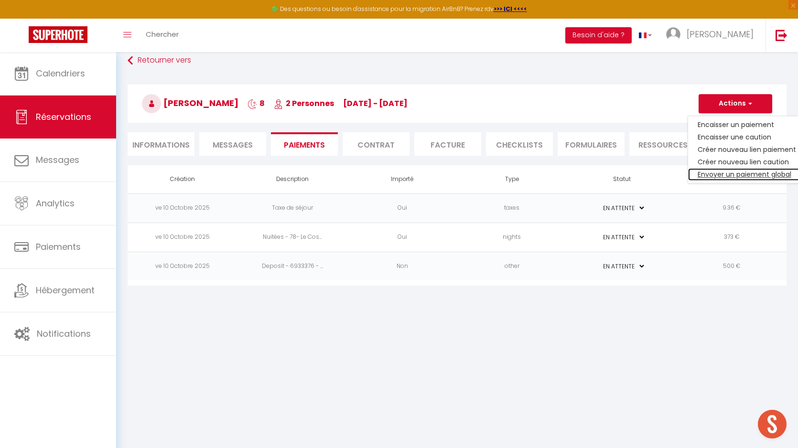
click at [744, 175] on link "Envoyer un paiement global" at bounding box center [747, 174] width 118 height 12
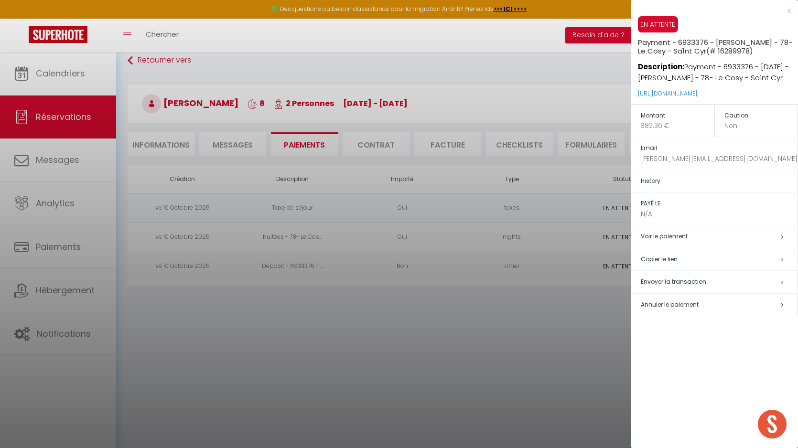
click at [674, 294] on td "Envoyer la transaction" at bounding box center [714, 282] width 167 height 23
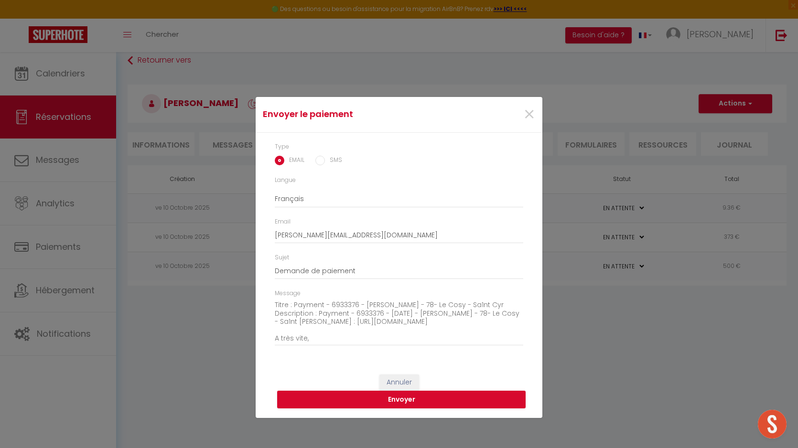
scroll to position [66, 0]
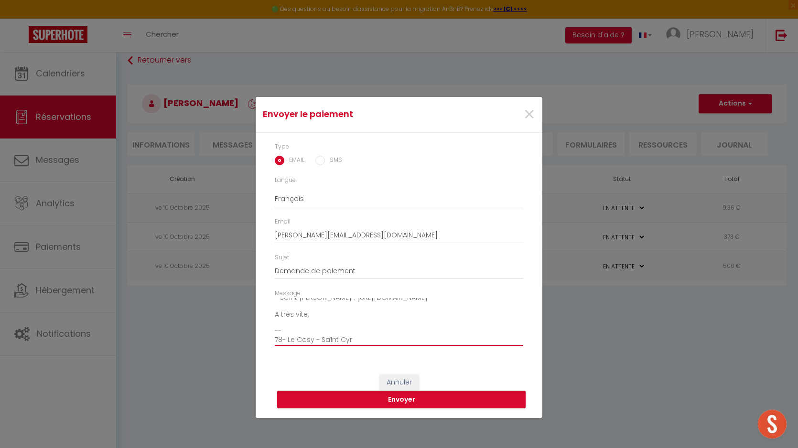
click at [275, 317] on textarea "Bonjour, Nous vous invitons à cliquer sur le lien ci-dessous pour effectuer le …" at bounding box center [399, 322] width 249 height 48
click at [330, 404] on button "Envoyer" at bounding box center [401, 400] width 249 height 18
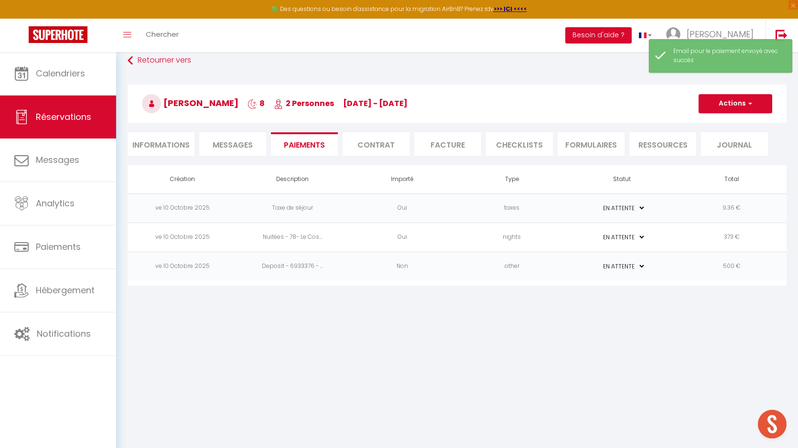
click at [227, 145] on span "Messages" at bounding box center [233, 145] width 40 height 11
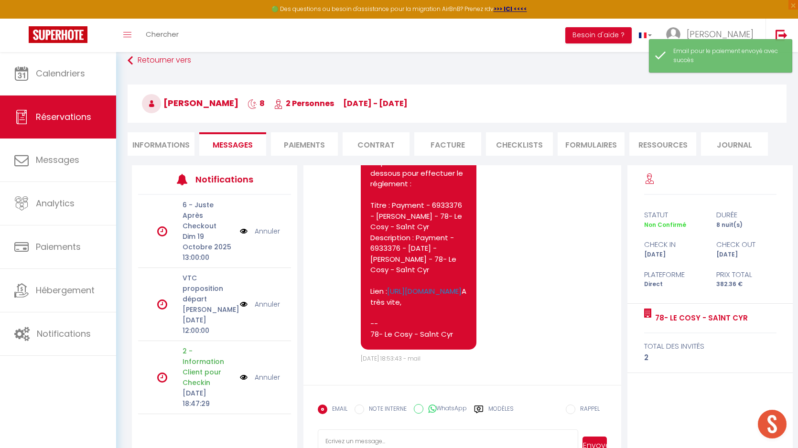
scroll to position [85, 0]
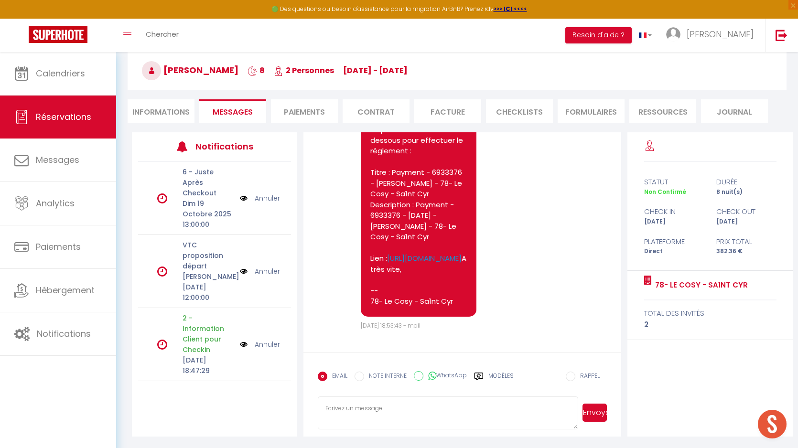
click at [395, 184] on pre "Bonjour, Nous vous invitons à cliquer sur le lien ci-dessous pour effectuer le …" at bounding box center [418, 199] width 97 height 215
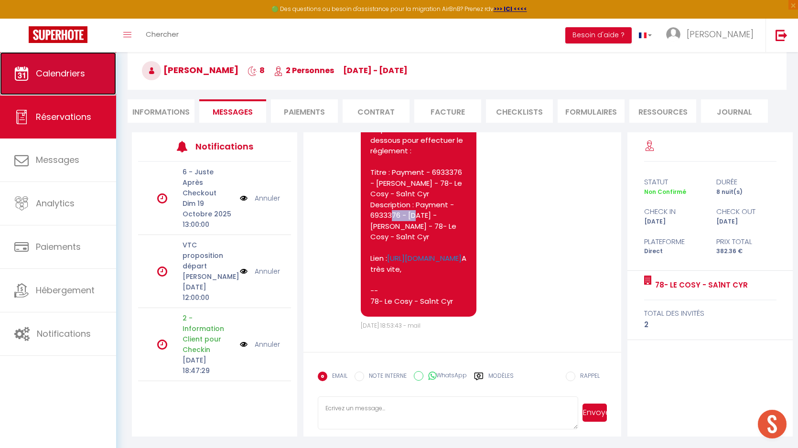
click at [54, 79] on span "Calendriers" at bounding box center [60, 73] width 49 height 12
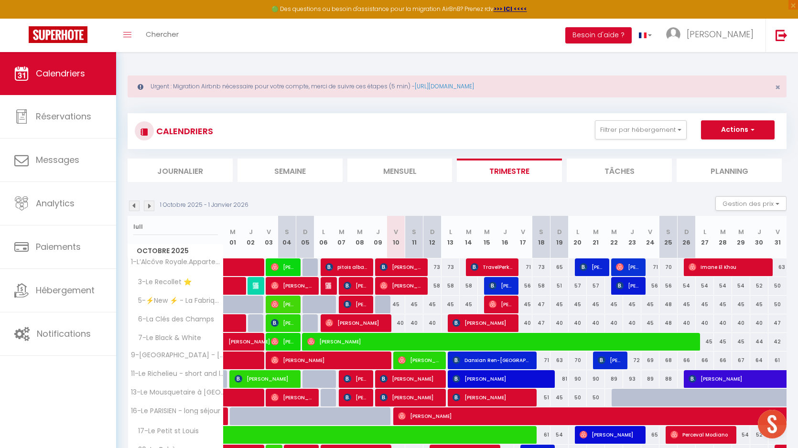
type input "lully"
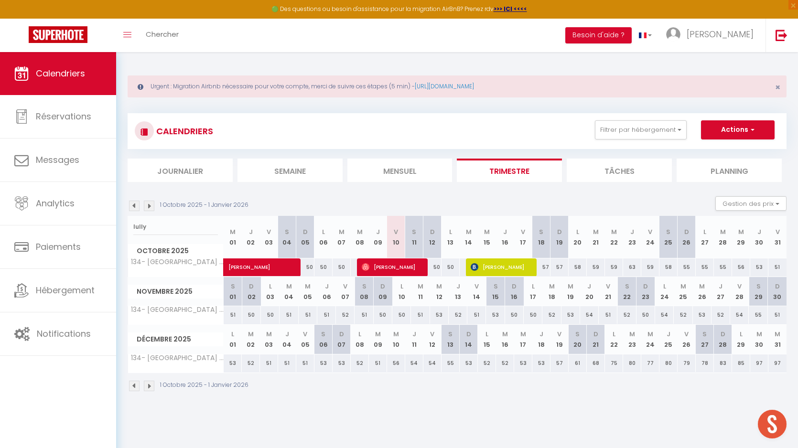
click at [176, 223] on input "lully" at bounding box center [175, 226] width 85 height 17
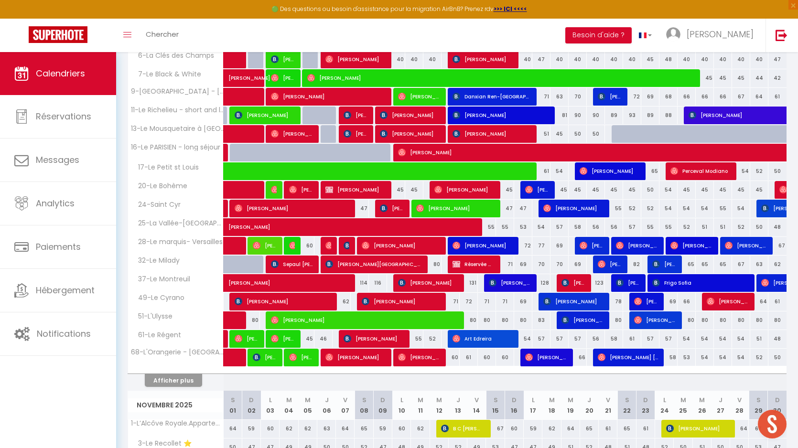
scroll to position [265, 0]
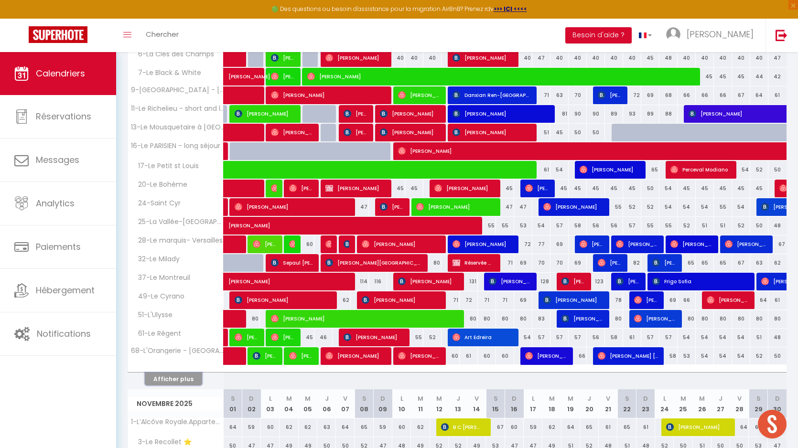
click at [188, 377] on button "Afficher plus" at bounding box center [173, 379] width 57 height 13
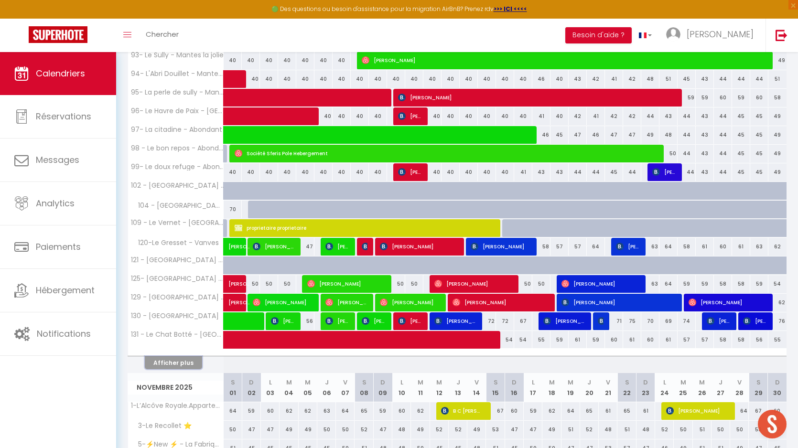
scroll to position [663, 0]
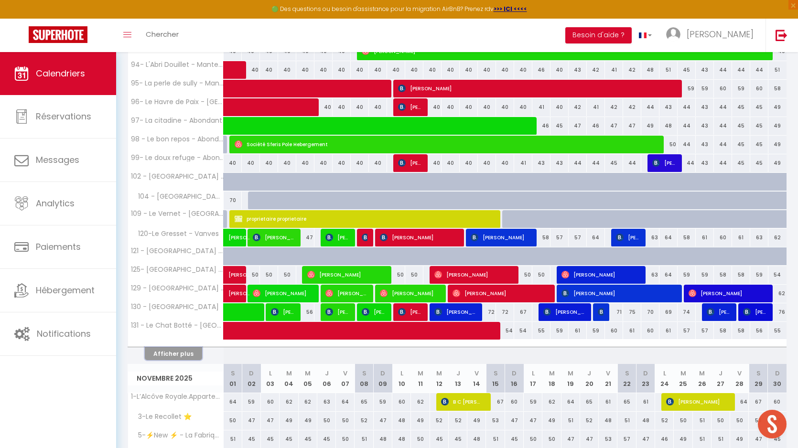
click at [187, 353] on button "Afficher plus" at bounding box center [173, 354] width 57 height 13
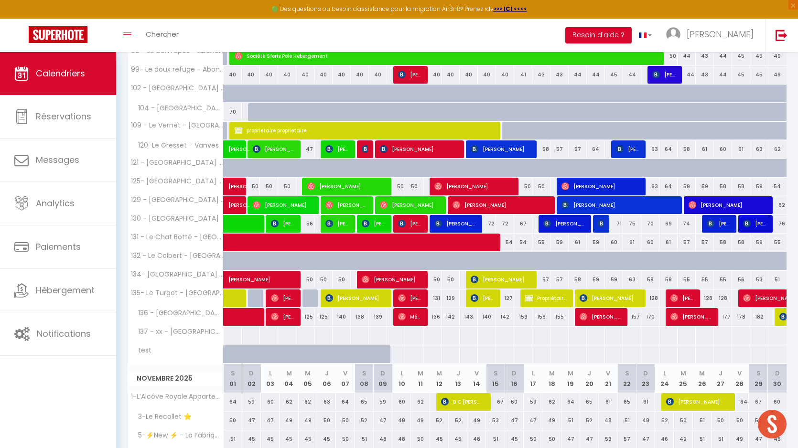
scroll to position [765, 0]
